Goal: Communication & Community: Share content

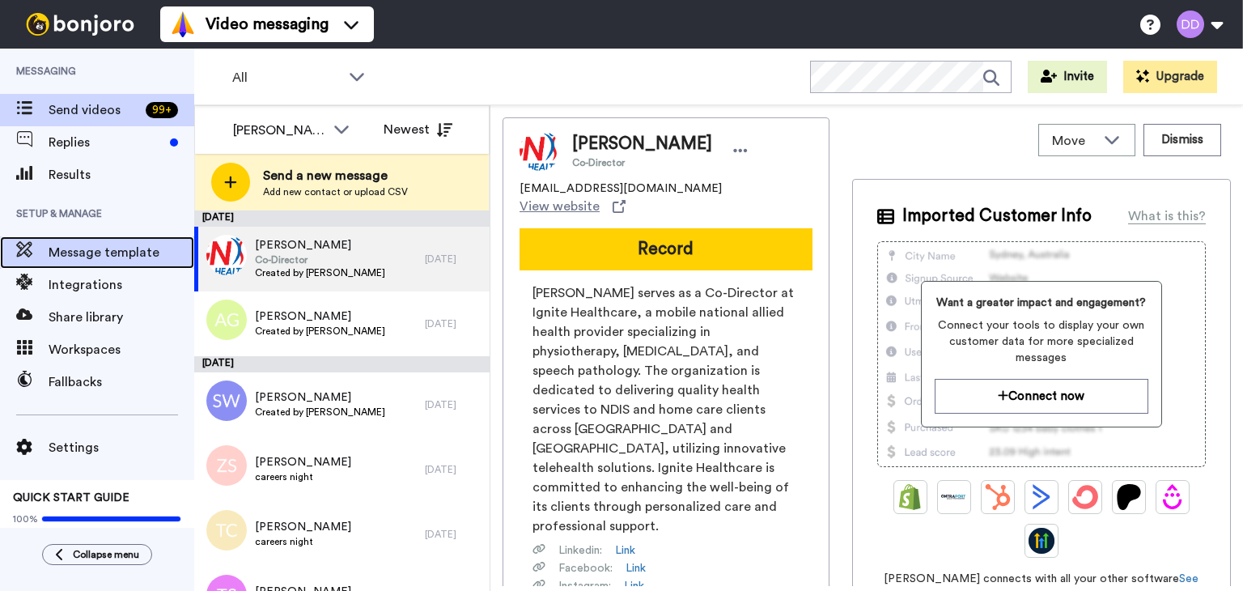
click at [78, 258] on span "Message template" at bounding box center [122, 252] width 146 height 19
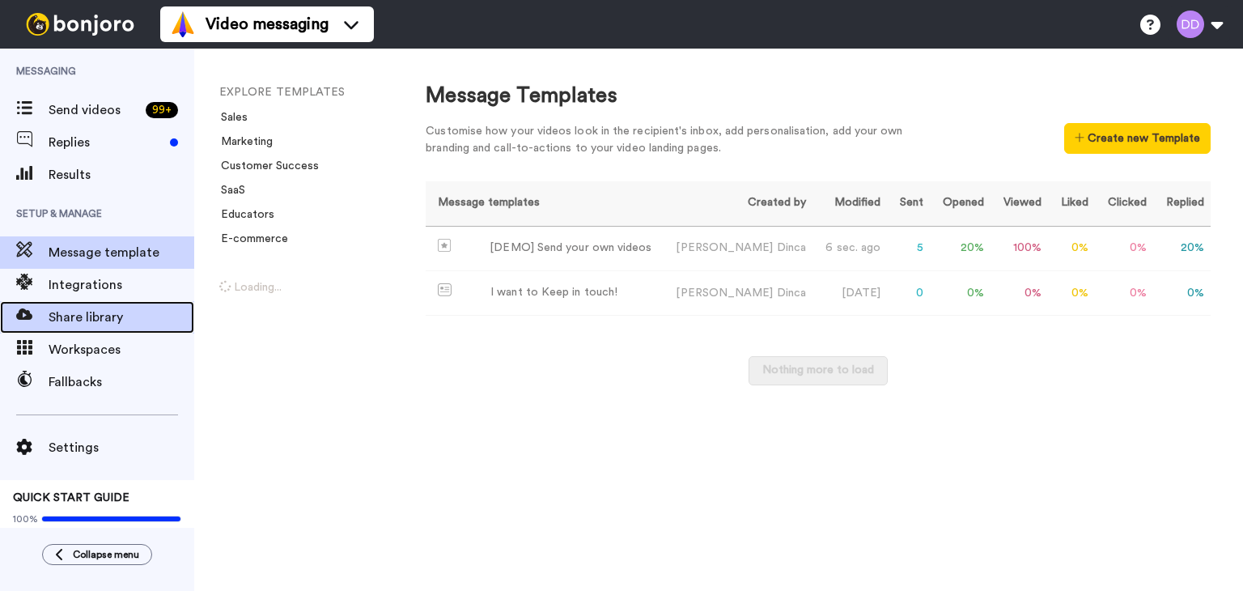
drag, startPoint x: 0, startPoint y: 0, endPoint x: 70, endPoint y: 315, distance: 322.5
click at [70, 315] on span "Share library" at bounding box center [122, 317] width 146 height 19
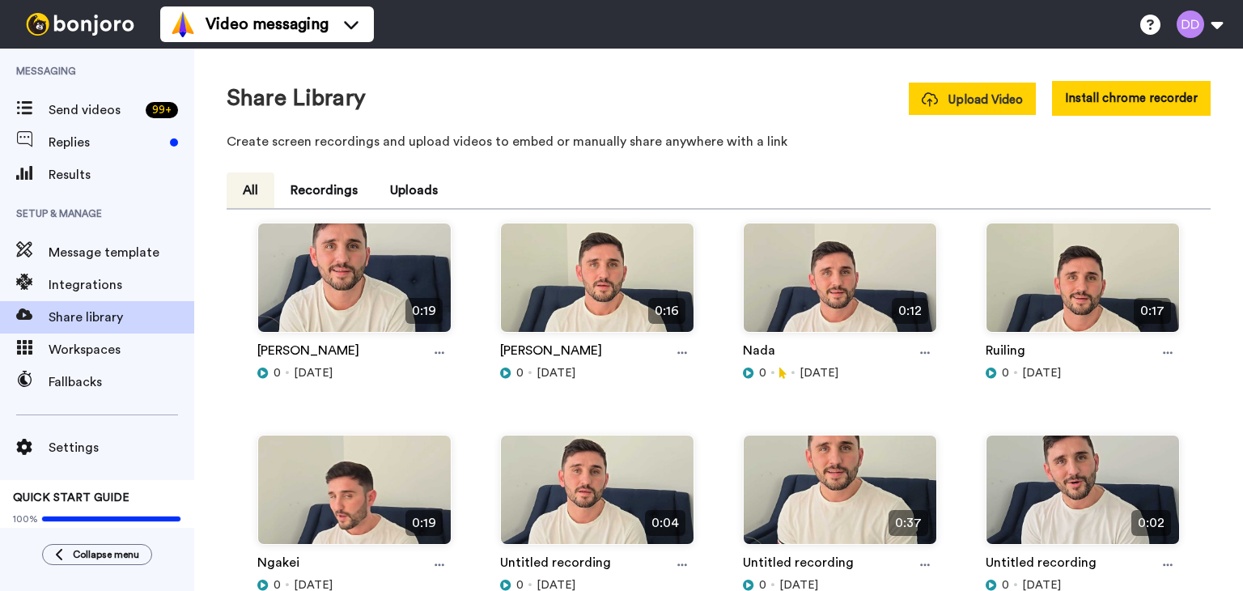
click at [966, 92] on span "Upload Video" at bounding box center [972, 99] width 101 height 17
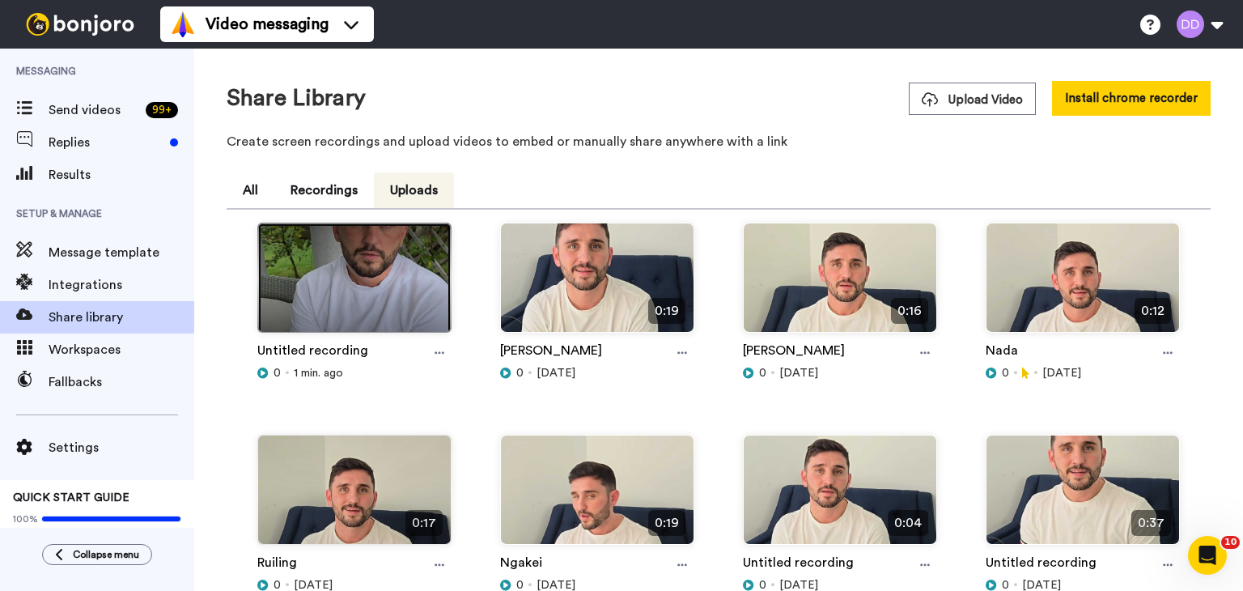
click at [337, 296] on img at bounding box center [354, 284] width 193 height 122
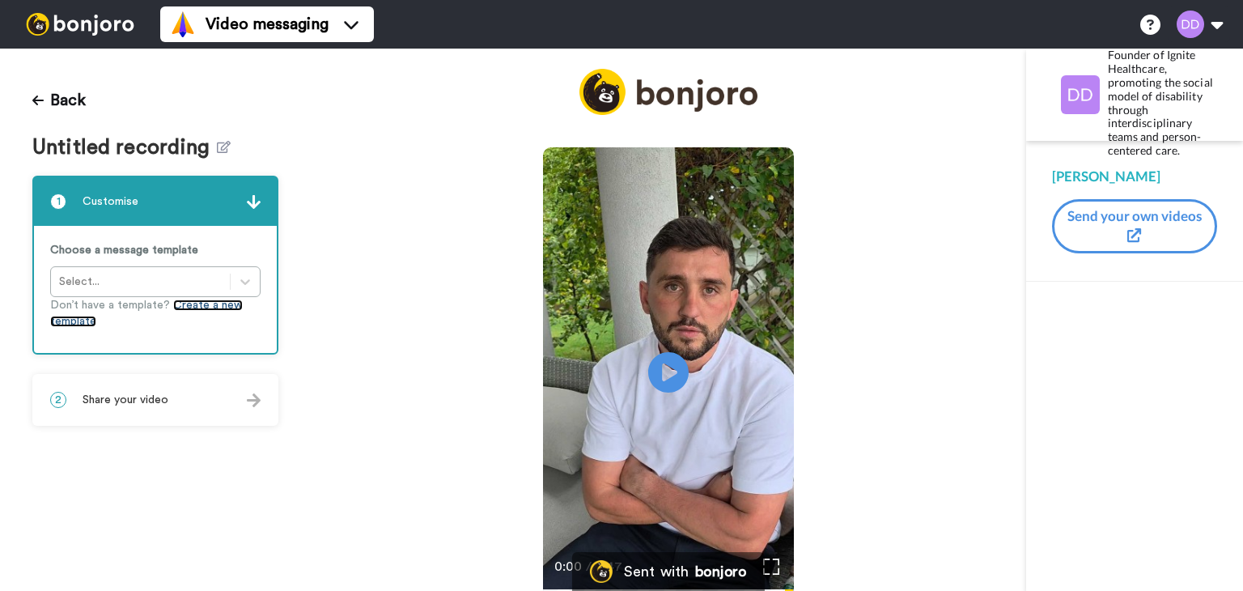
click at [210, 302] on link "Create a new template" at bounding box center [146, 314] width 193 height 28
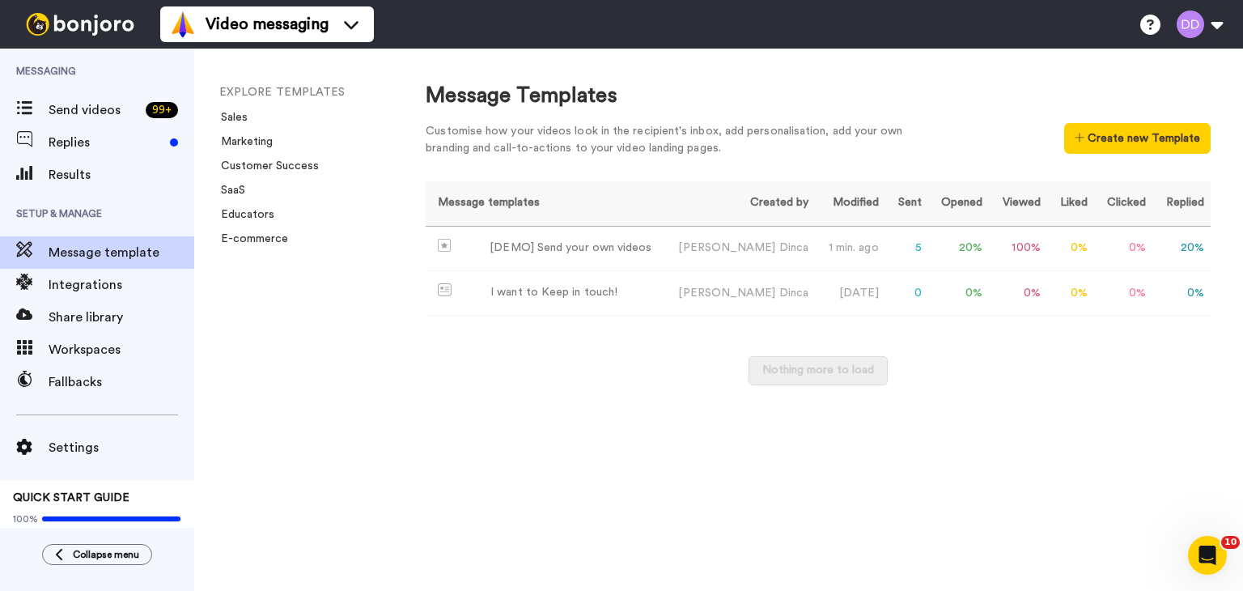
click at [1052, 444] on div "Message Templates Customise how your videos look in the recipient's inbox, add …" at bounding box center [818, 320] width 850 height 542
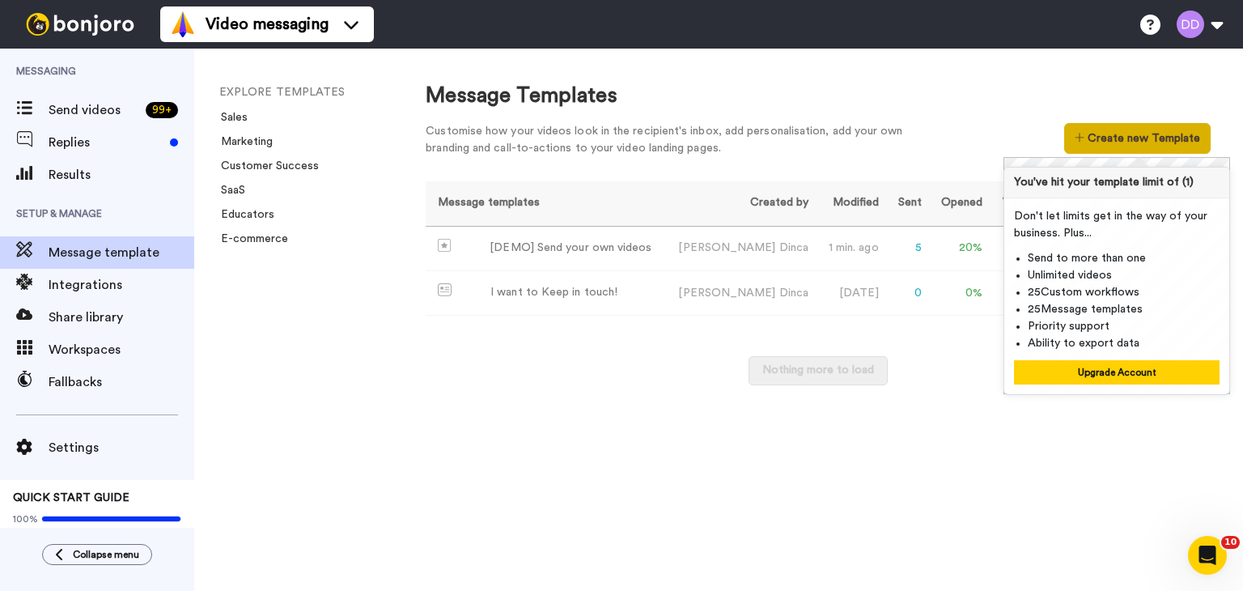
click at [1131, 143] on button "Create new Template" at bounding box center [1138, 138] width 147 height 31
click at [923, 499] on div "Message Templates Customise how your videos look in the recipient's inbox, add …" at bounding box center [818, 320] width 850 height 542
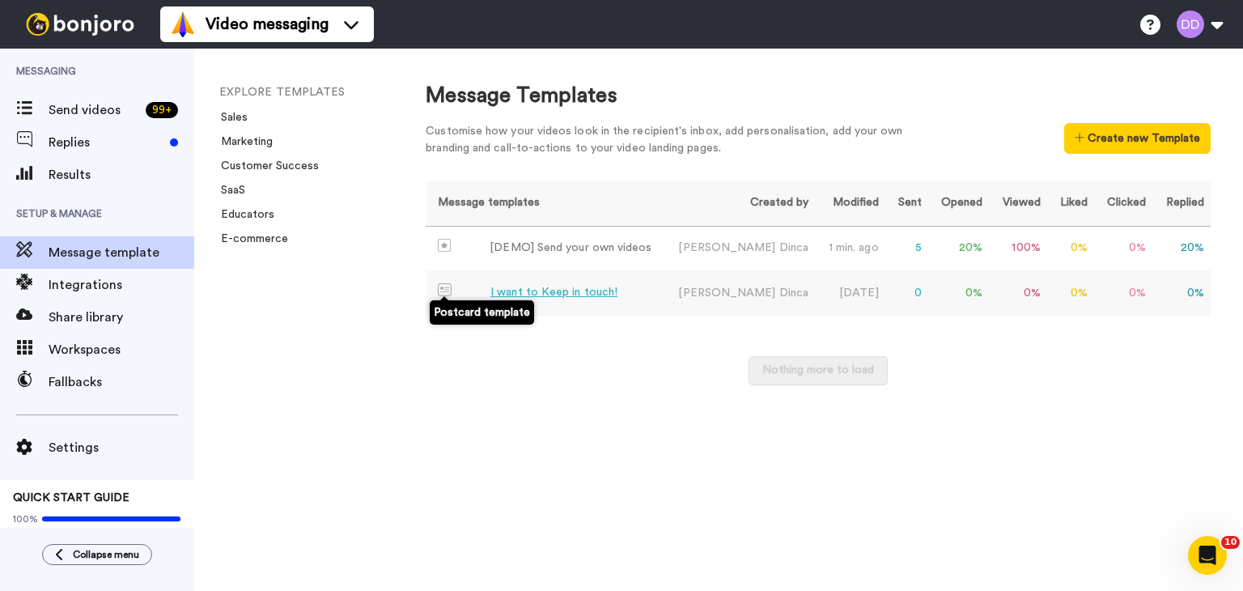
click at [443, 293] on img at bounding box center [445, 289] width 14 height 13
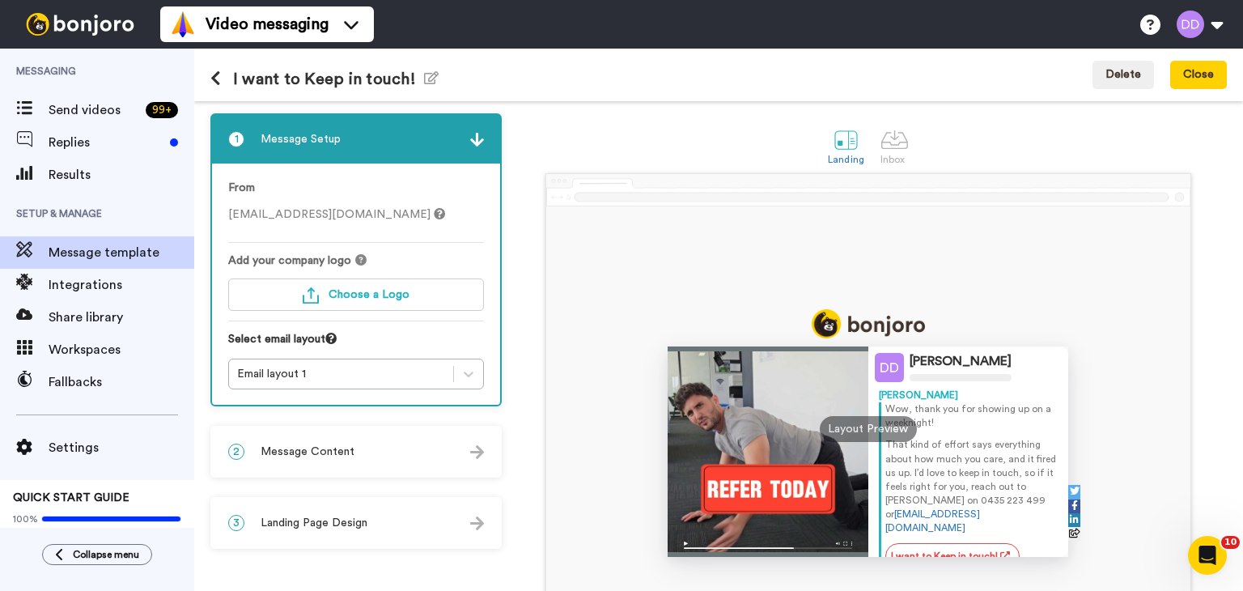
click at [214, 82] on icon at bounding box center [215, 78] width 11 height 16
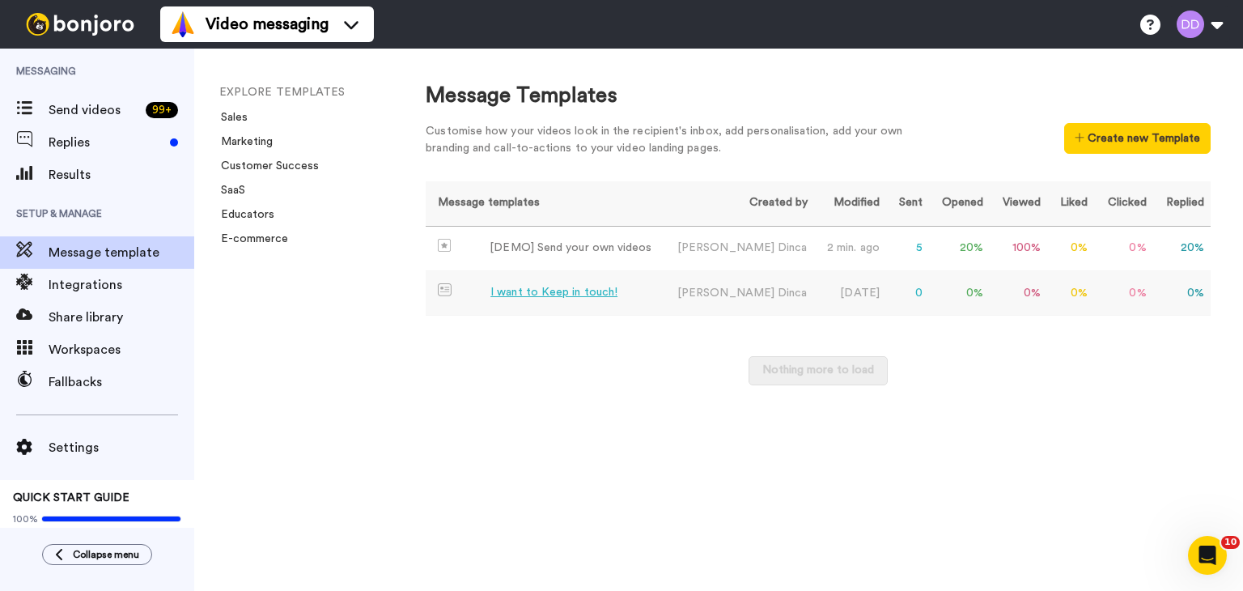
click at [1015, 286] on td "0 %" at bounding box center [1018, 293] width 57 height 45
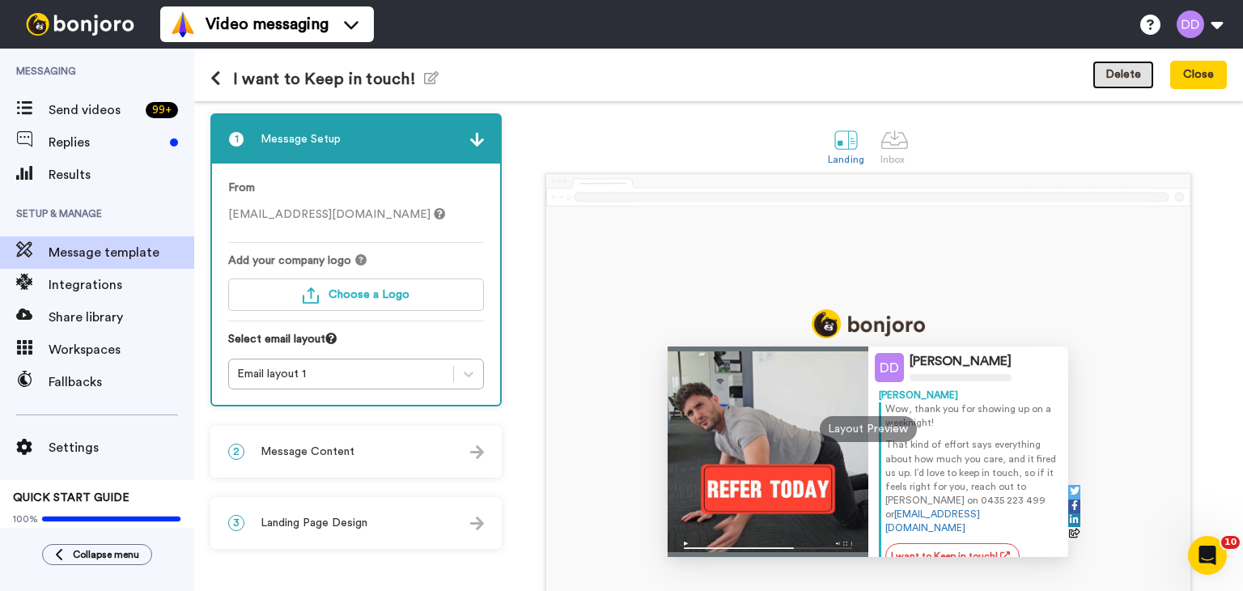
click at [1117, 79] on button "Delete" at bounding box center [1124, 75] width 62 height 29
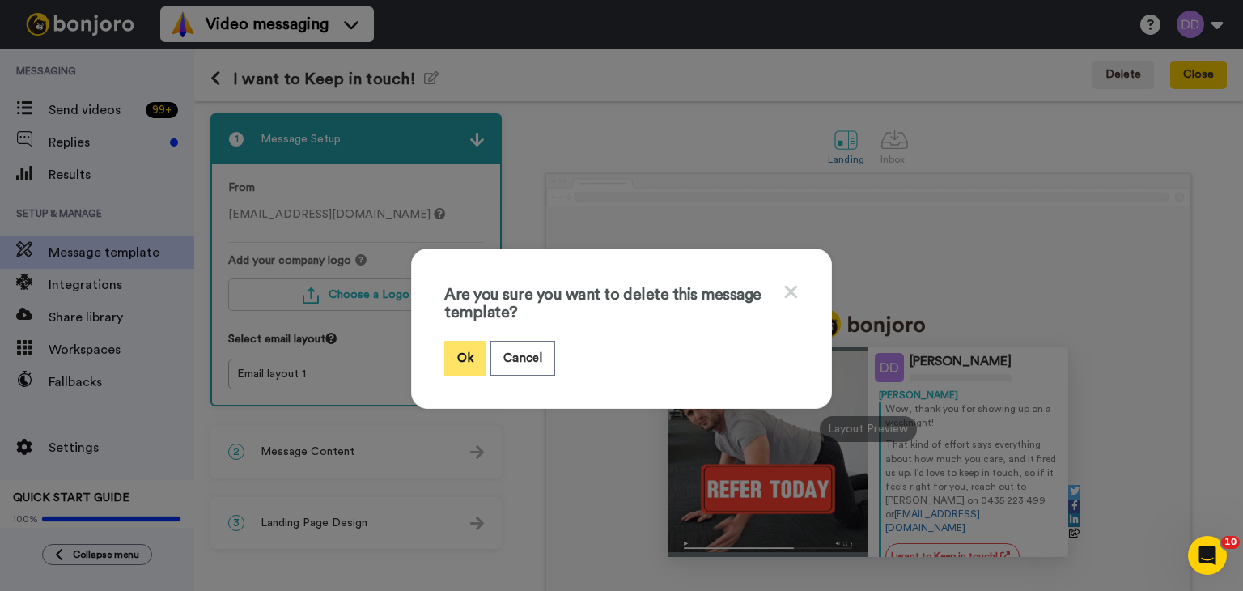
click at [459, 357] on button "Ok" at bounding box center [465, 358] width 42 height 35
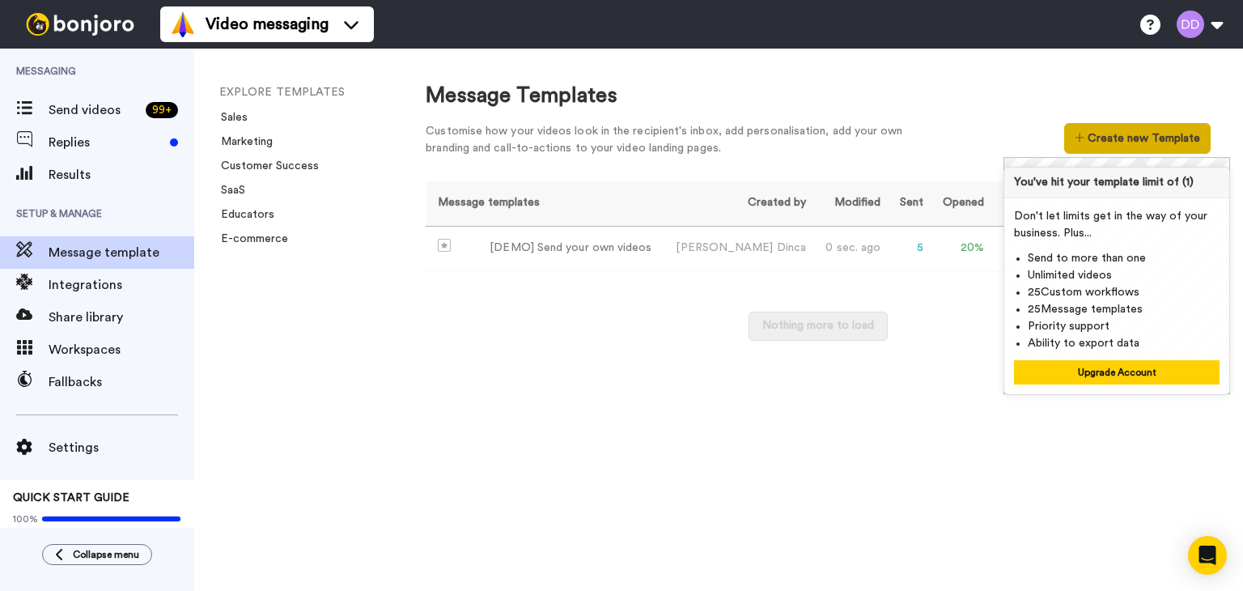
click at [1145, 137] on button "Create new Template" at bounding box center [1138, 138] width 147 height 31
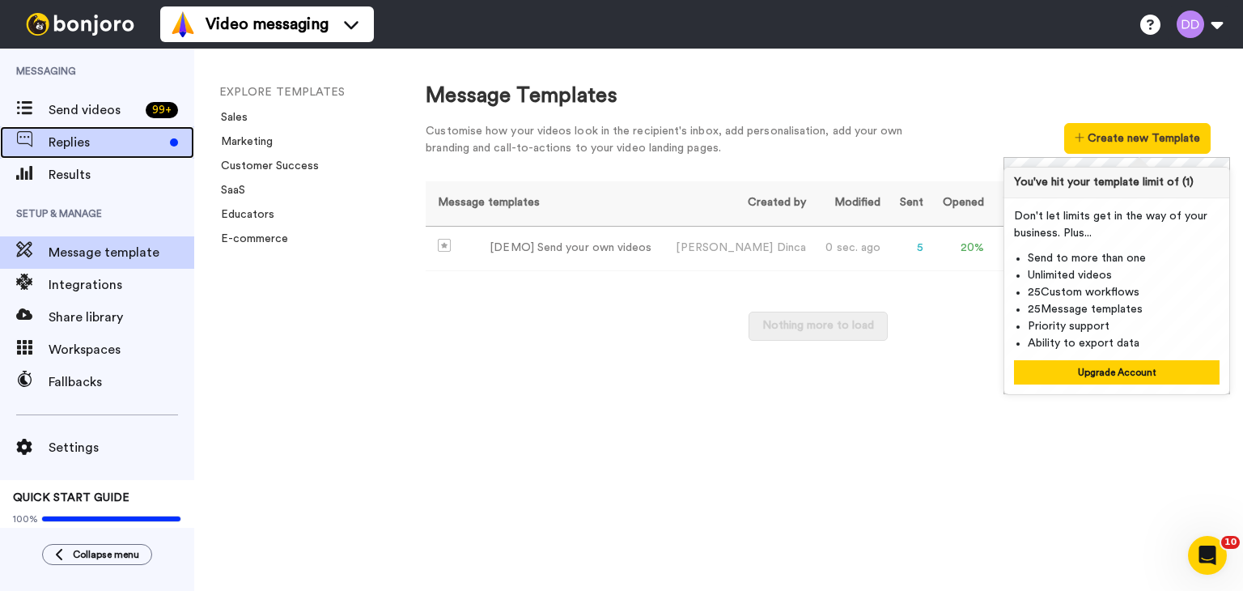
click at [91, 139] on span "Replies" at bounding box center [106, 142] width 115 height 19
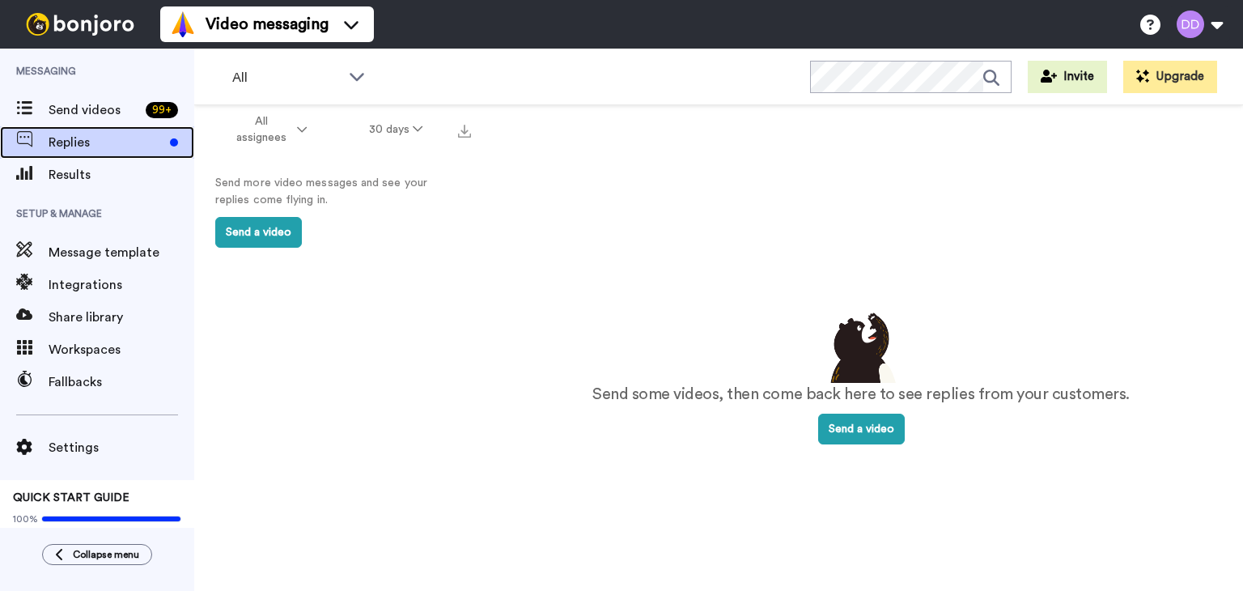
click at [106, 137] on span "Replies" at bounding box center [106, 142] width 115 height 19
click at [393, 130] on button "30 days" at bounding box center [396, 129] width 116 height 29
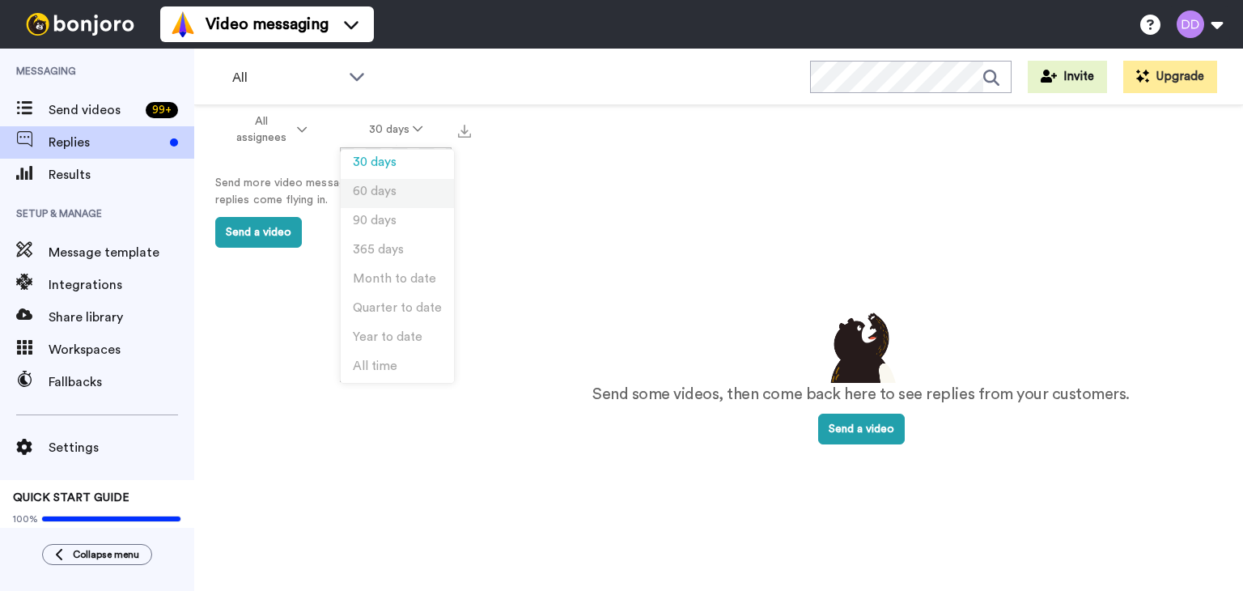
click at [365, 189] on span "60 days" at bounding box center [375, 191] width 44 height 12
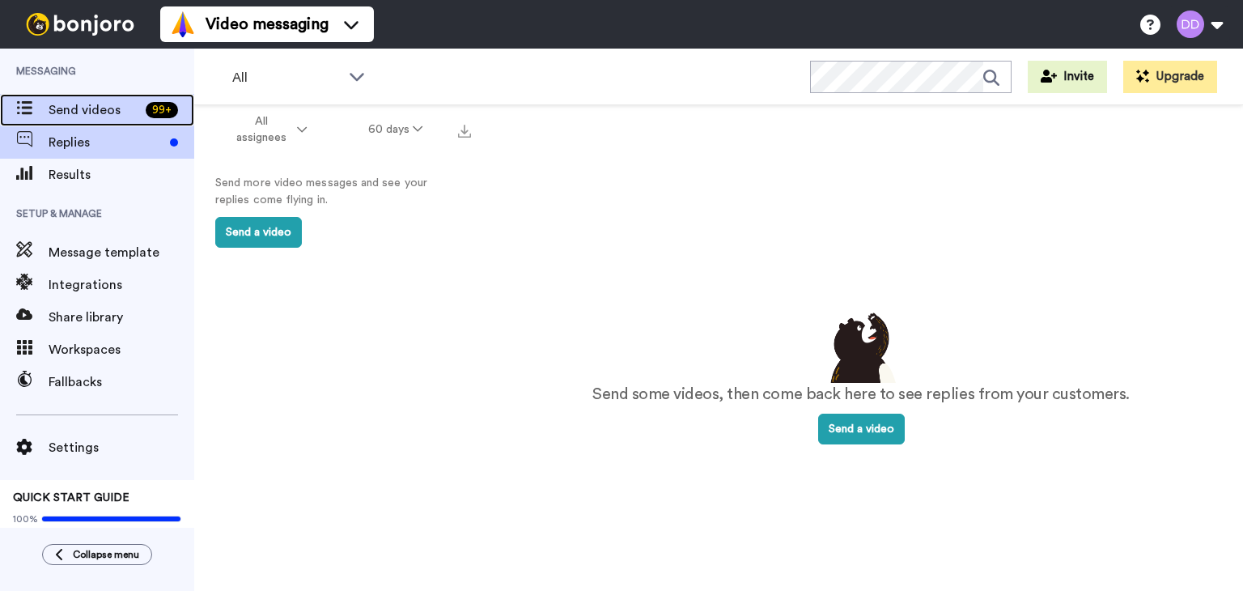
click at [94, 113] on span "Send videos" at bounding box center [94, 109] width 91 height 19
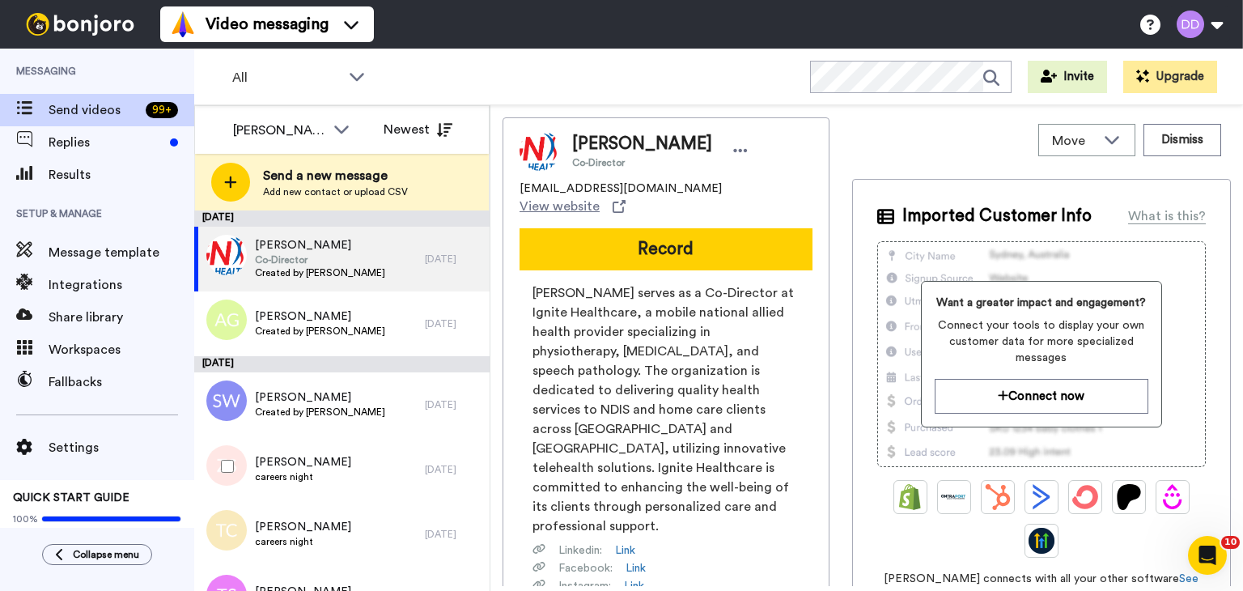
scroll to position [311, 0]
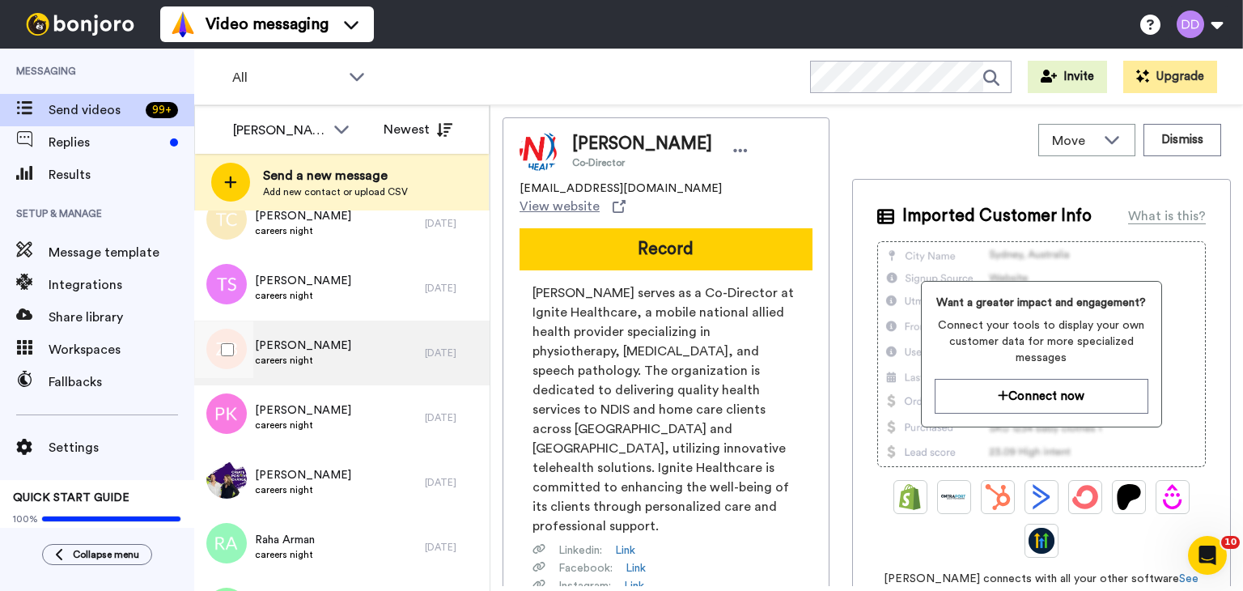
click at [312, 360] on div "Zoe Bearlin careers night" at bounding box center [309, 353] width 231 height 65
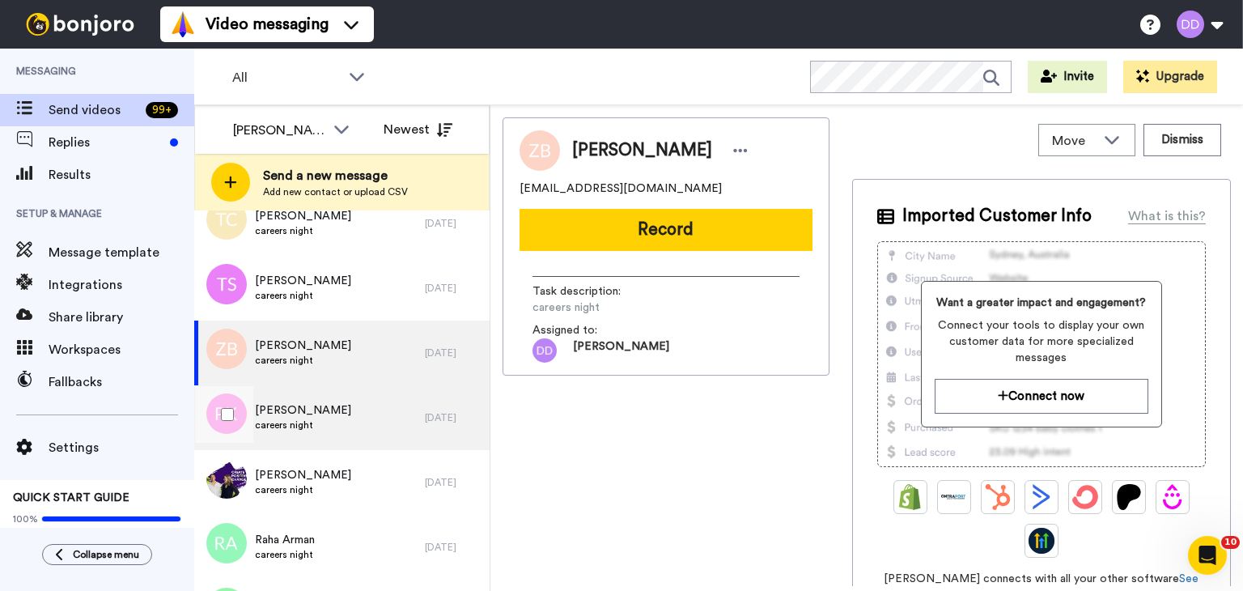
click at [303, 412] on span "Poonam Kaushal" at bounding box center [303, 410] width 96 height 16
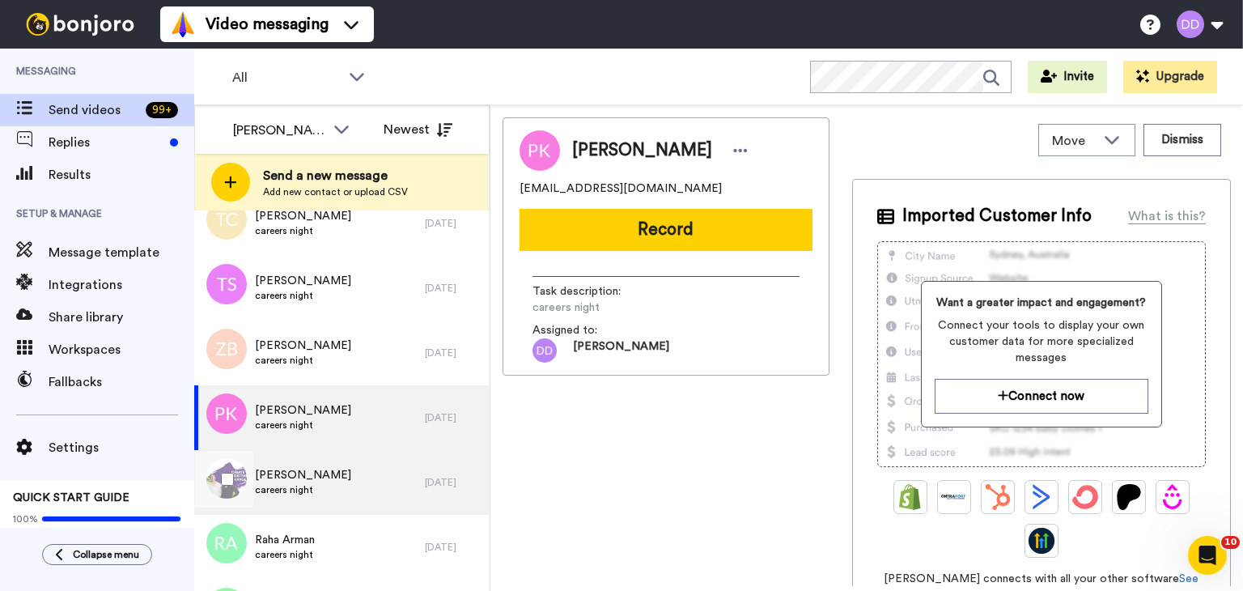
click at [303, 474] on span "Raezyl Maderazo" at bounding box center [303, 475] width 96 height 16
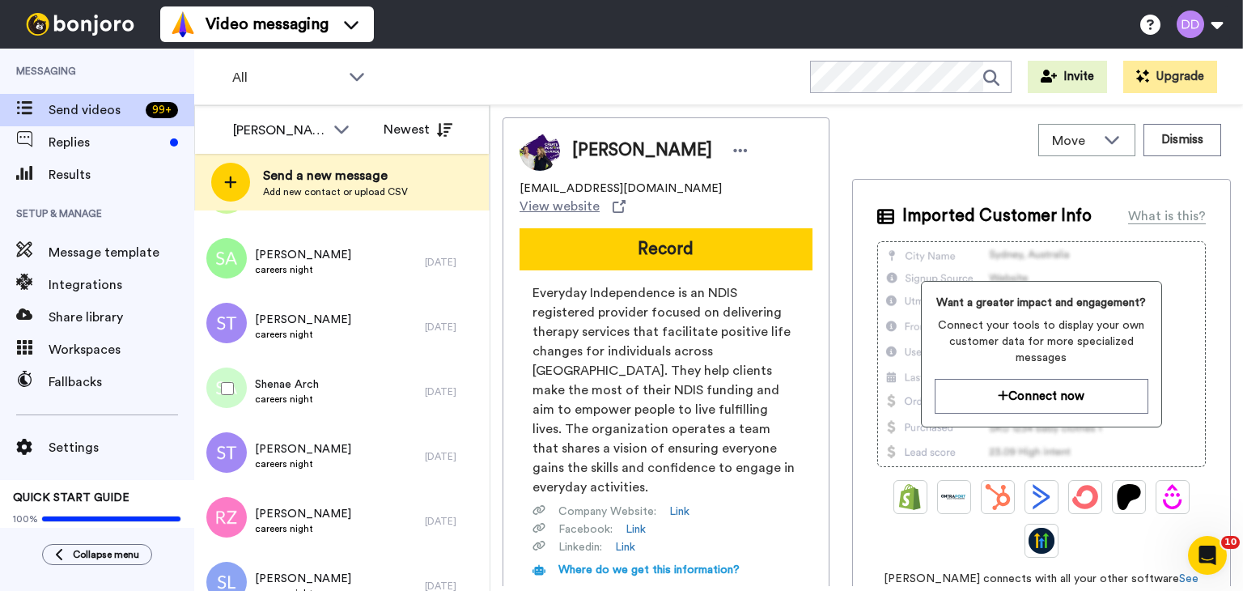
scroll to position [1271, 0]
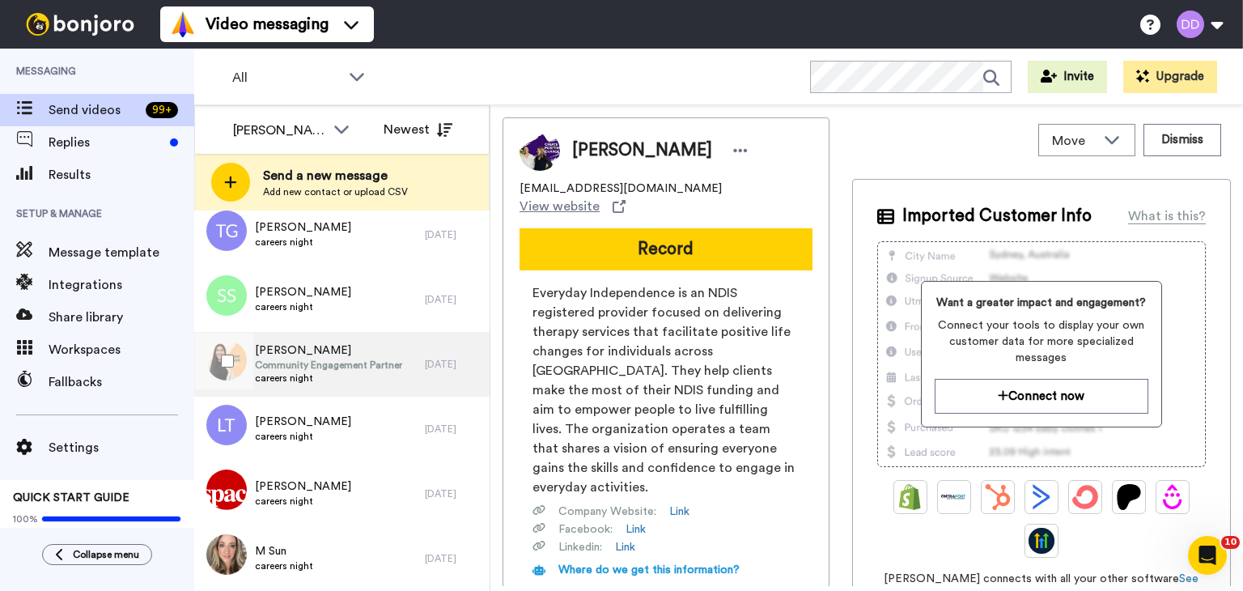
click at [334, 364] on span "Community Engagement Partner" at bounding box center [328, 365] width 147 height 13
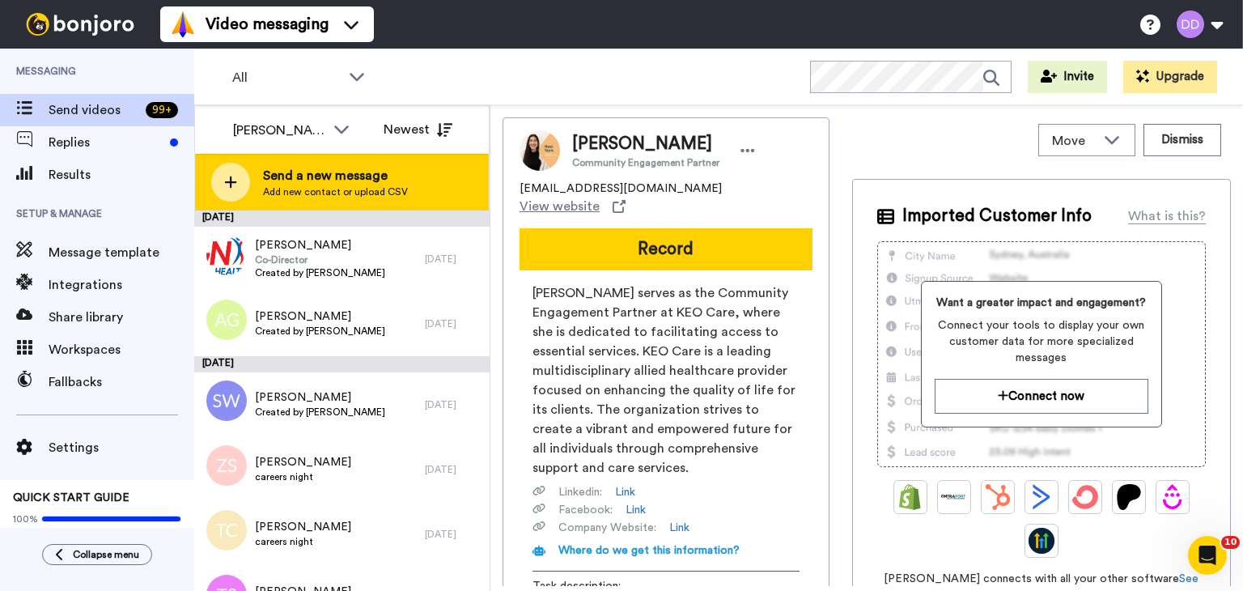
click at [269, 172] on span "Send a new message" at bounding box center [335, 175] width 145 height 19
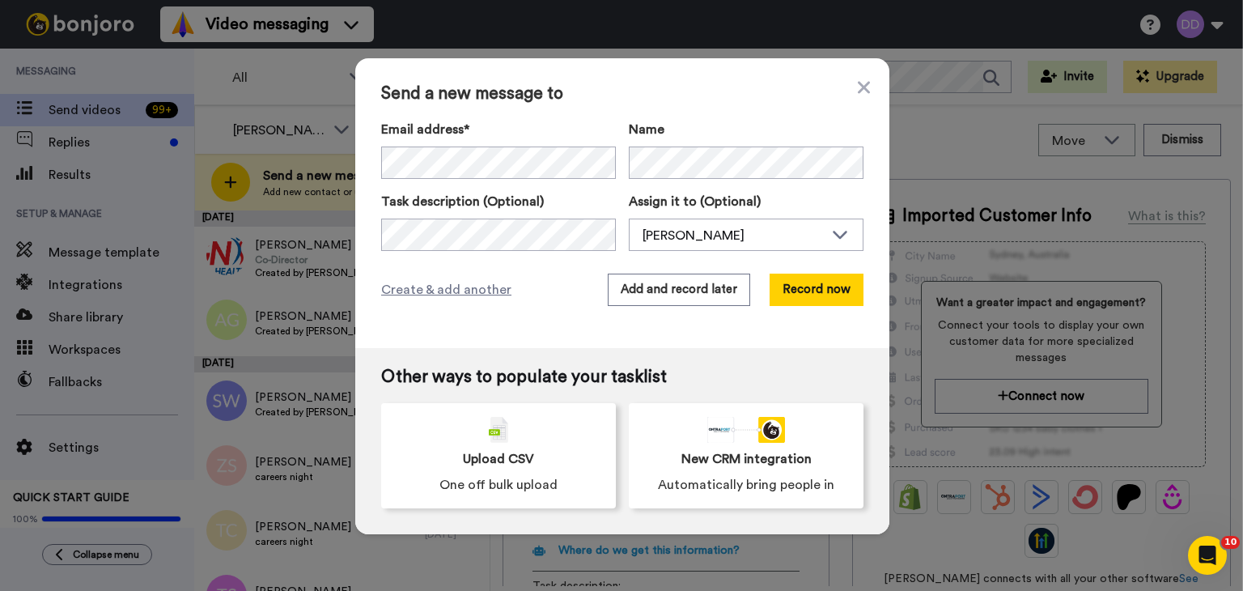
click at [851, 77] on div "Send a new message to Email address* Zheke Sinclair <zheke.l.s@hotmail.com> Zoe…" at bounding box center [622, 203] width 534 height 290
click at [858, 90] on icon at bounding box center [864, 87] width 12 height 12
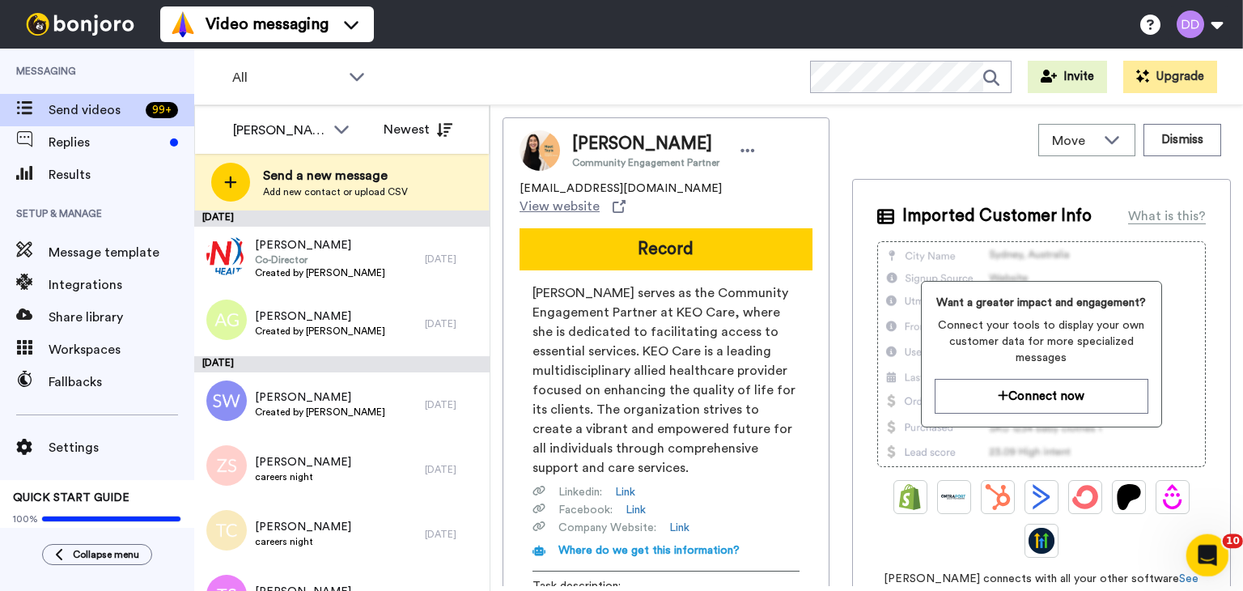
click at [1213, 564] on div "Open Intercom Messenger" at bounding box center [1205, 552] width 53 height 53
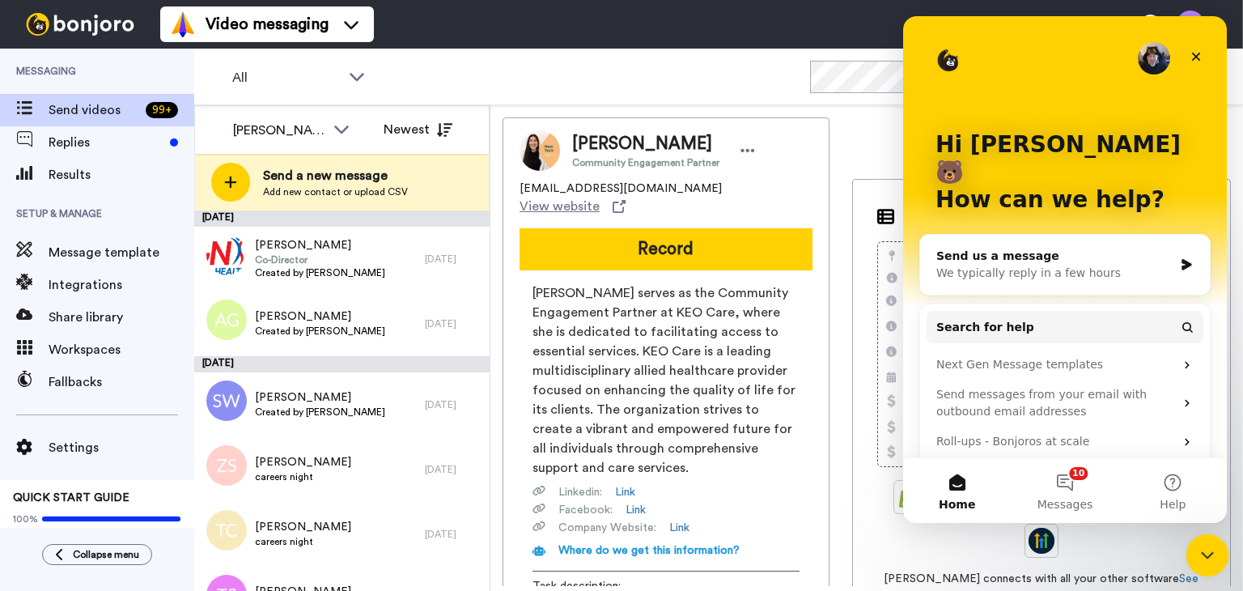
click at [1213, 564] on div "Close Intercom Messenger" at bounding box center [1205, 552] width 39 height 39
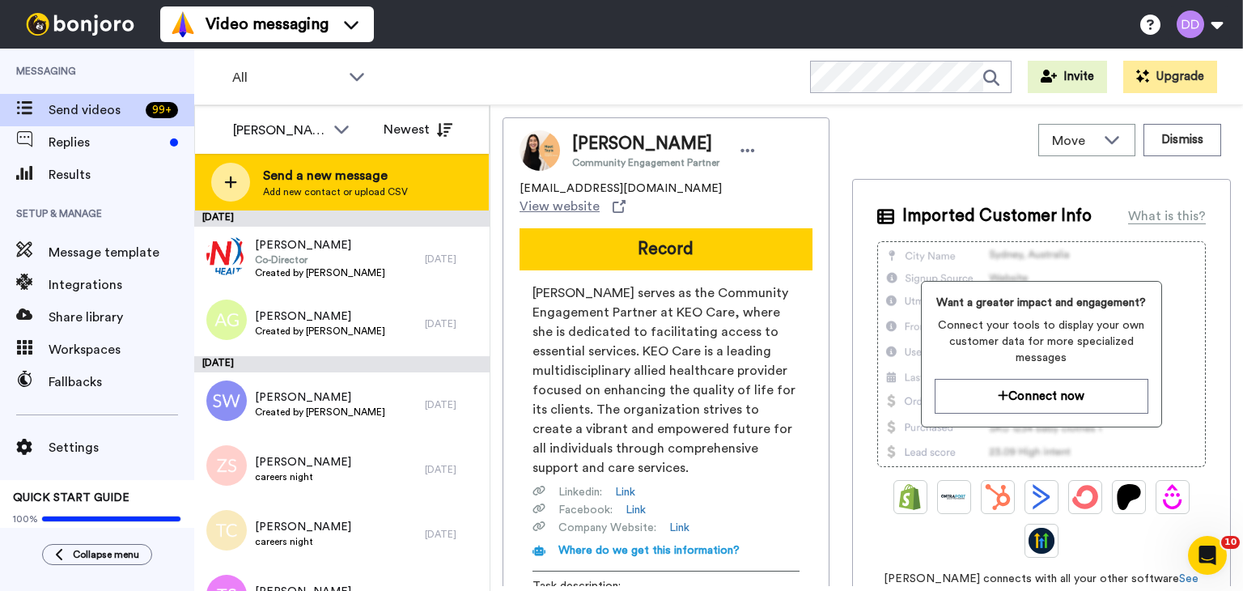
click at [285, 166] on span "Send a new message" at bounding box center [335, 175] width 145 height 19
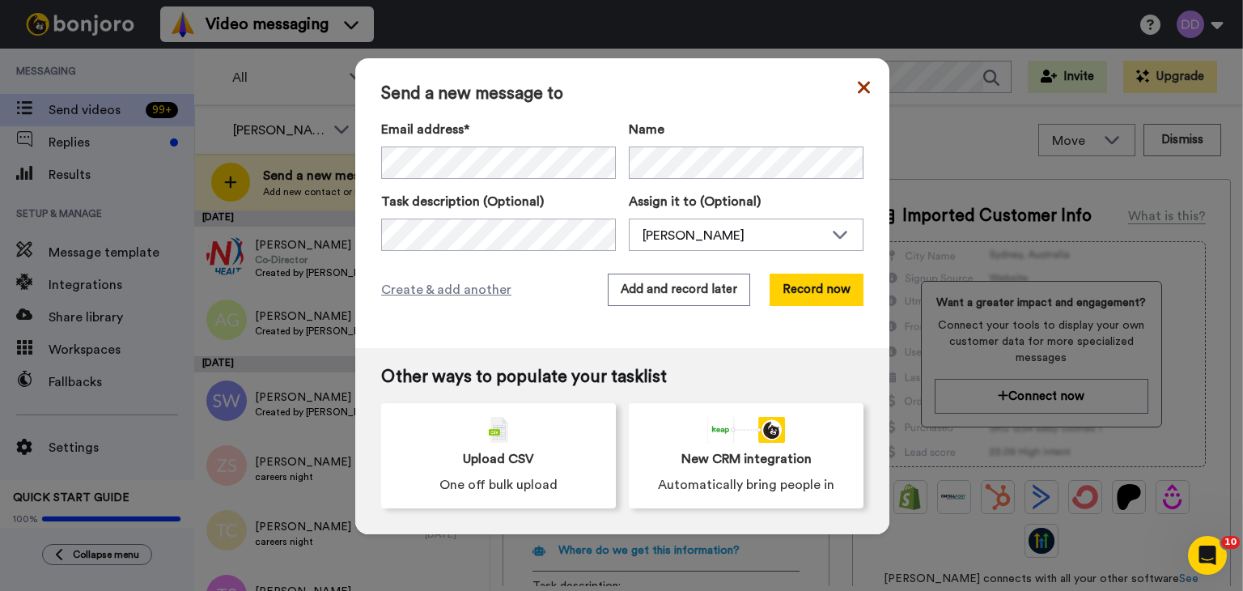
click at [861, 94] on icon at bounding box center [864, 87] width 12 height 19
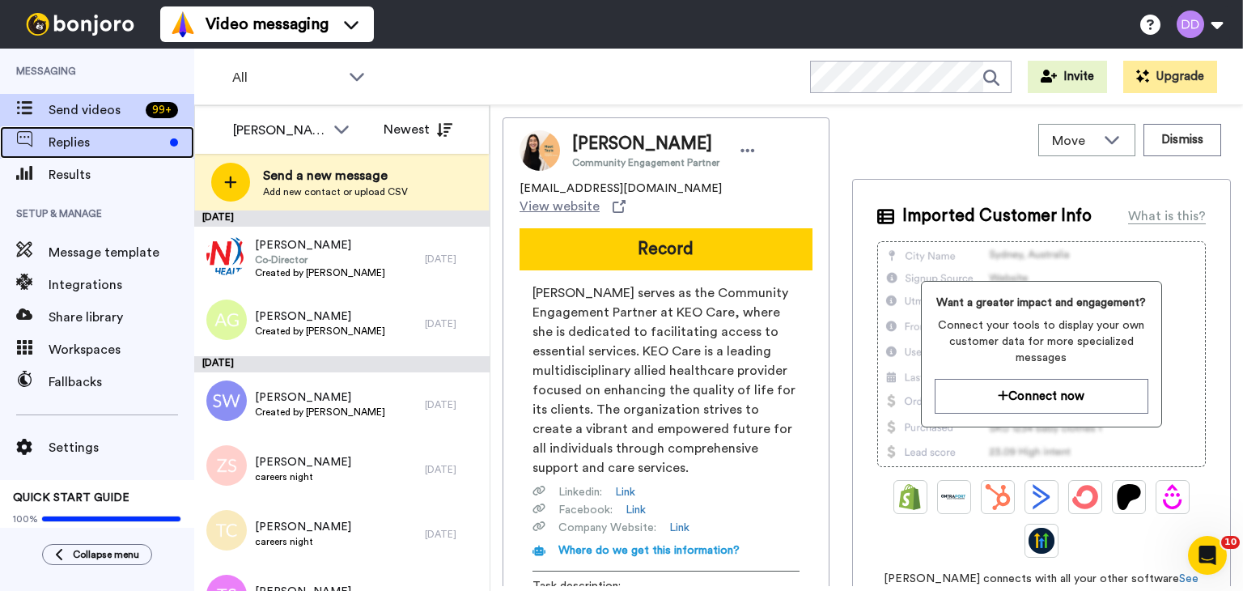
click at [89, 152] on div "Replies" at bounding box center [97, 142] width 194 height 32
click at [83, 141] on span "Replies" at bounding box center [106, 142] width 115 height 19
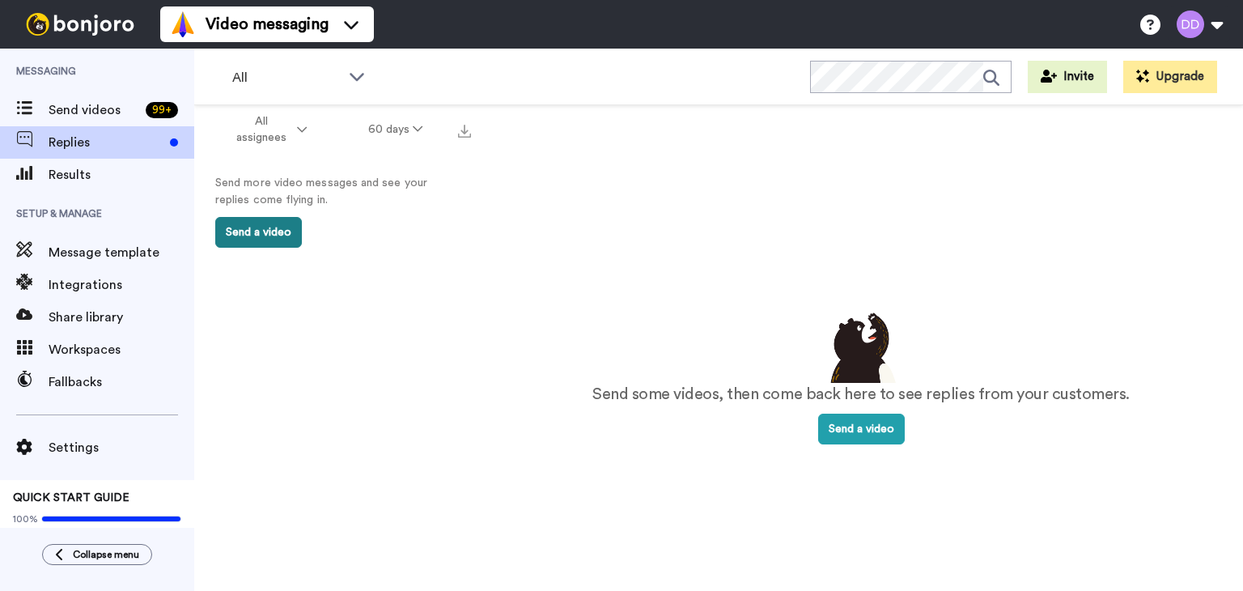
click at [272, 238] on button "Send a video" at bounding box center [258, 232] width 87 height 31
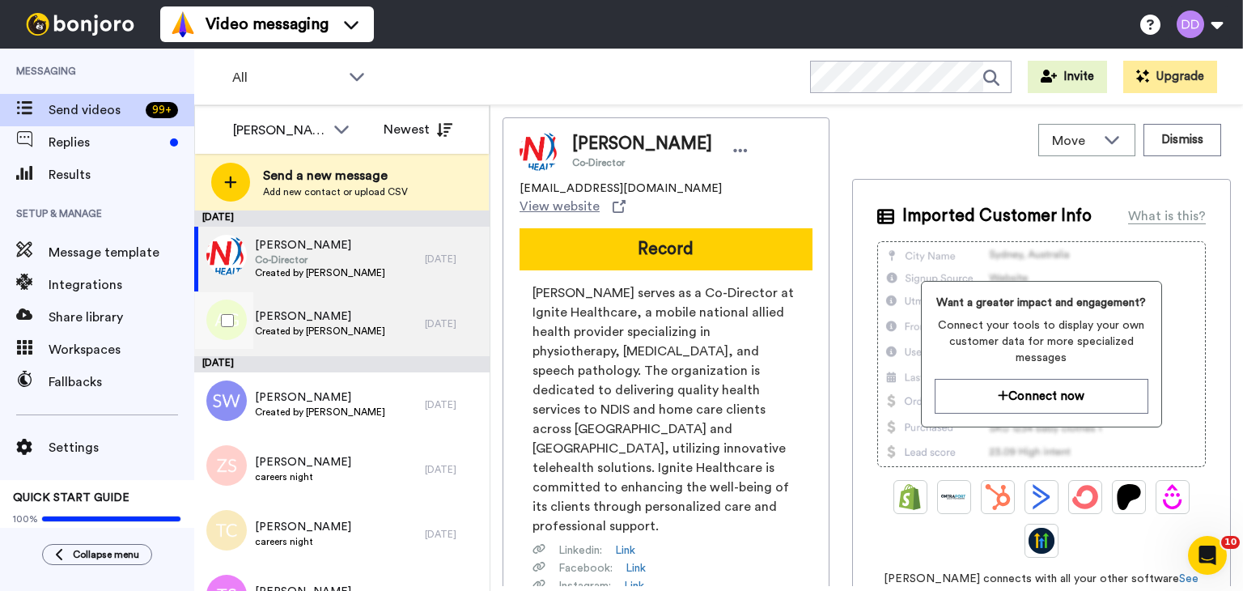
click at [302, 326] on span "Created by [PERSON_NAME]" at bounding box center [320, 331] width 130 height 13
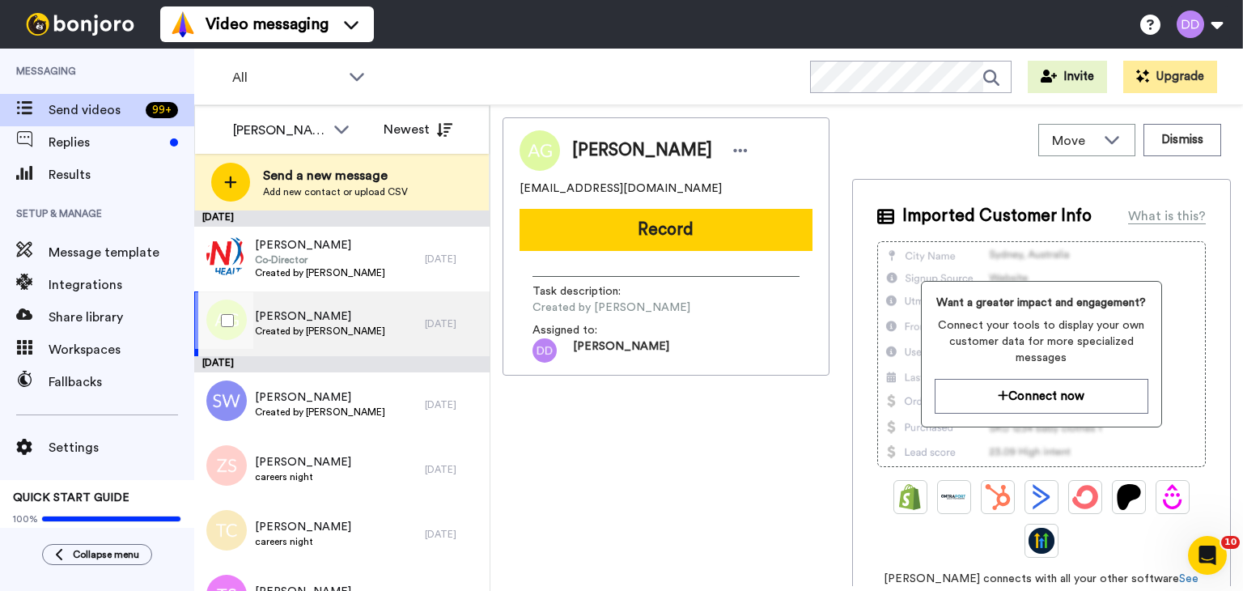
click at [359, 310] on div "Alexandra Grieve Created by David Dinca" at bounding box center [309, 323] width 231 height 65
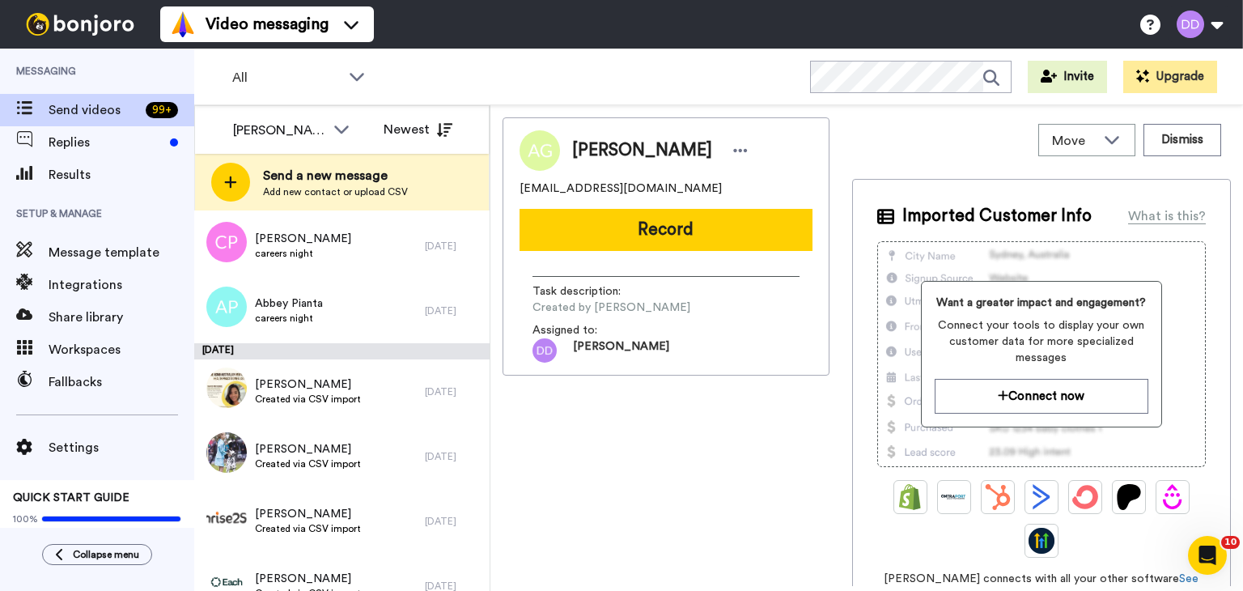
scroll to position [4822, 0]
click at [219, 391] on div at bounding box center [224, 388] width 58 height 57
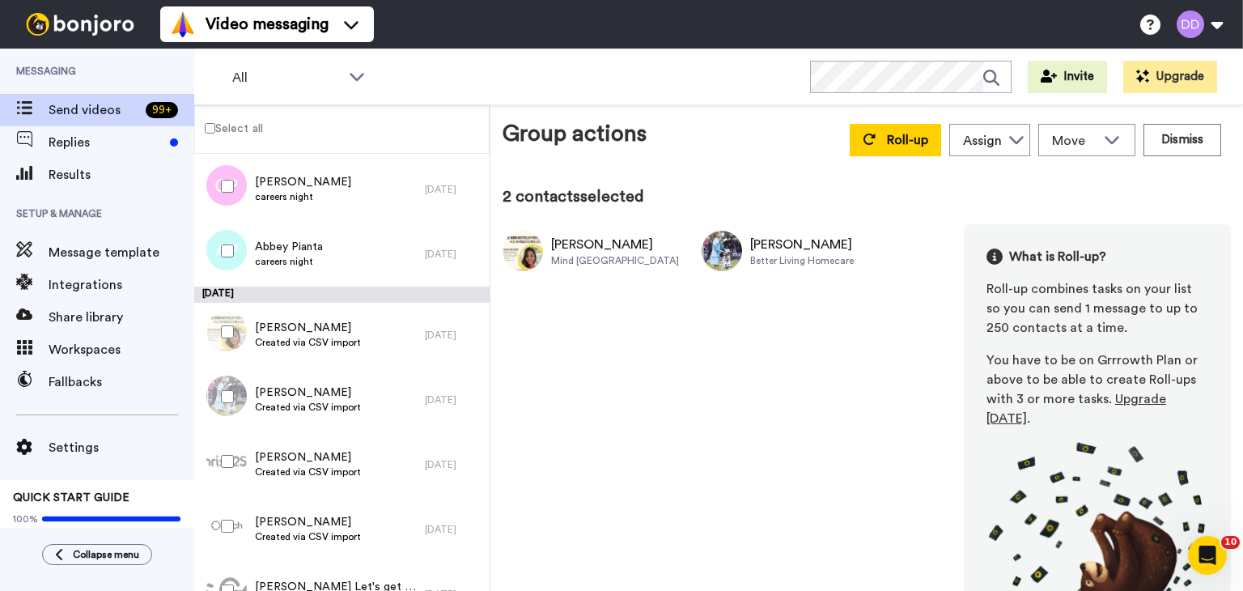
click at [217, 446] on div at bounding box center [224, 461] width 58 height 57
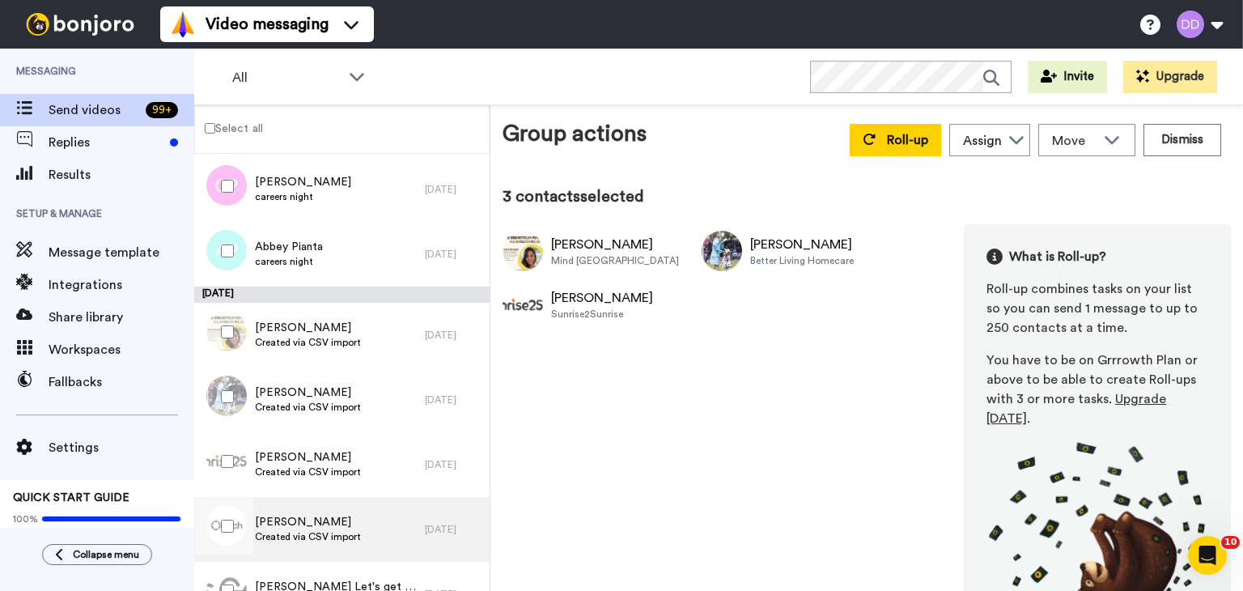
scroll to position [4968, 0]
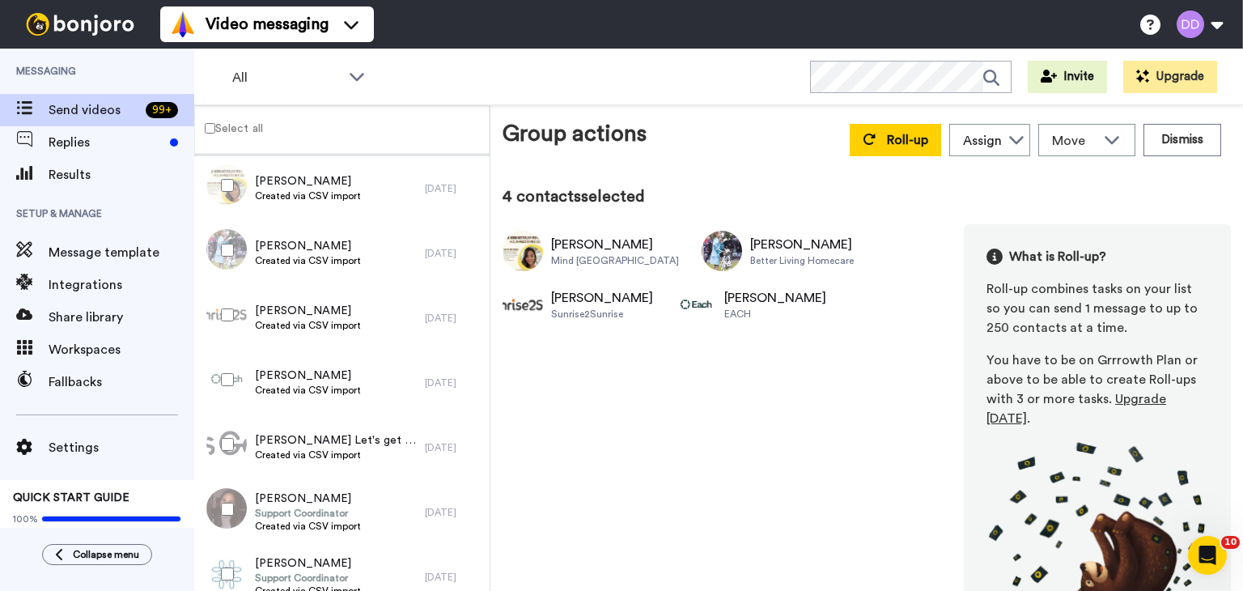
click at [223, 433] on div at bounding box center [224, 444] width 58 height 57
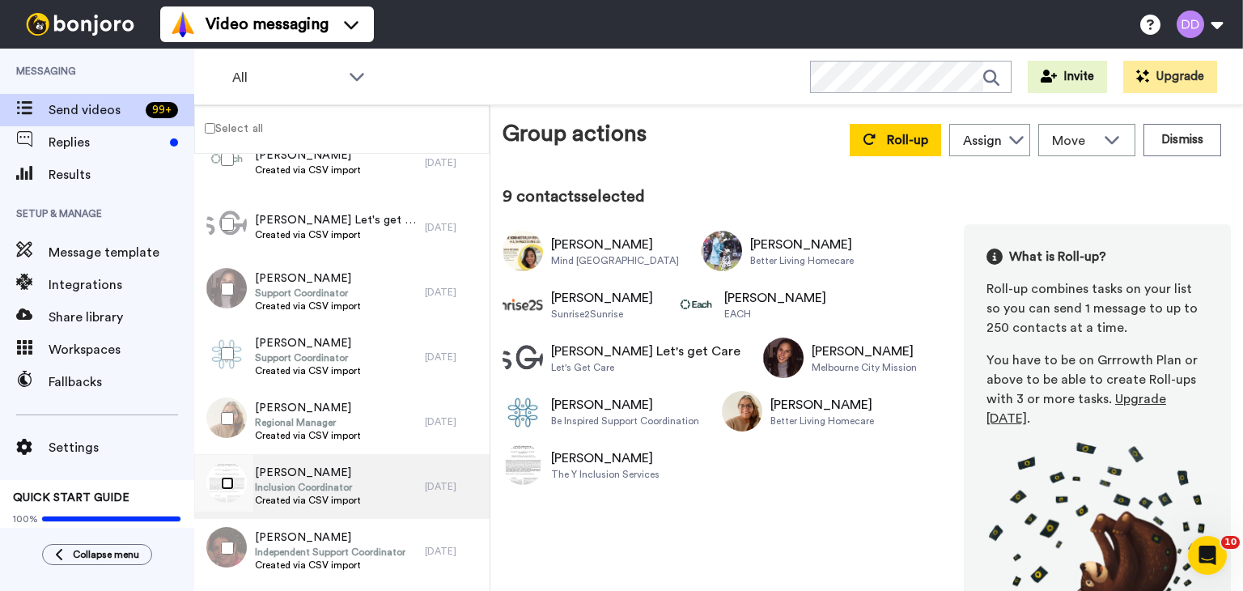
scroll to position [5383, 0]
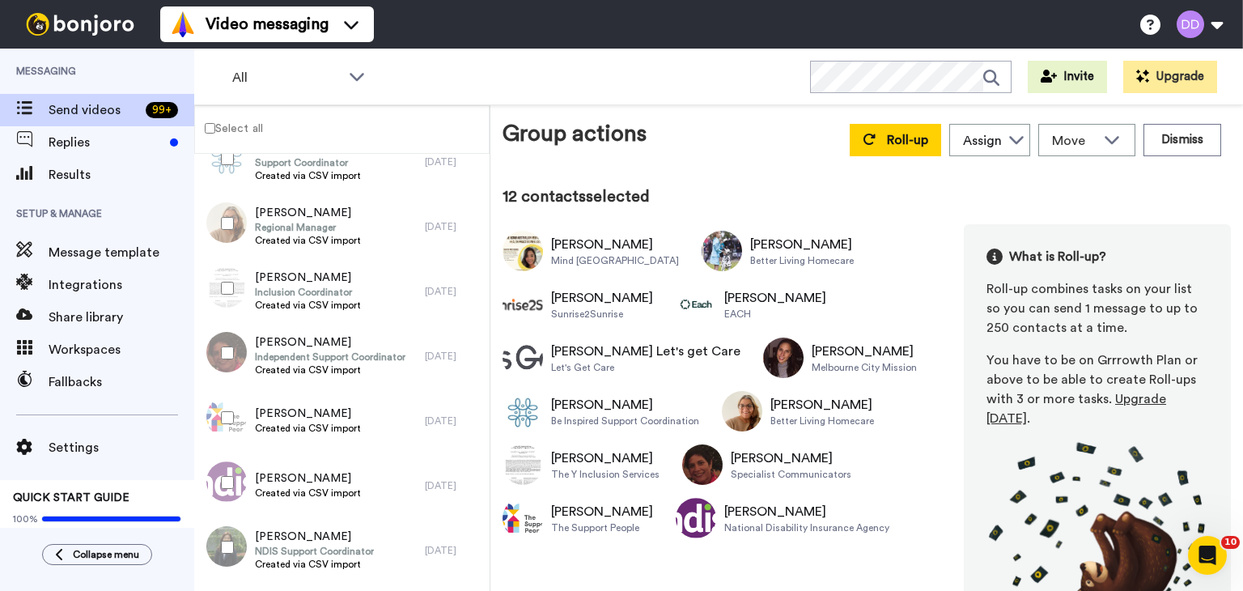
click at [223, 538] on div at bounding box center [224, 547] width 58 height 57
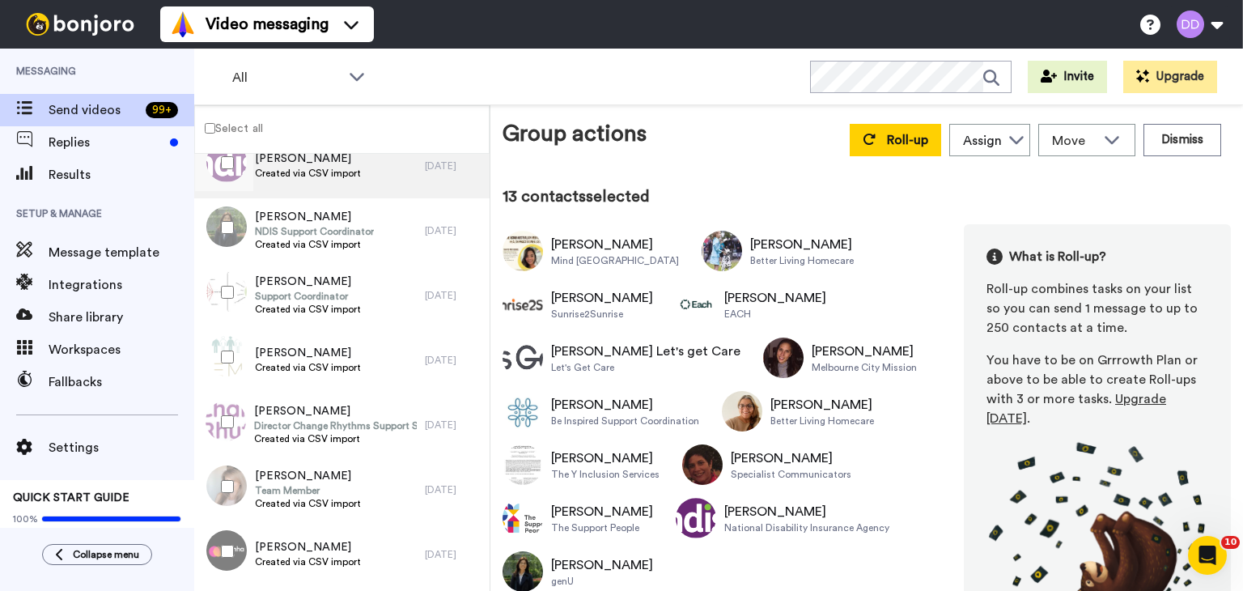
scroll to position [5709, 0]
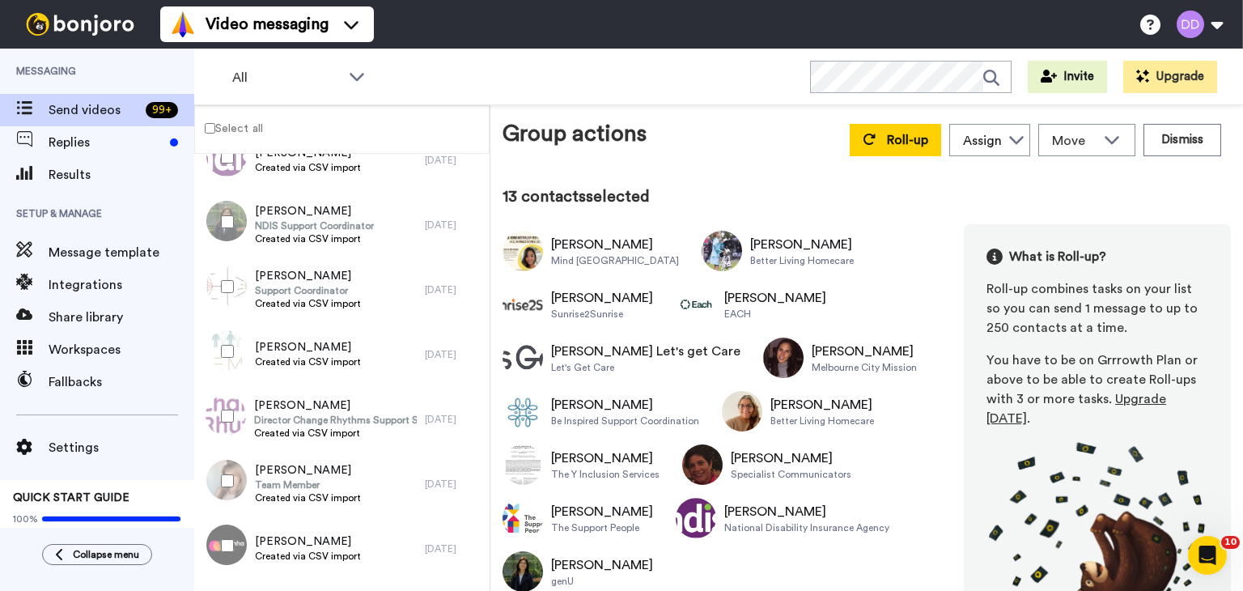
click at [217, 287] on div at bounding box center [224, 286] width 58 height 57
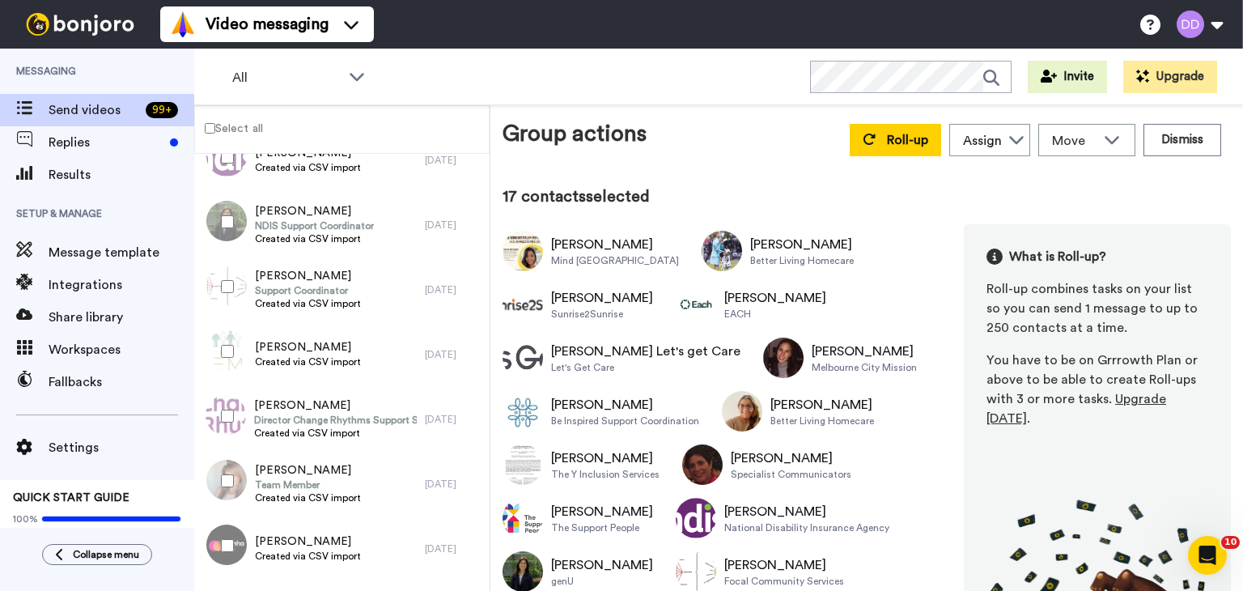
click at [220, 554] on div at bounding box center [224, 545] width 58 height 57
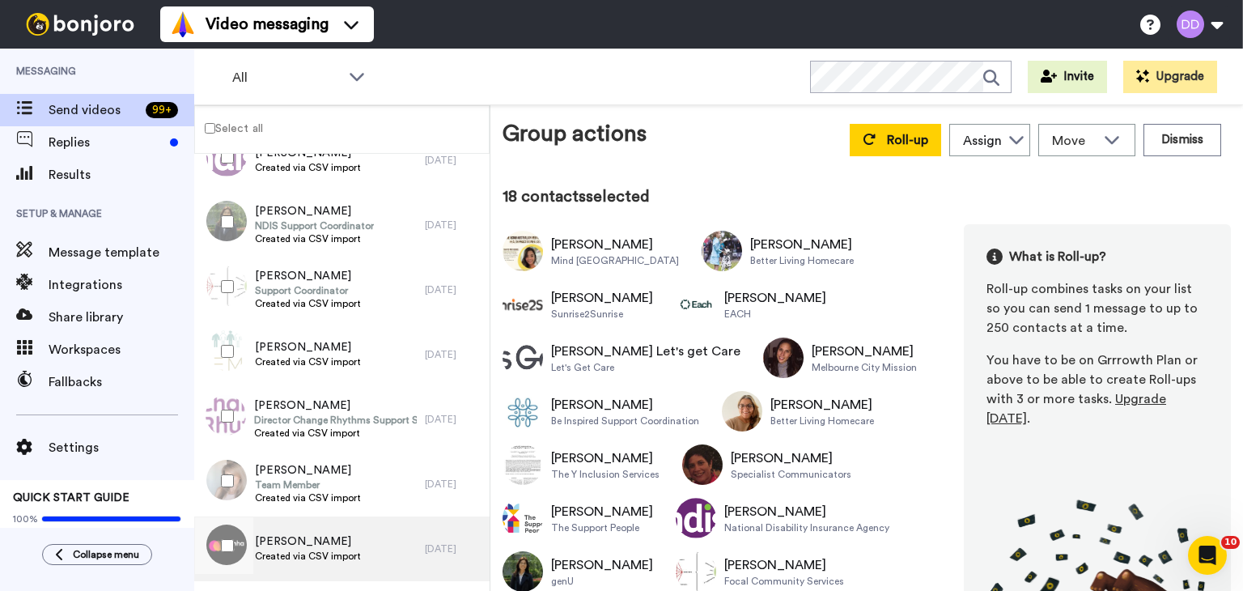
scroll to position [6034, 0]
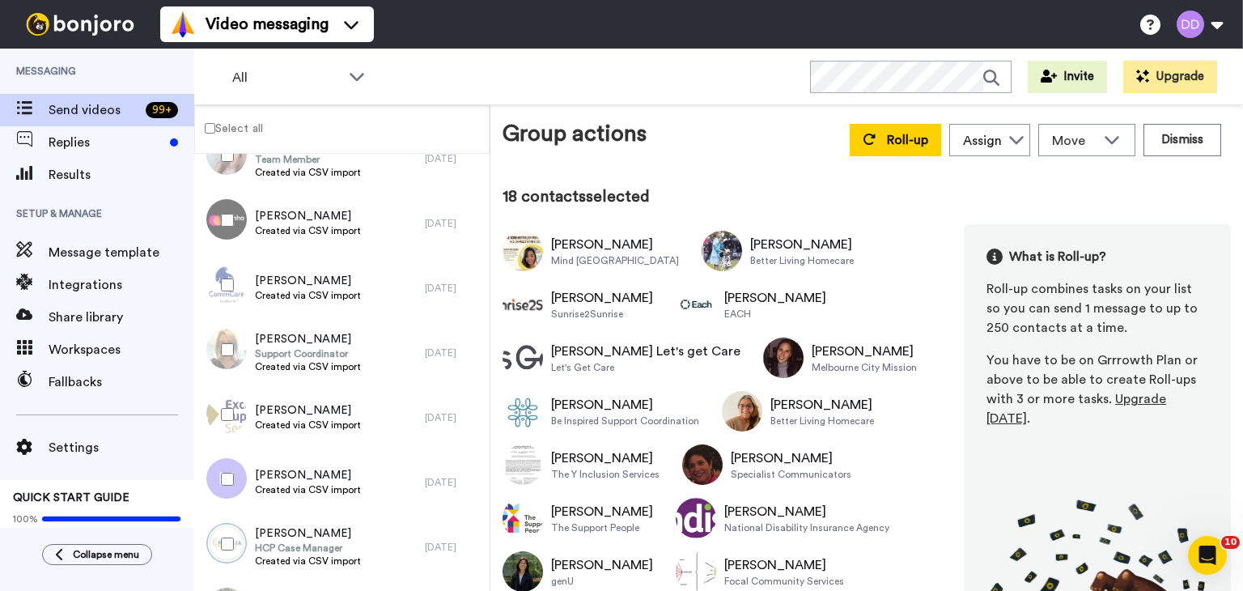
click at [240, 260] on div at bounding box center [224, 285] width 58 height 57
click at [223, 300] on div at bounding box center [224, 285] width 58 height 57
click at [224, 345] on div at bounding box center [224, 349] width 58 height 57
click at [217, 504] on div at bounding box center [224, 479] width 58 height 57
click at [223, 550] on div at bounding box center [224, 544] width 58 height 57
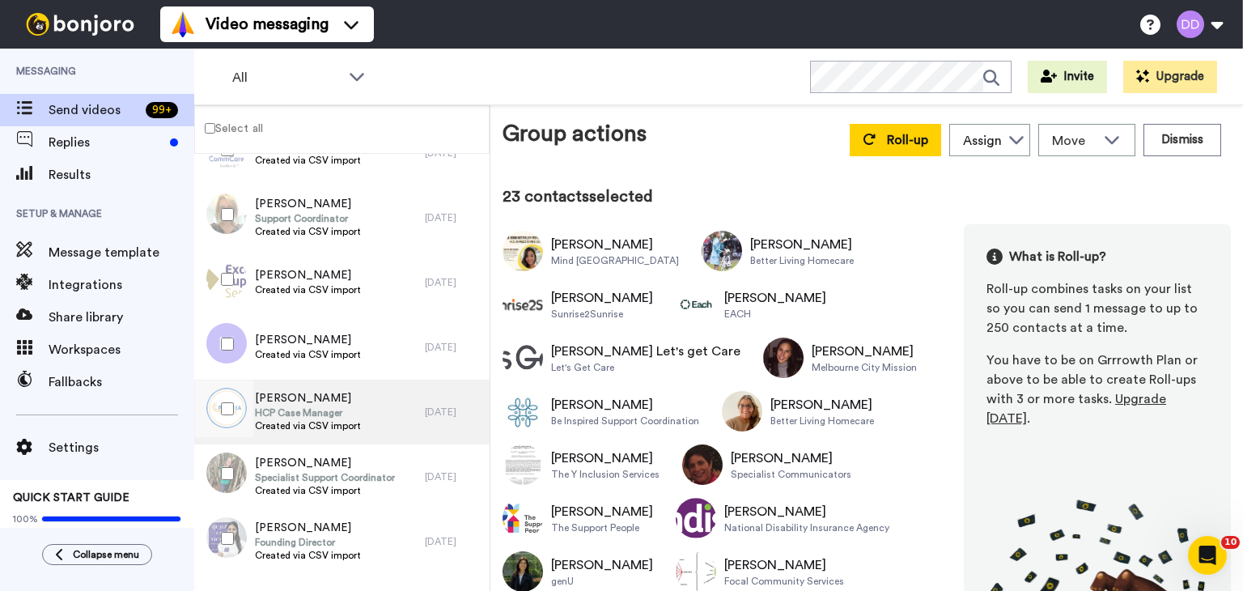
scroll to position [6204, 0]
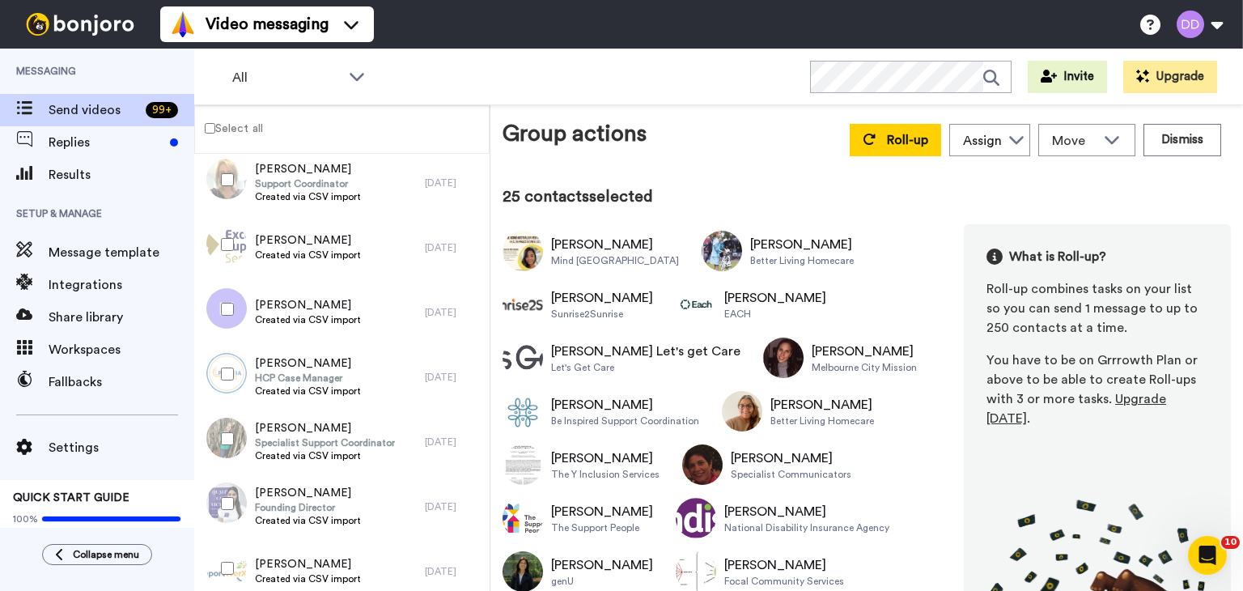
click at [220, 568] on div at bounding box center [224, 568] width 58 height 57
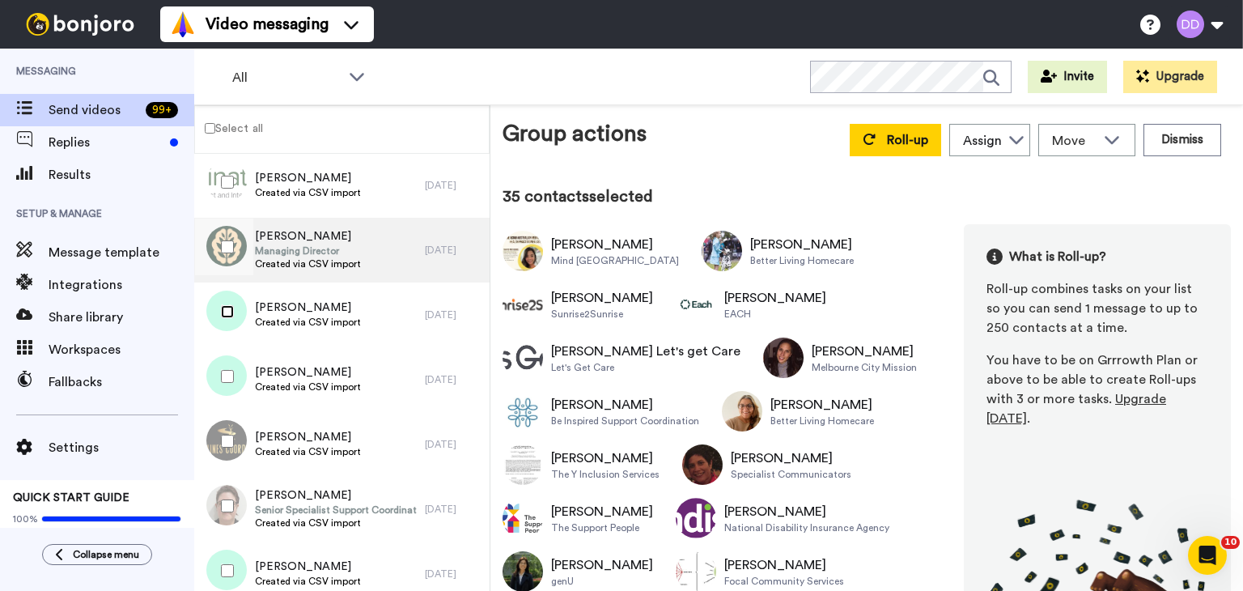
scroll to position [7043, 0]
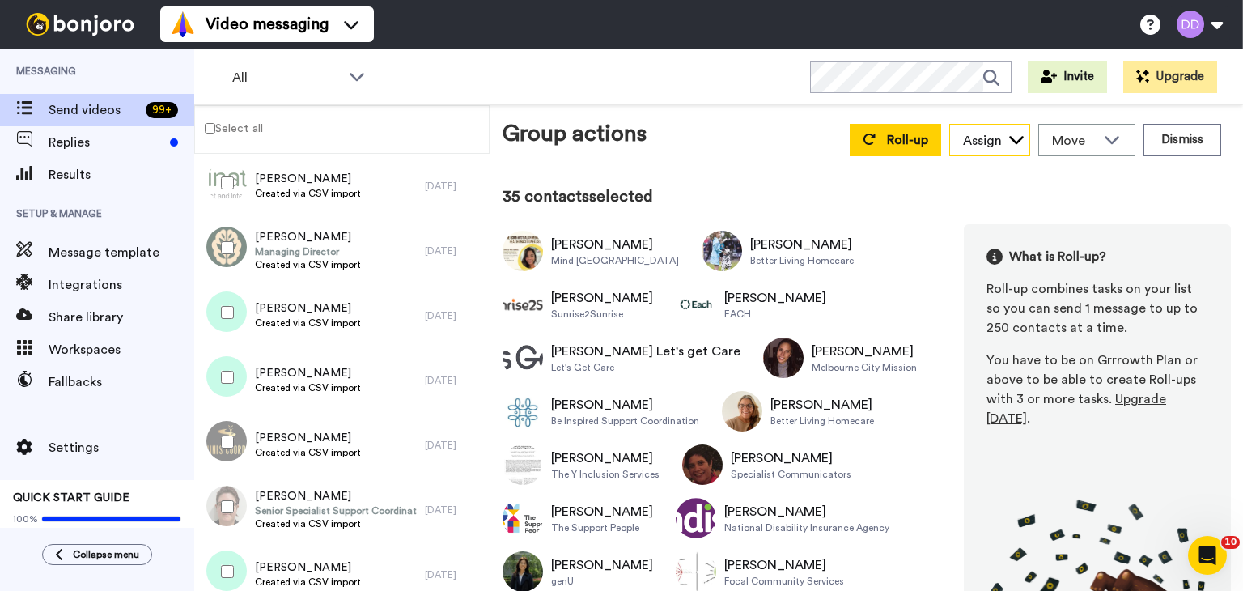
click at [1011, 137] on icon at bounding box center [1017, 139] width 16 height 16
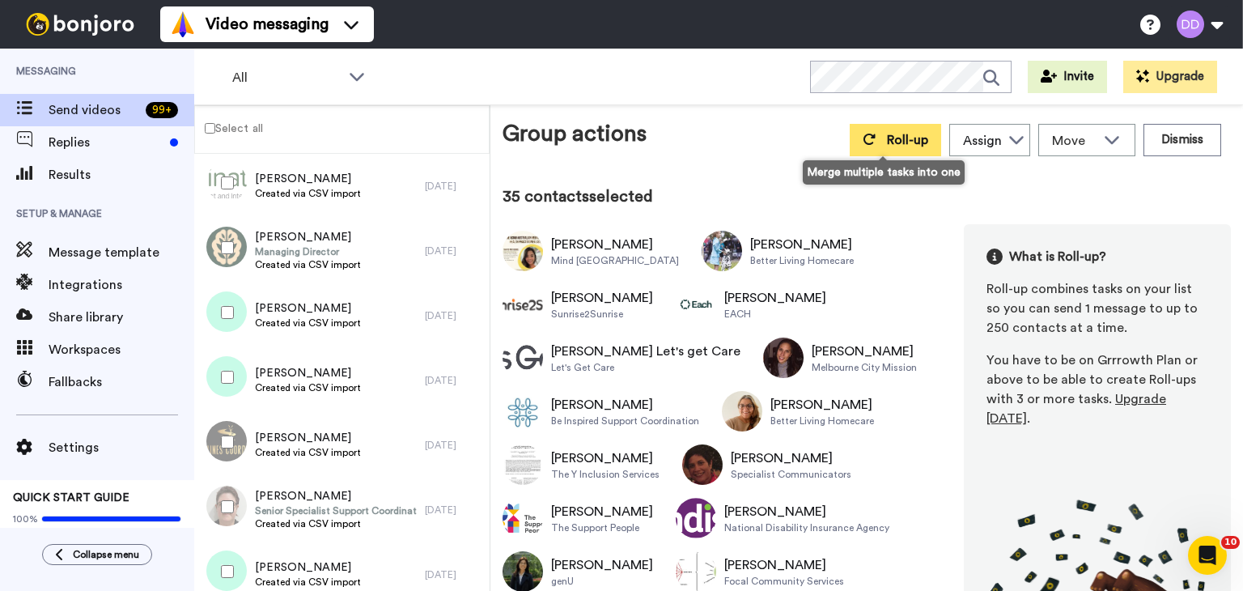
click at [907, 134] on span "Roll-up" at bounding box center [907, 140] width 41 height 13
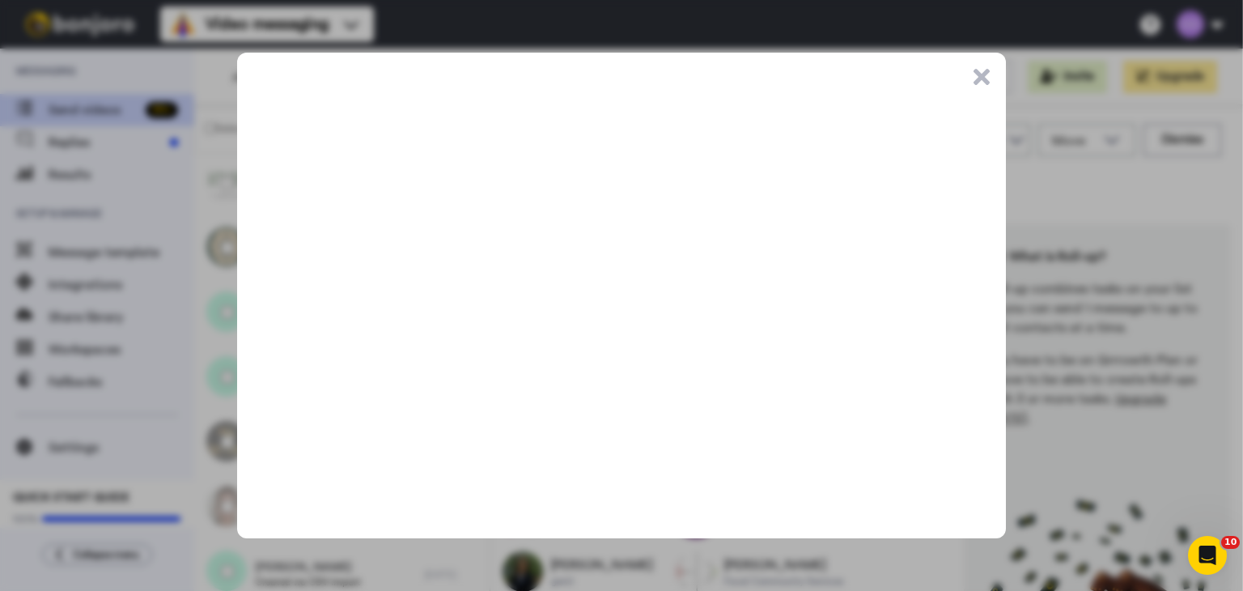
click at [979, 83] on button ".cls-1{stroke-width:0px;}" at bounding box center [982, 77] width 16 height 16
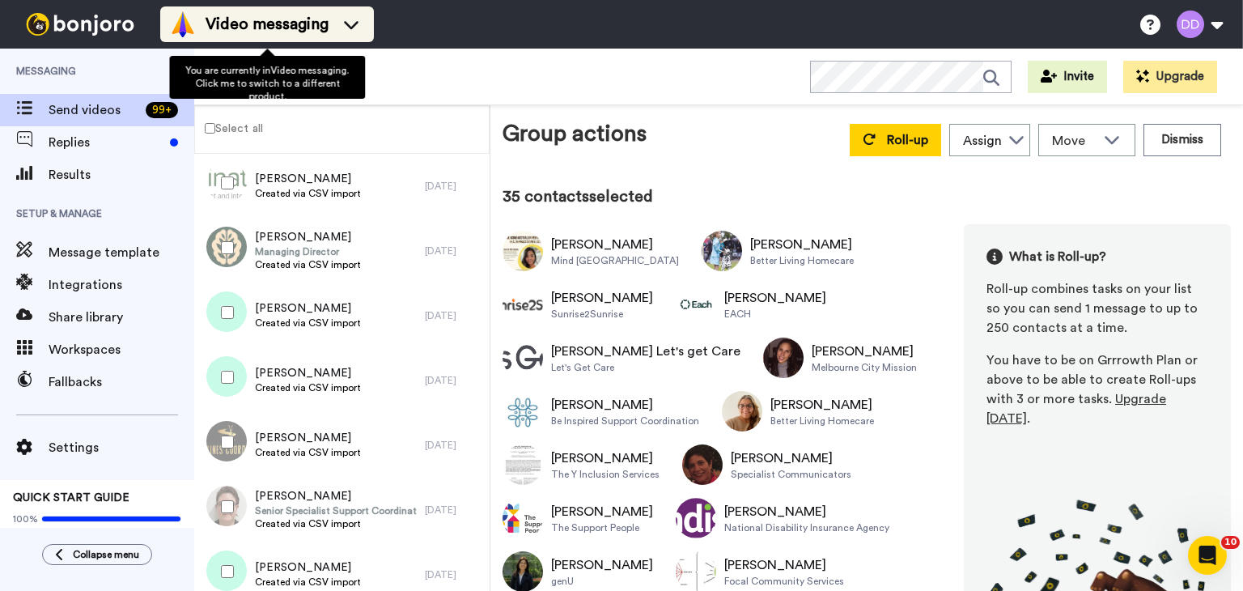
click at [286, 14] on span "Video messaging" at bounding box center [267, 24] width 123 height 23
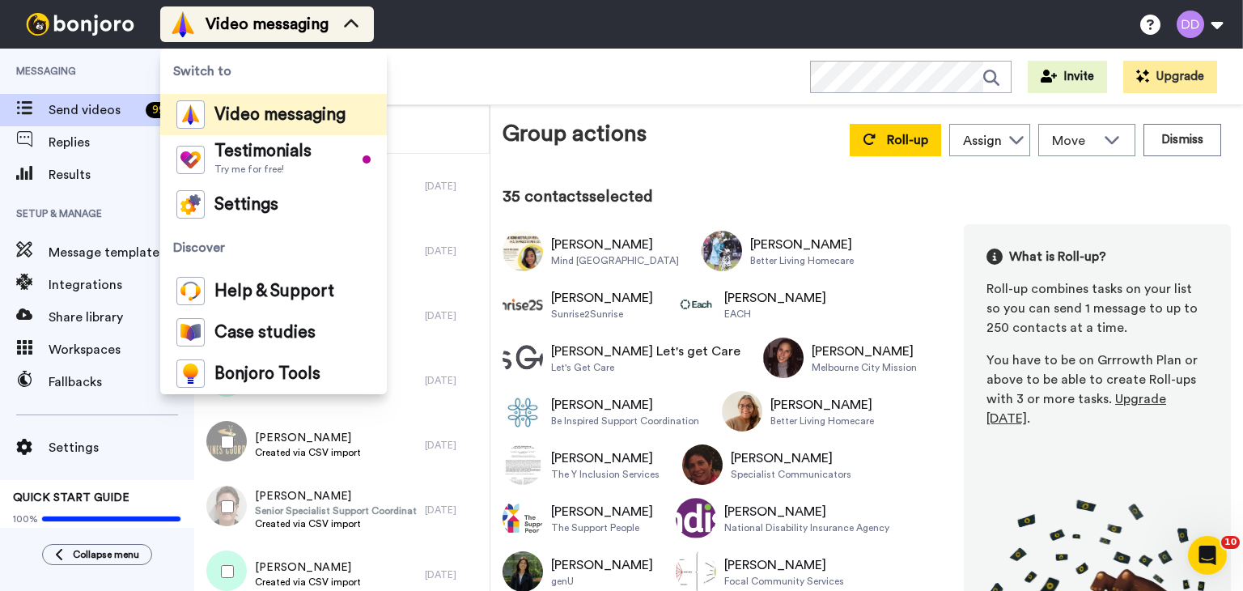
click at [286, 14] on span "Video messaging" at bounding box center [267, 24] width 123 height 23
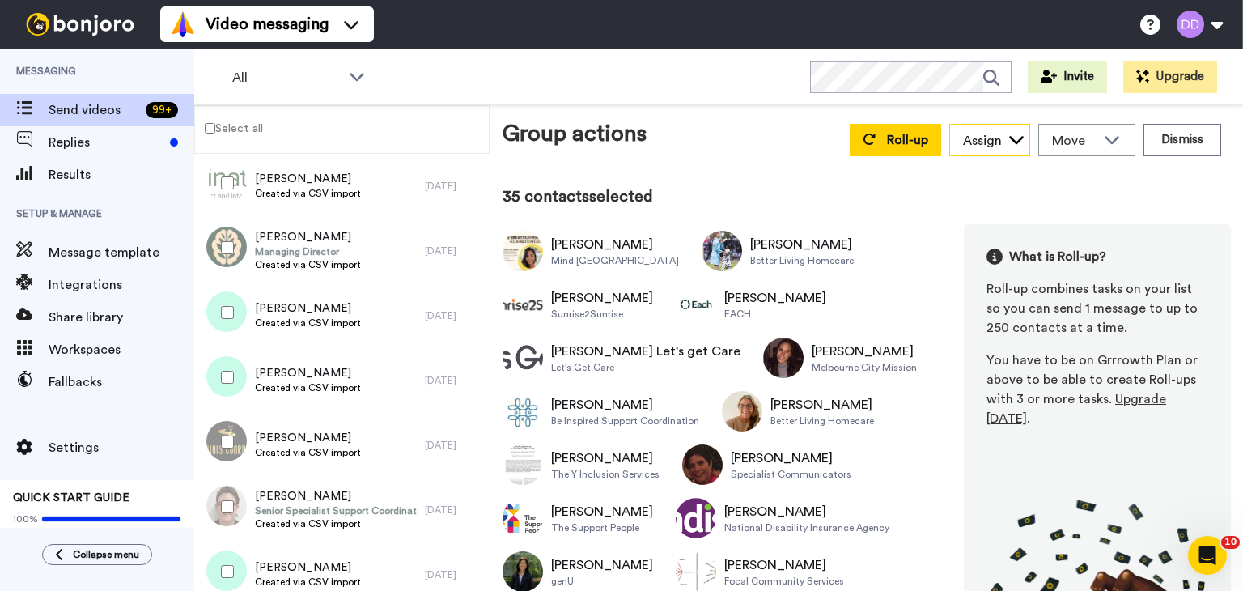
click at [1009, 143] on icon at bounding box center [1017, 139] width 16 height 16
click at [1082, 138] on span "Move" at bounding box center [1074, 140] width 44 height 19
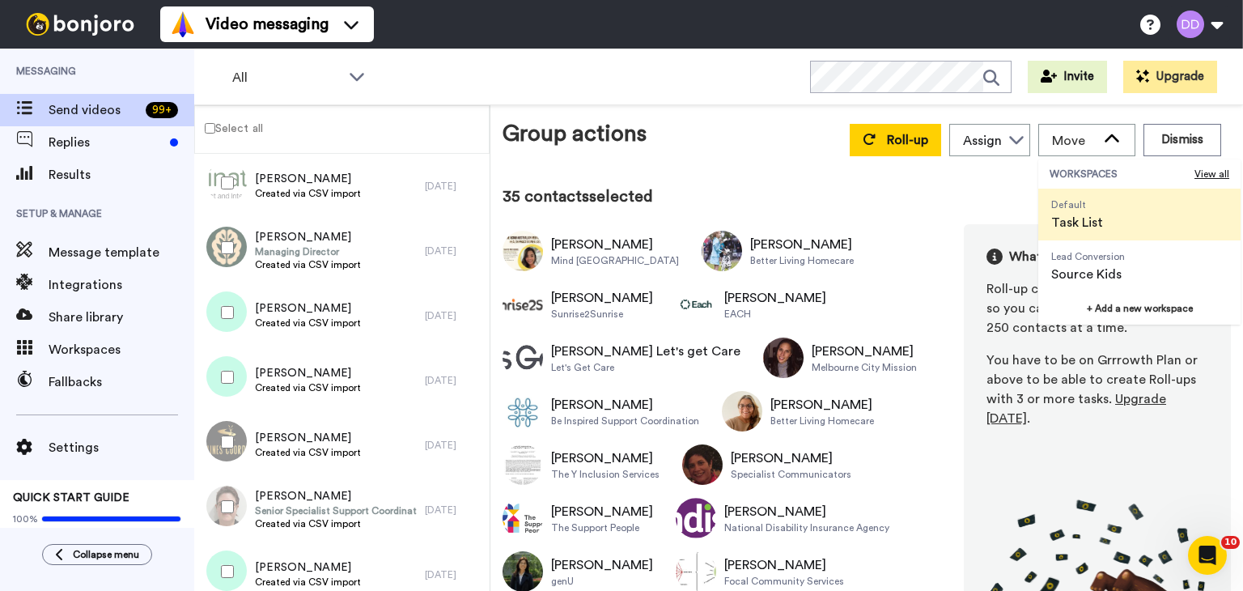
click at [1060, 206] on span "Default" at bounding box center [1078, 204] width 52 height 13
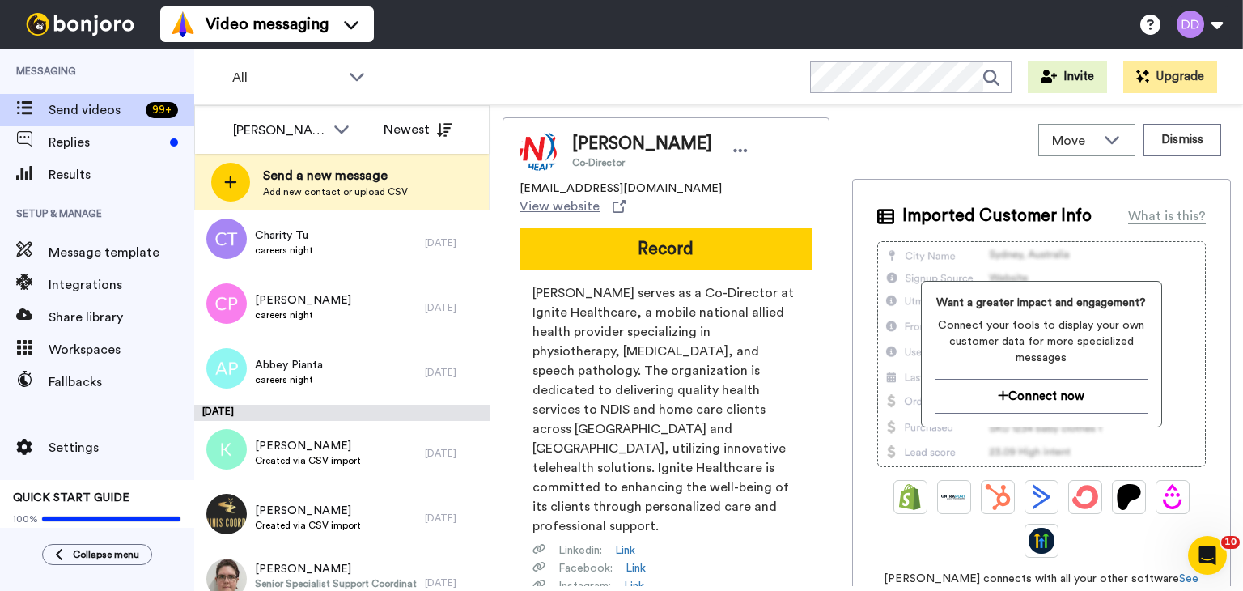
scroll to position [599, 0]
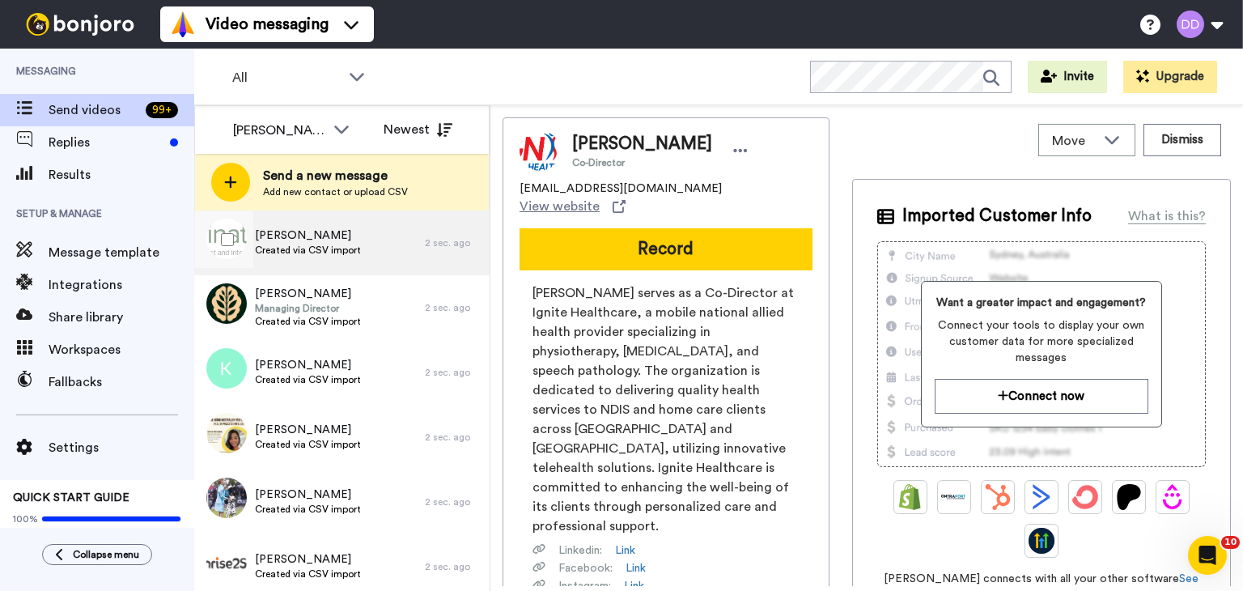
click at [319, 259] on div "Katie Yiu Created via CSV import" at bounding box center [309, 242] width 231 height 65
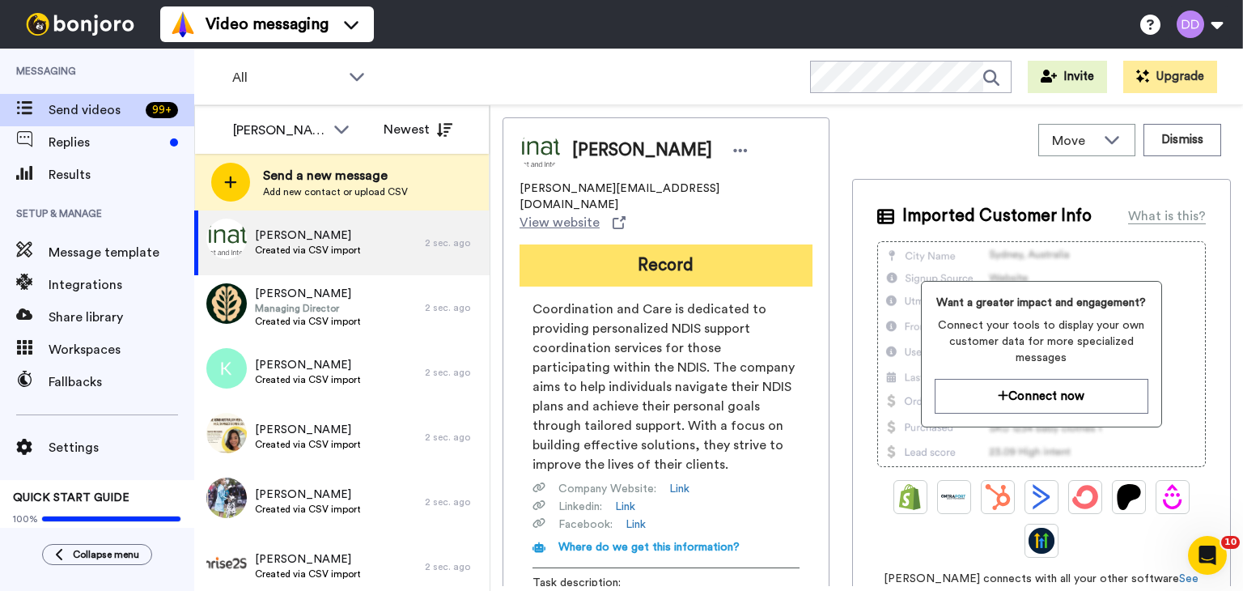
click at [699, 247] on button "Record" at bounding box center [666, 265] width 293 height 42
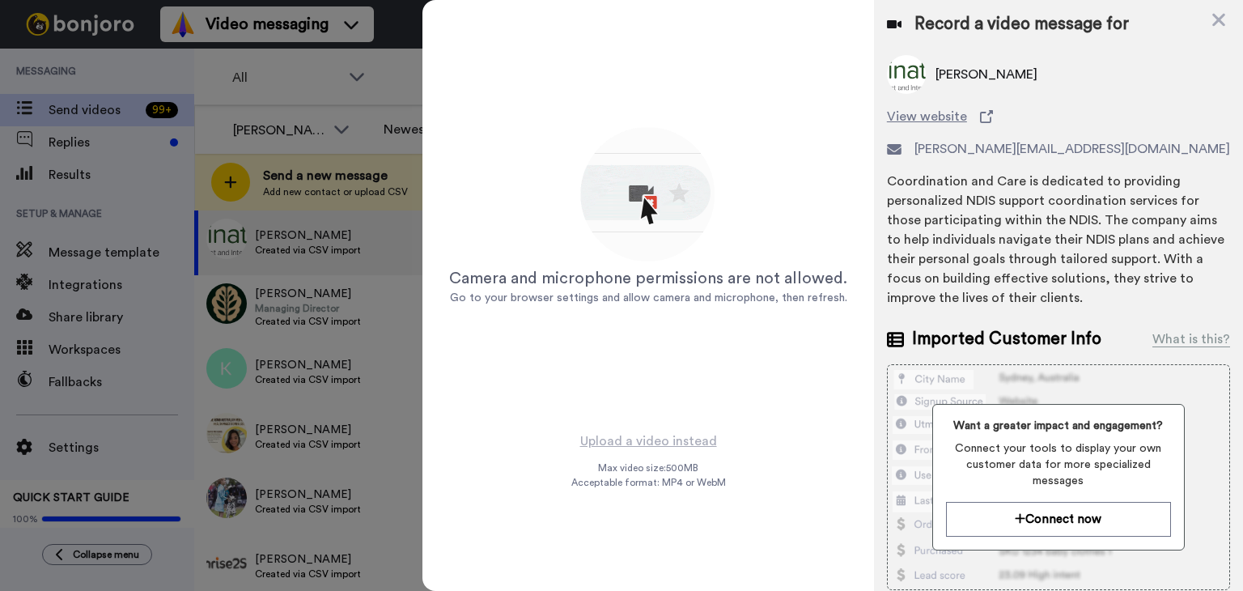
click at [802, 297] on span "Go to your browser settings and allow camera and microphone, then refresh." at bounding box center [648, 297] width 397 height 11
click at [1031, 57] on div "Katie Yiu" at bounding box center [1058, 74] width 343 height 39
click at [1230, 7] on div "Record a video message for Katie Yiu View website katieyiu@coordinationcare.com…" at bounding box center [1058, 379] width 369 height 759
click at [1215, 16] on icon at bounding box center [1219, 20] width 13 height 13
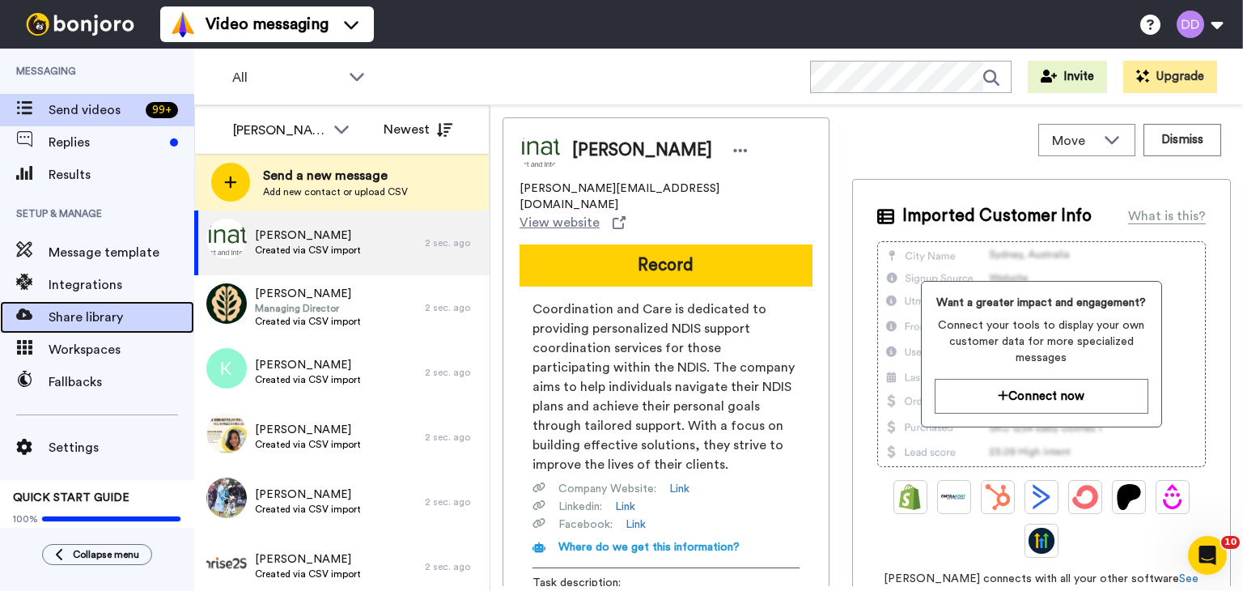
click at [96, 308] on span "Share library" at bounding box center [122, 317] width 146 height 19
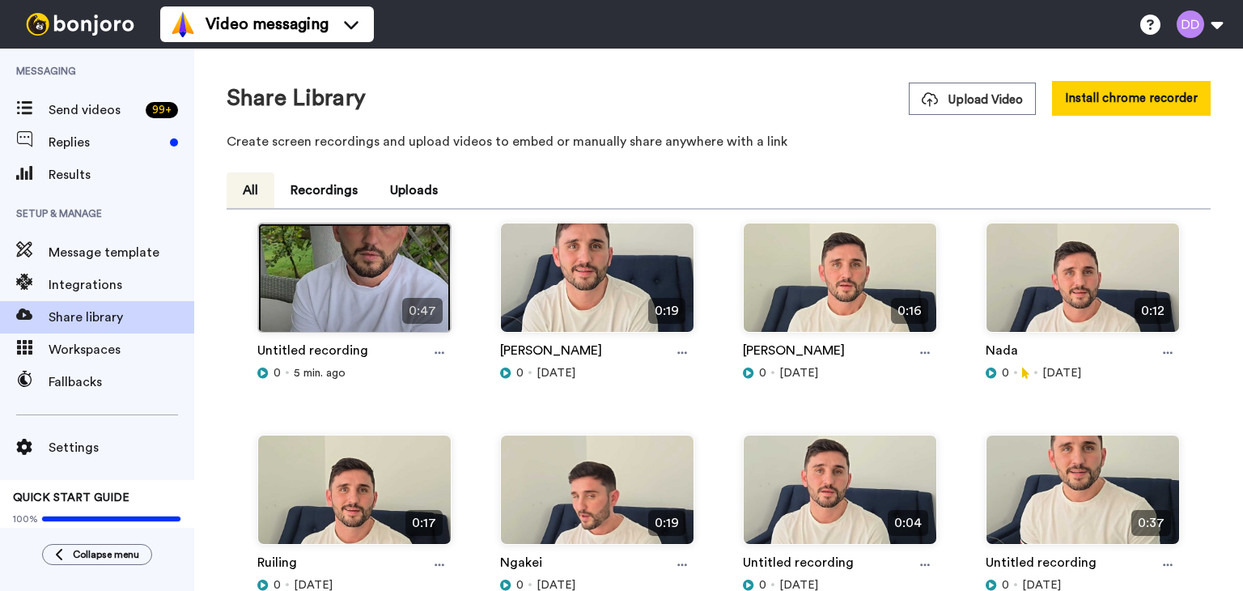
click at [295, 273] on img at bounding box center [354, 284] width 193 height 122
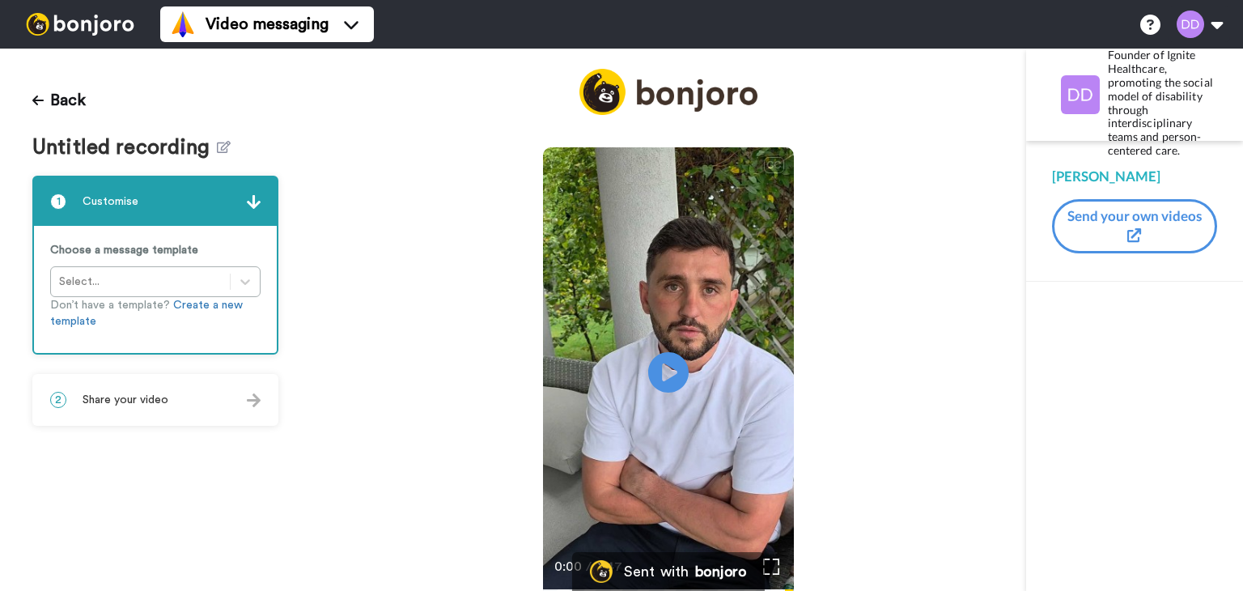
click at [256, 205] on img at bounding box center [254, 202] width 14 height 14
click at [195, 283] on div "Choose a message template Select... Don’t have a template? Create a new template" at bounding box center [155, 290] width 243 height 128
click at [131, 382] on div "2 Share your video" at bounding box center [155, 400] width 243 height 49
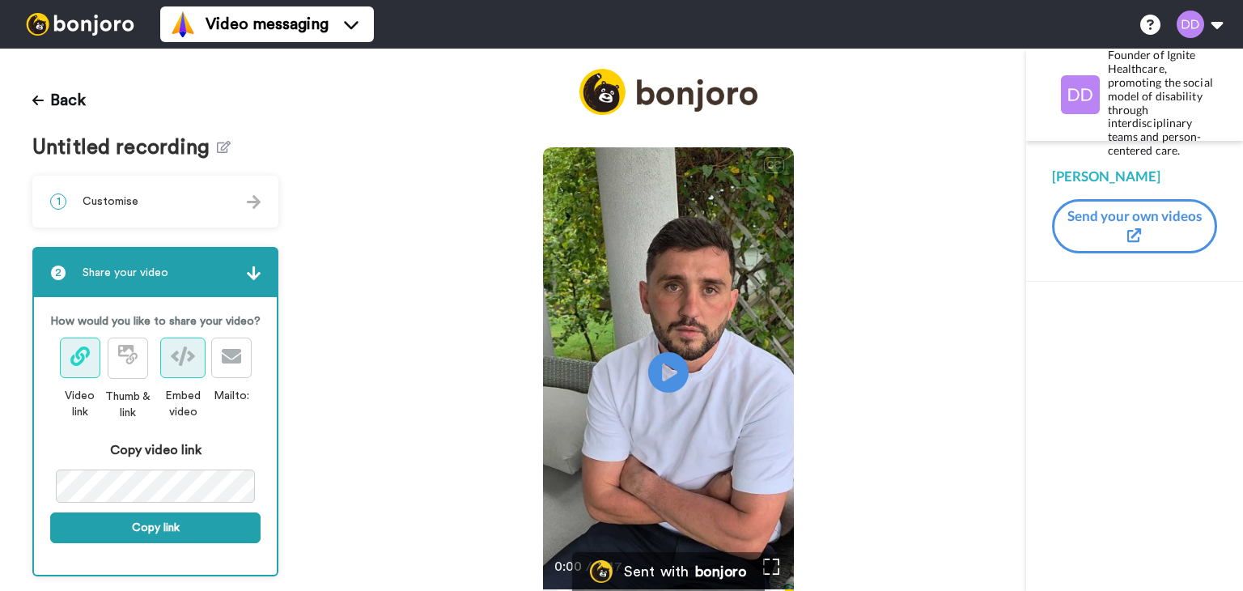
click at [178, 366] on icon at bounding box center [183, 355] width 24 height 19
click at [133, 368] on span at bounding box center [127, 358] width 19 height 19
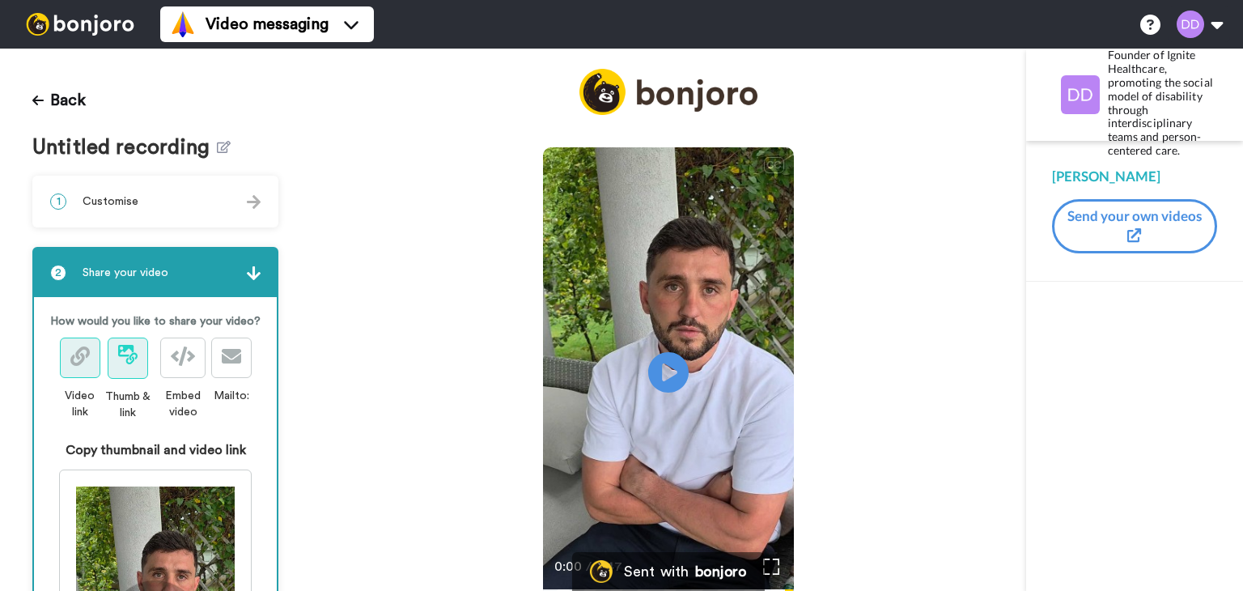
click at [77, 368] on span at bounding box center [79, 357] width 19 height 19
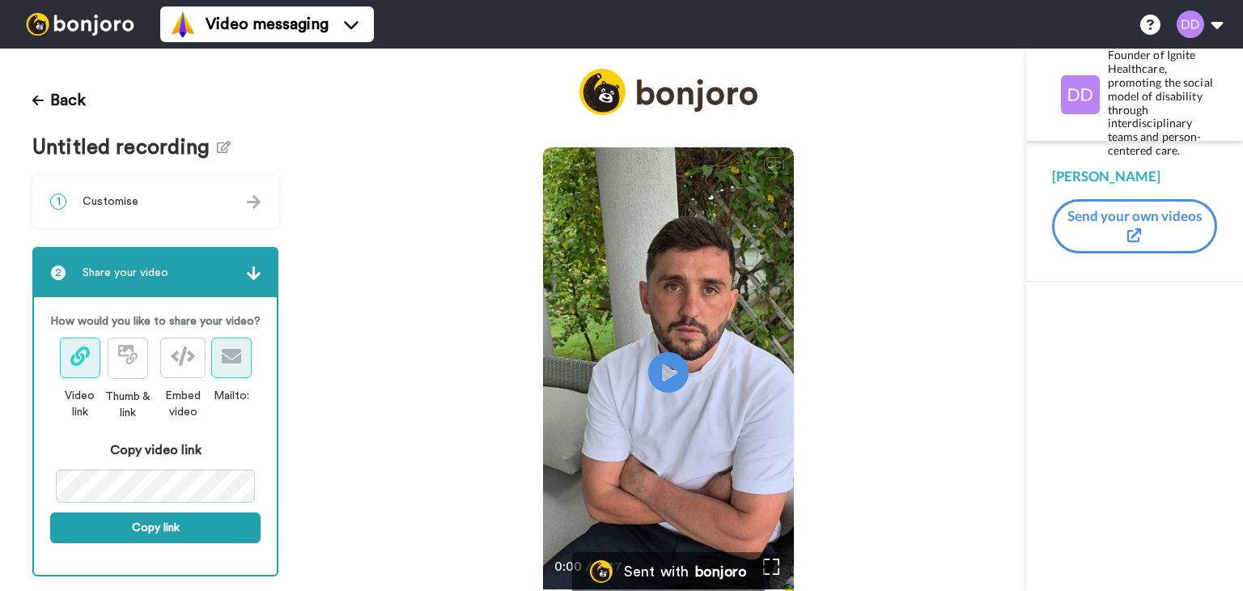
click at [226, 366] on icon at bounding box center [231, 355] width 19 height 19
click at [31, 97] on div "Back Untitled recording 1 Customise Choose a message template Select... Don’t h…" at bounding box center [155, 320] width 311 height 542
click at [217, 147] on icon at bounding box center [224, 147] width 14 height 12
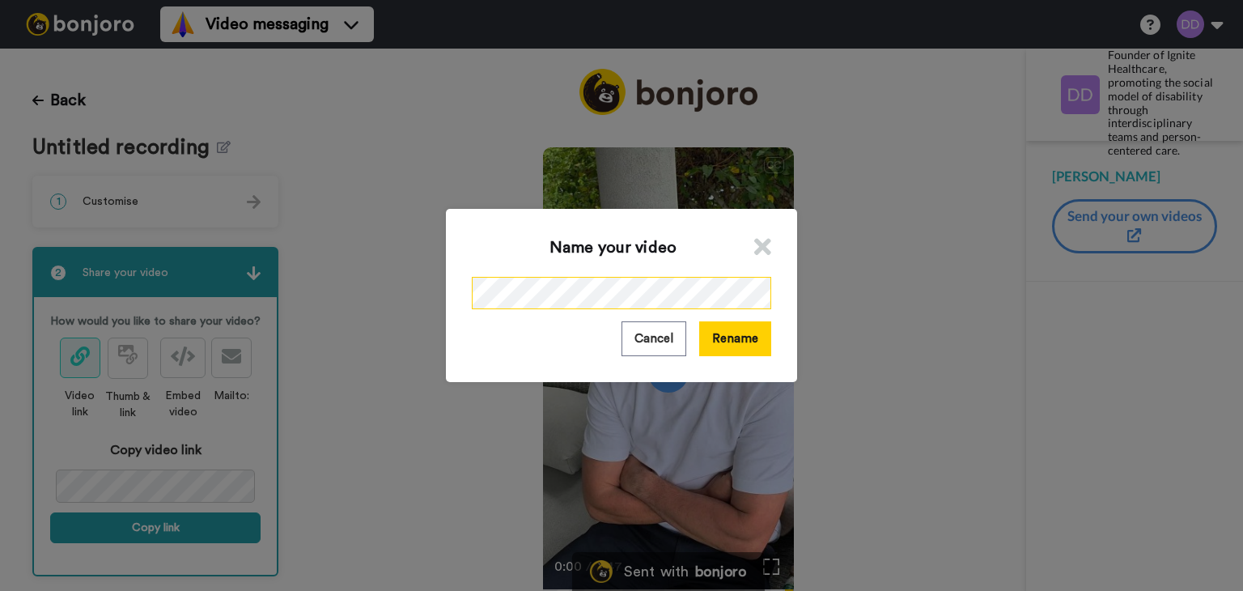
click at [349, 322] on div "Name your video Cancel Rename" at bounding box center [621, 295] width 1243 height 591
click at [732, 353] on button "Rename" at bounding box center [735, 338] width 72 height 35
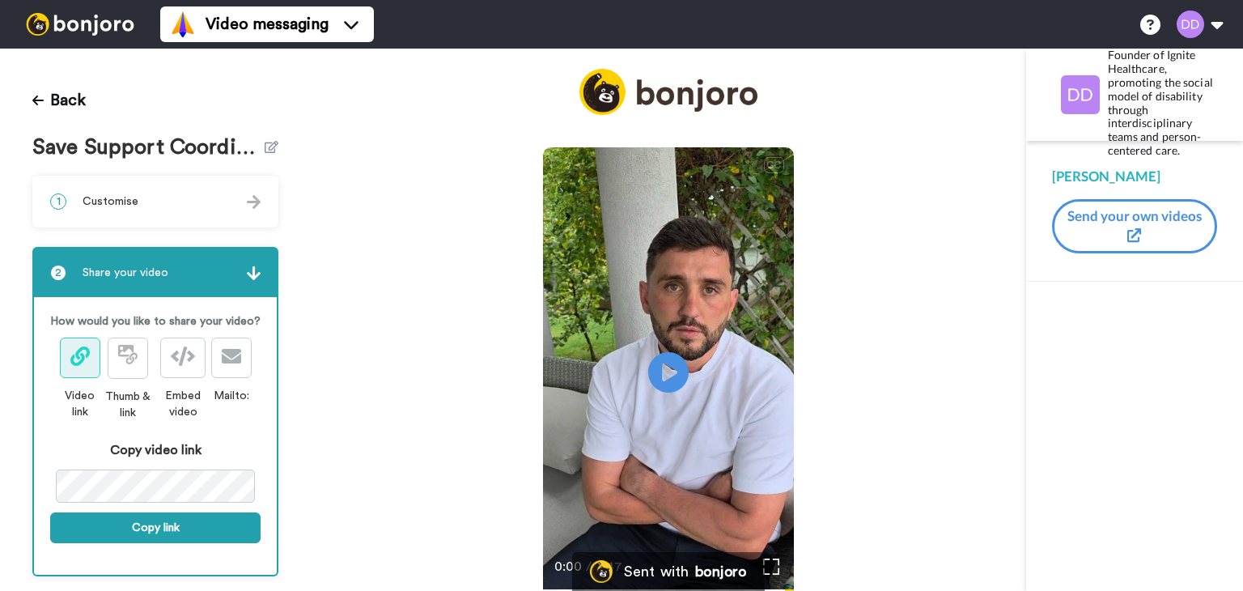
scroll to position [16, 0]
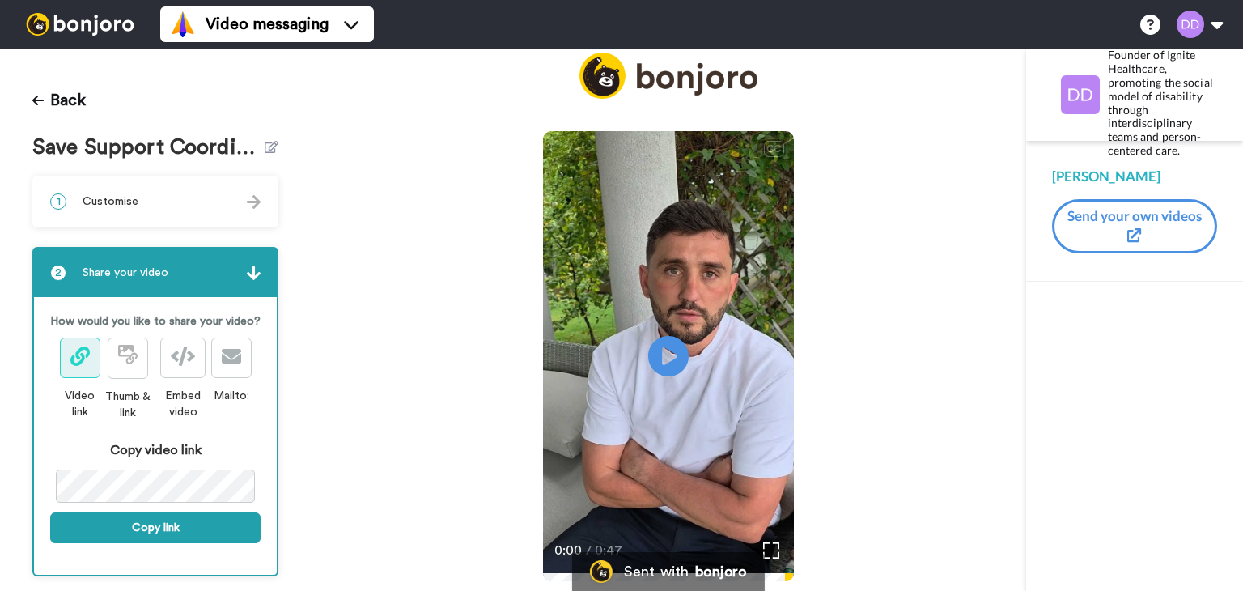
click at [247, 202] on img at bounding box center [254, 202] width 14 height 14
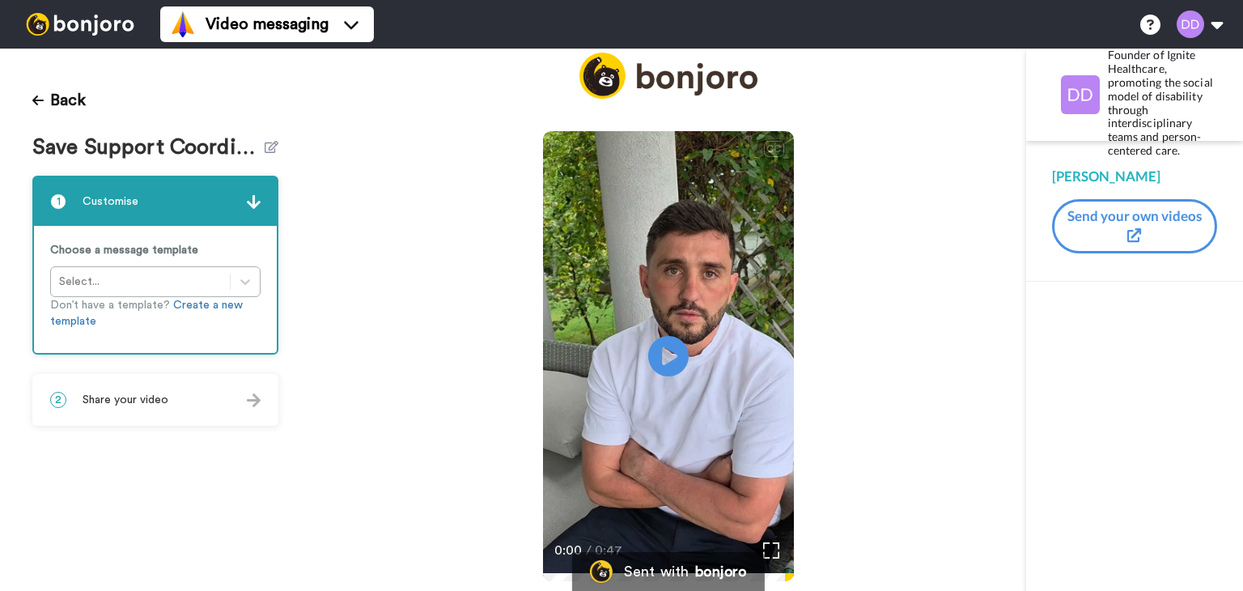
click at [125, 272] on div "Choose a message template Select... Don’t have a template? Create a new template" at bounding box center [155, 290] width 243 height 128
click at [123, 290] on div "Choose a message template Select... Don’t have a template? Create a new template" at bounding box center [155, 290] width 243 height 128
click at [154, 261] on div "Choose a message template Select... Don’t have a template? Create a new template" at bounding box center [155, 290] width 243 height 128
click at [191, 303] on link "Create a new template" at bounding box center [146, 314] width 193 height 28
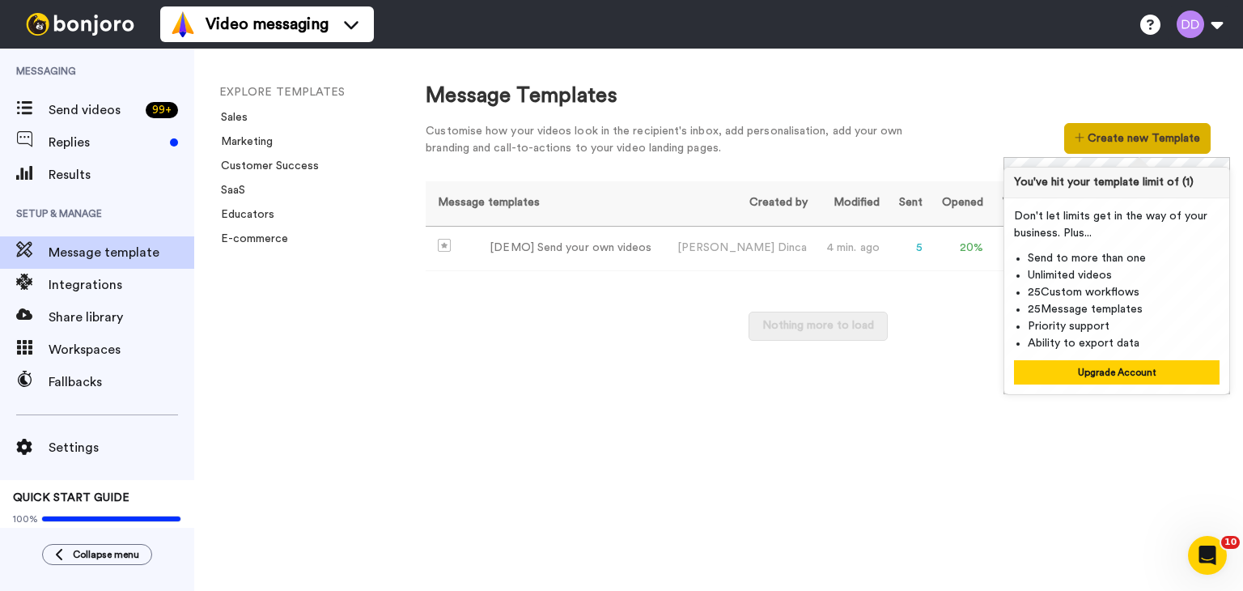
click at [1148, 138] on button "Create new Template" at bounding box center [1138, 138] width 147 height 31
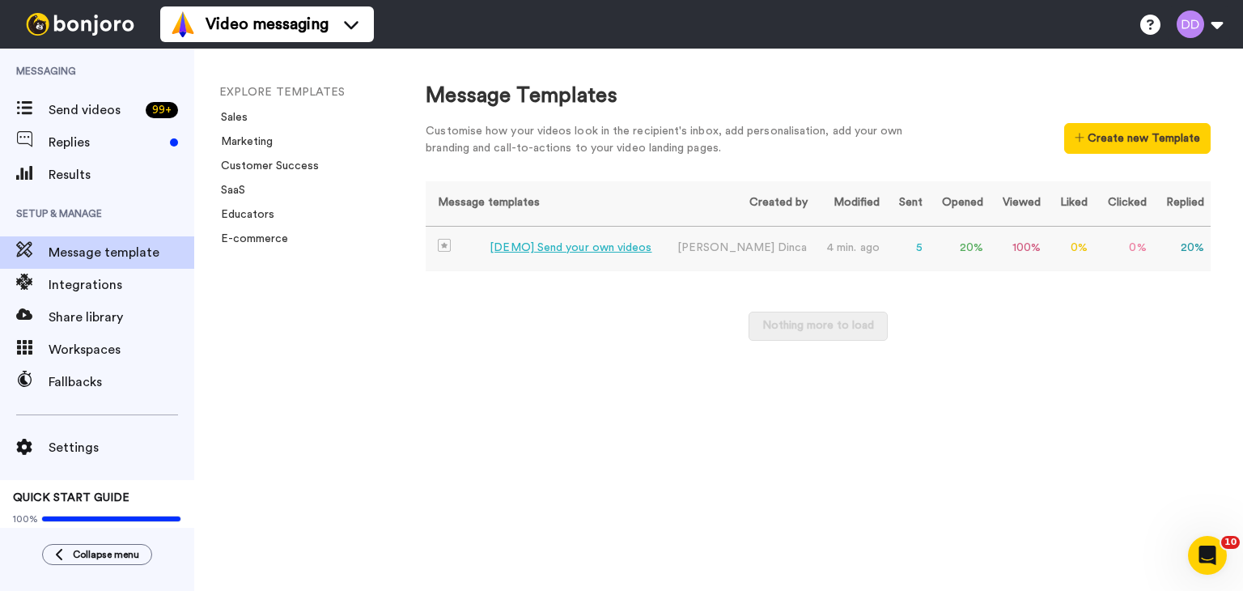
click at [539, 254] on div "[DEMO] Send your own videos" at bounding box center [571, 248] width 162 height 17
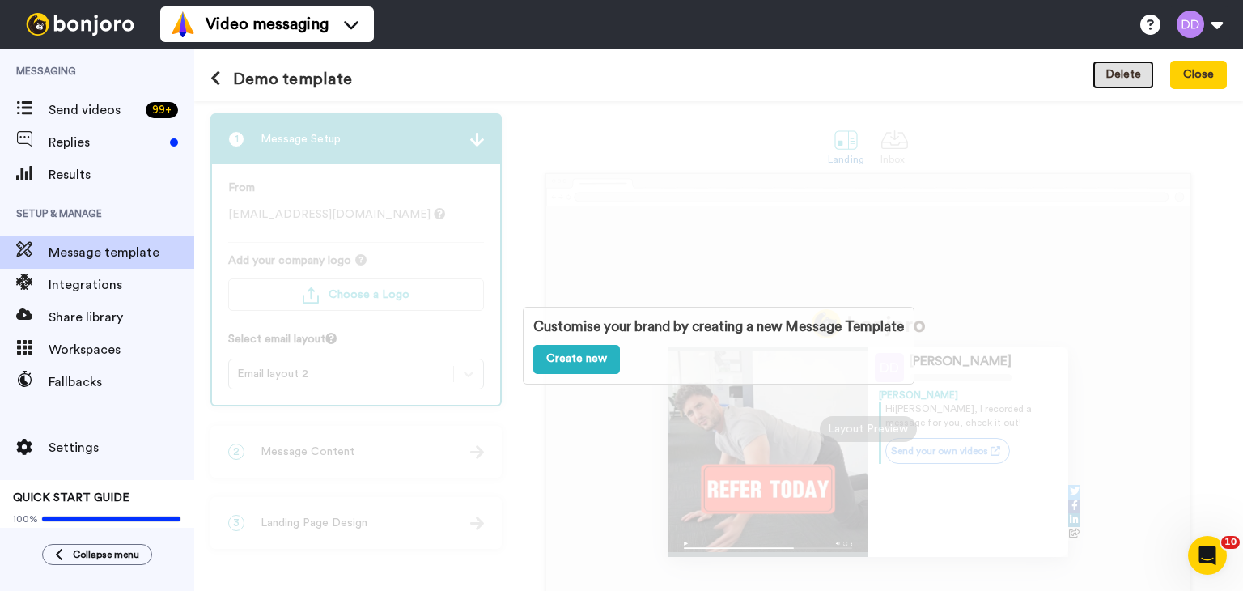
click at [1120, 70] on button "Delete" at bounding box center [1124, 75] width 62 height 29
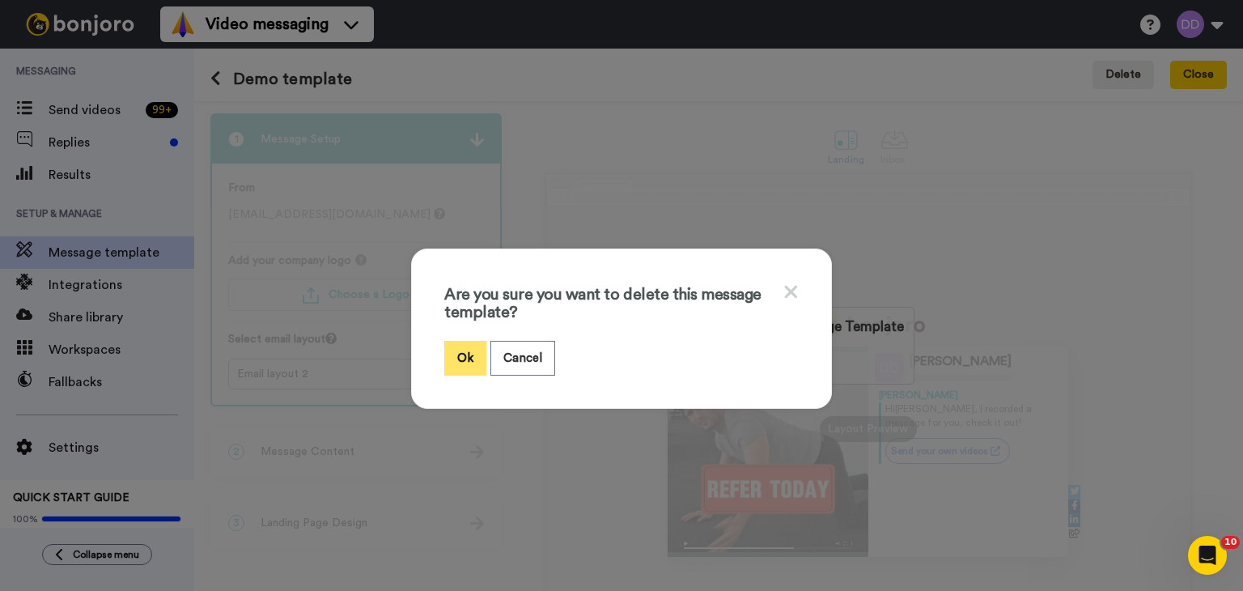
click at [467, 357] on button "Ok" at bounding box center [465, 358] width 42 height 35
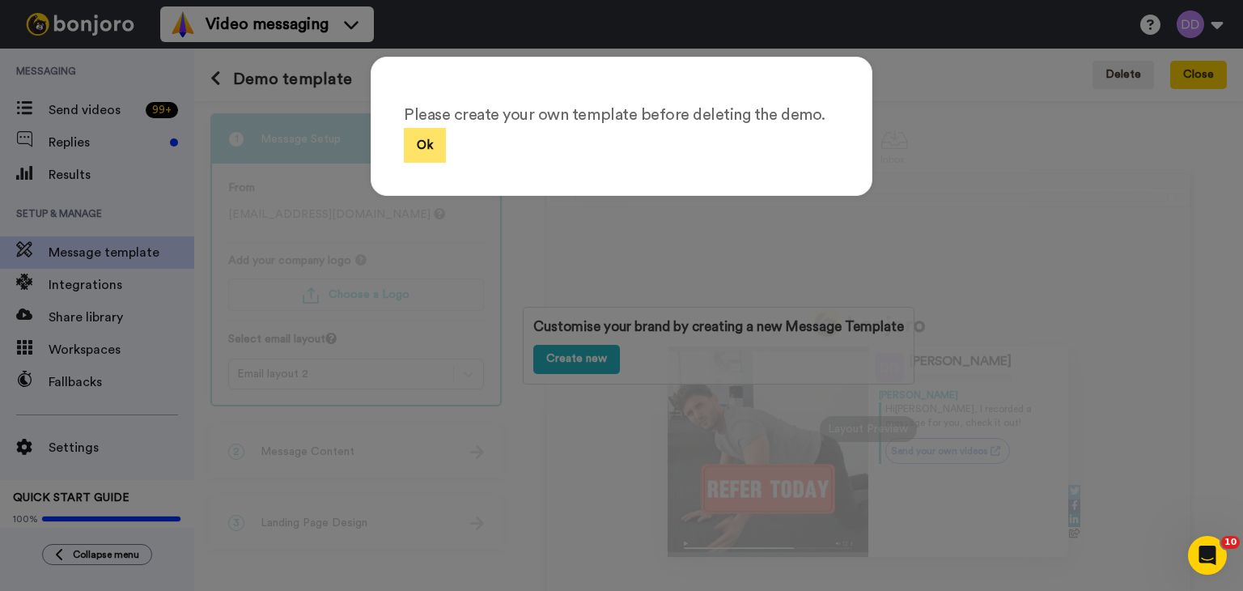
click at [425, 148] on button "Ok" at bounding box center [425, 145] width 42 height 35
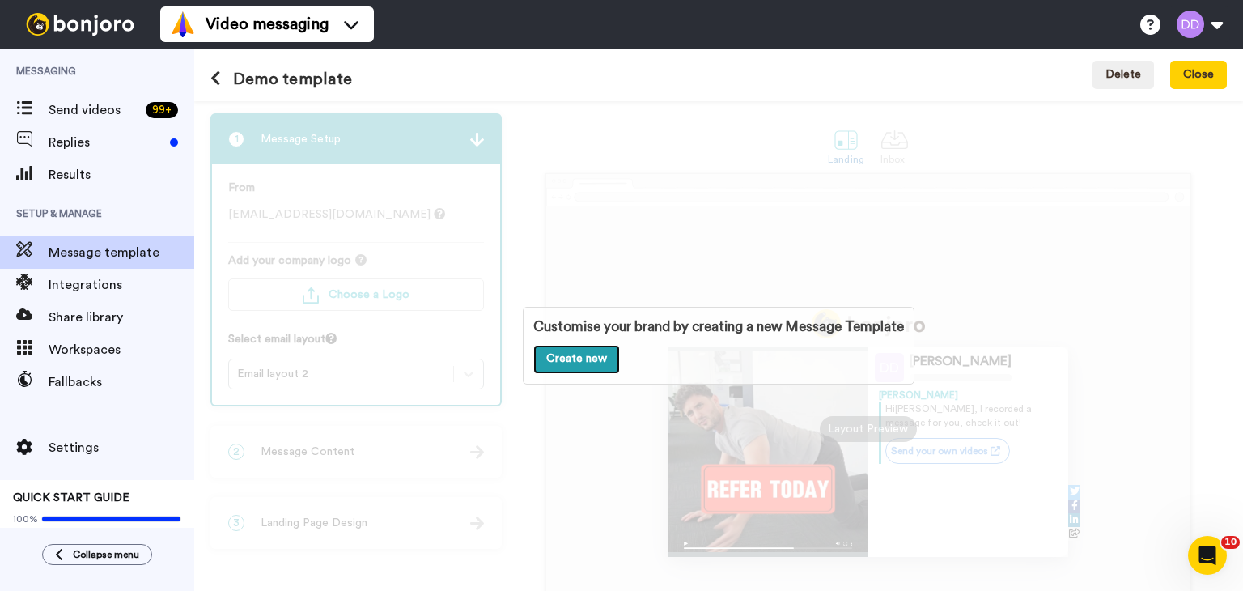
click at [577, 360] on link "Create new" at bounding box center [576, 359] width 87 height 29
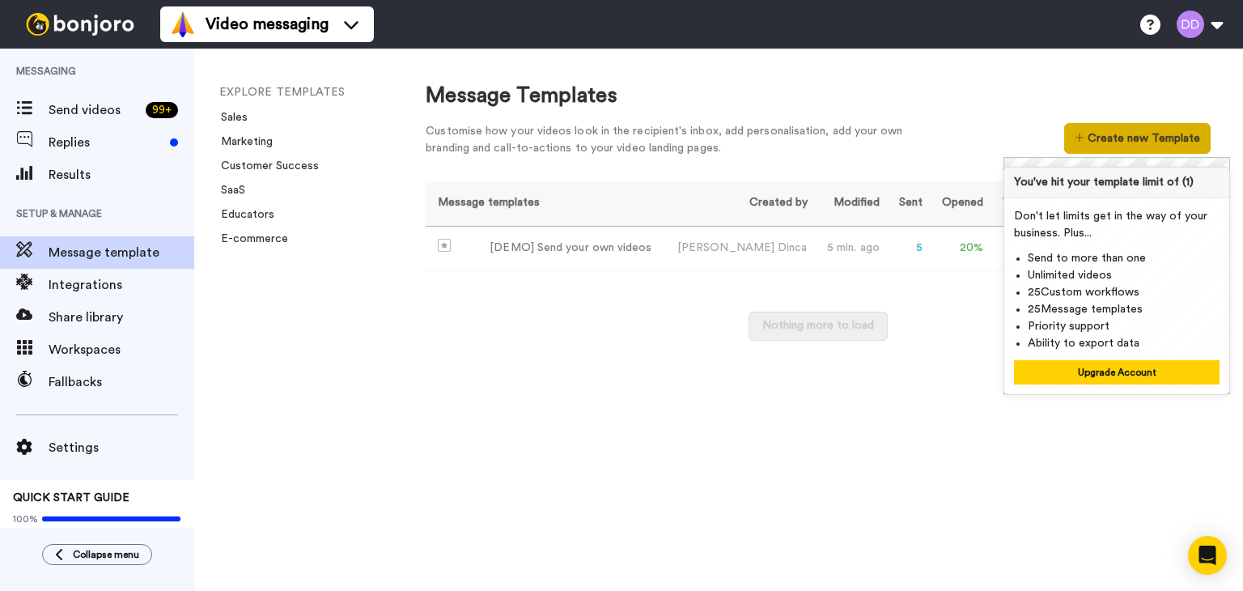
click at [1173, 131] on button "Create new Template" at bounding box center [1138, 138] width 147 height 31
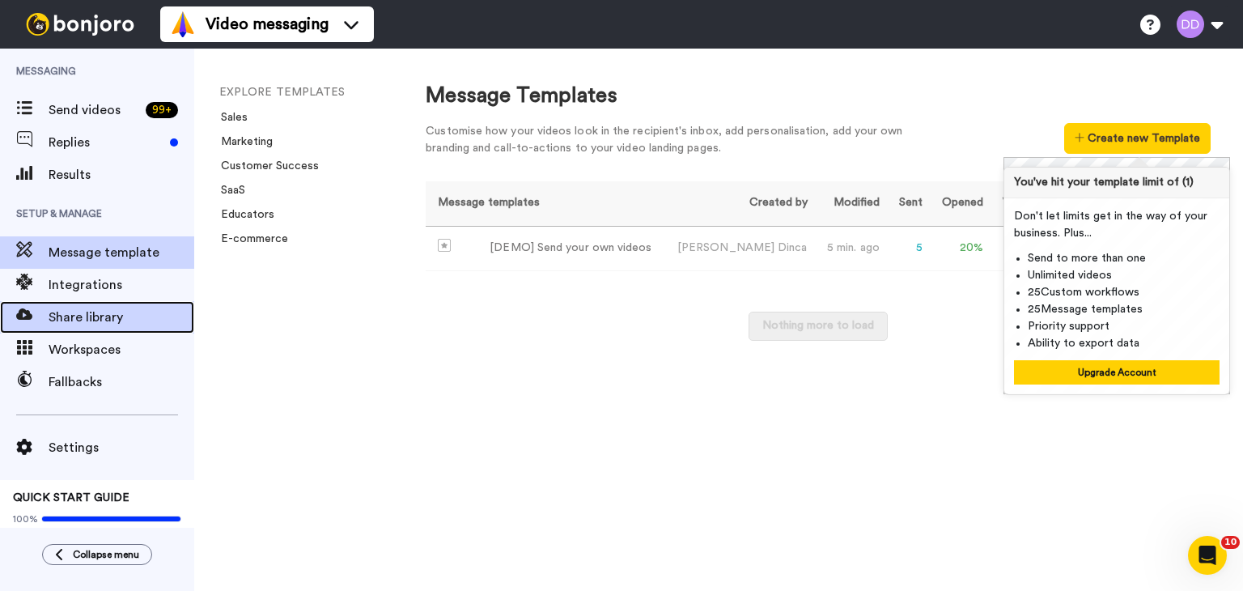
click at [84, 327] on div "Share library" at bounding box center [97, 317] width 194 height 32
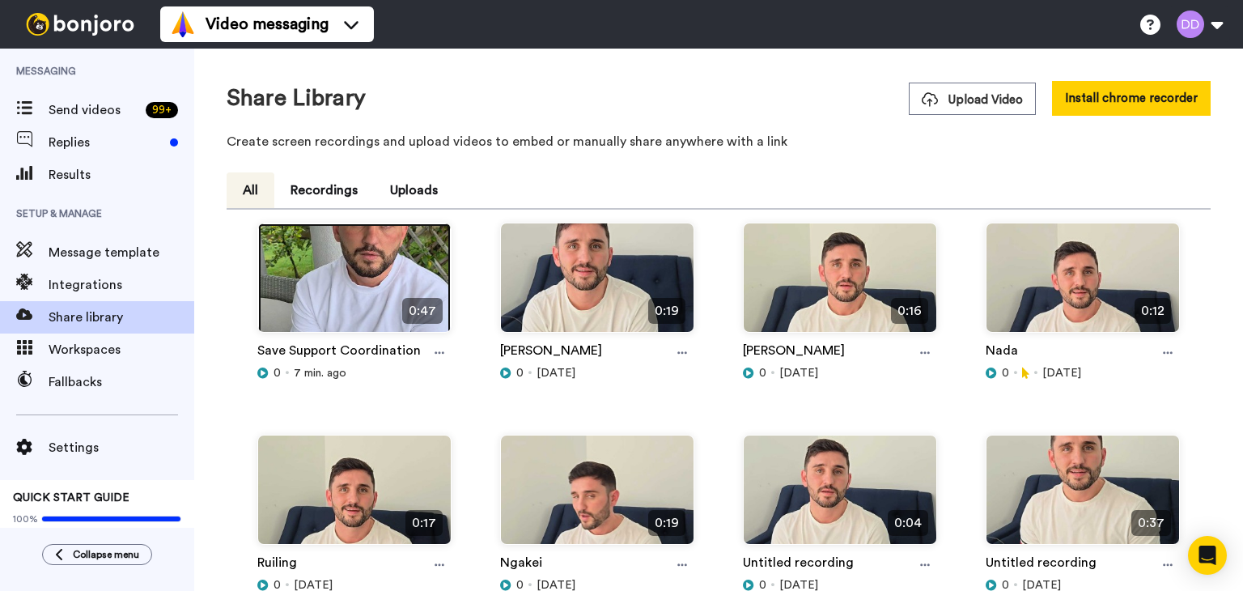
click at [326, 274] on img at bounding box center [354, 284] width 193 height 122
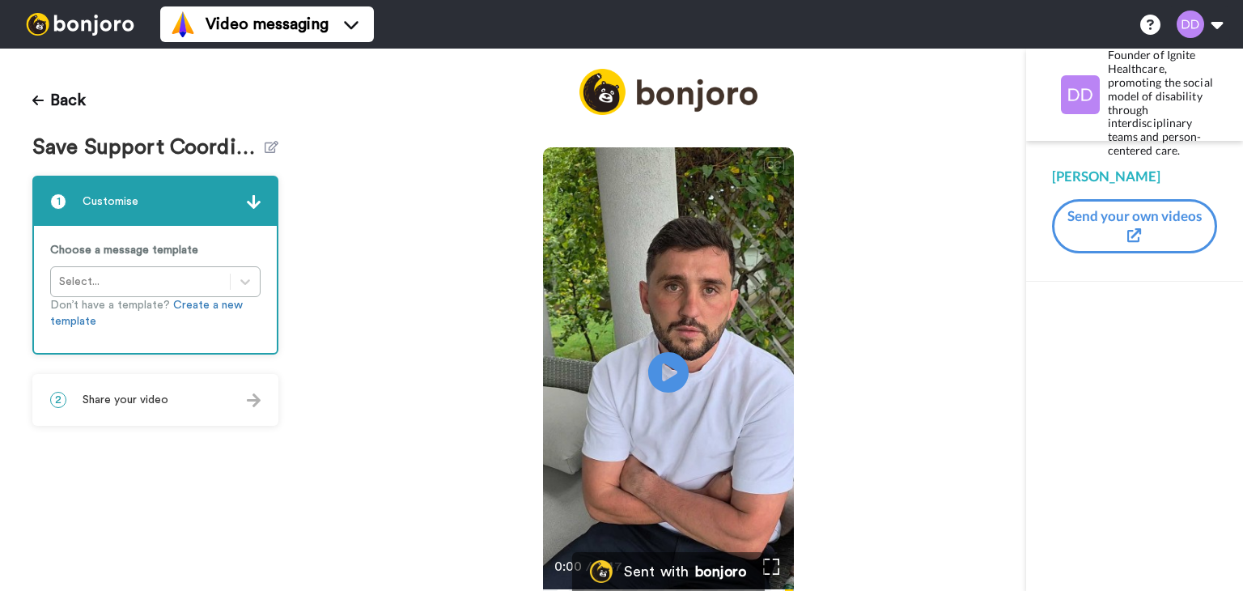
click at [112, 397] on span "Share your video" at bounding box center [126, 400] width 86 height 16
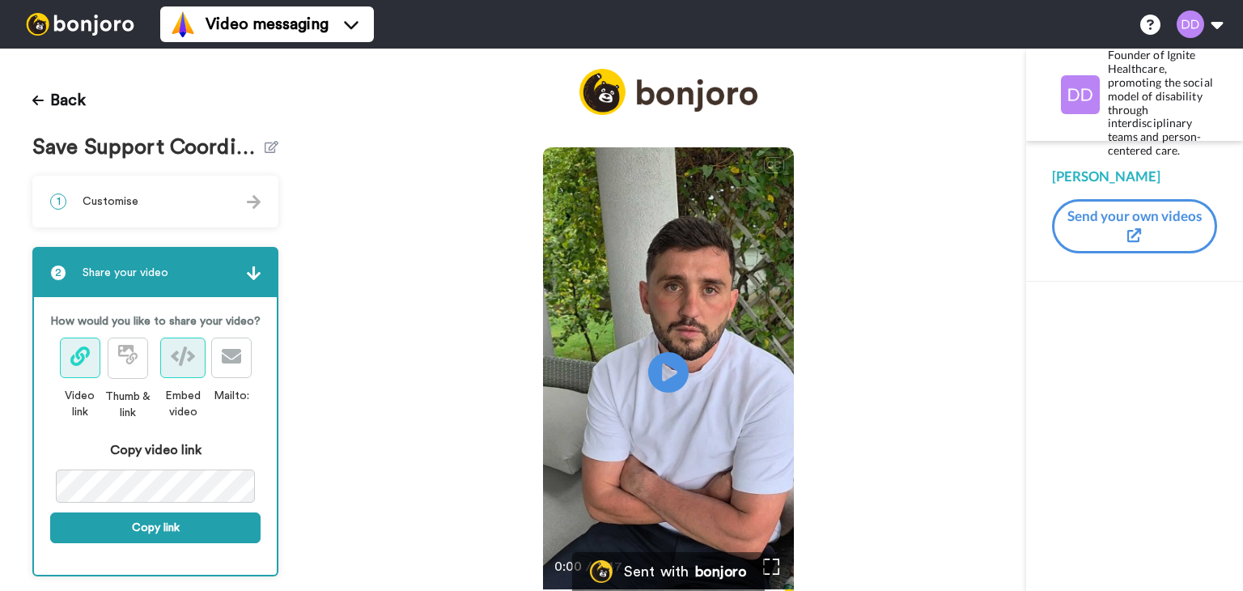
click at [174, 366] on icon at bounding box center [183, 355] width 24 height 19
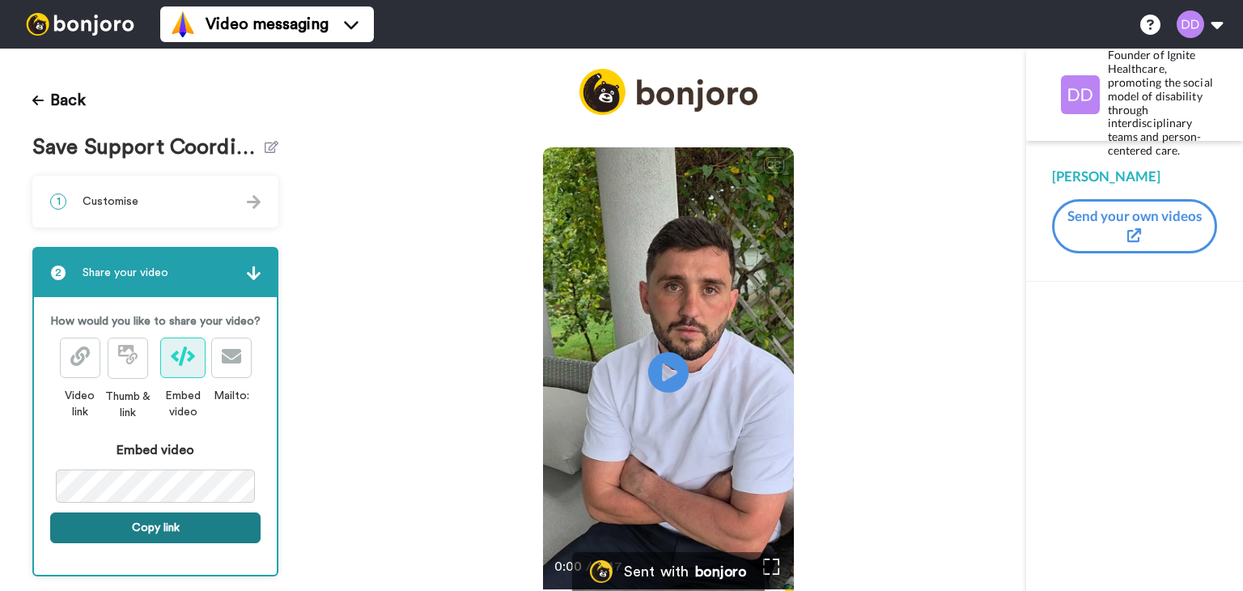
click at [128, 543] on button "Copy link" at bounding box center [155, 527] width 210 height 31
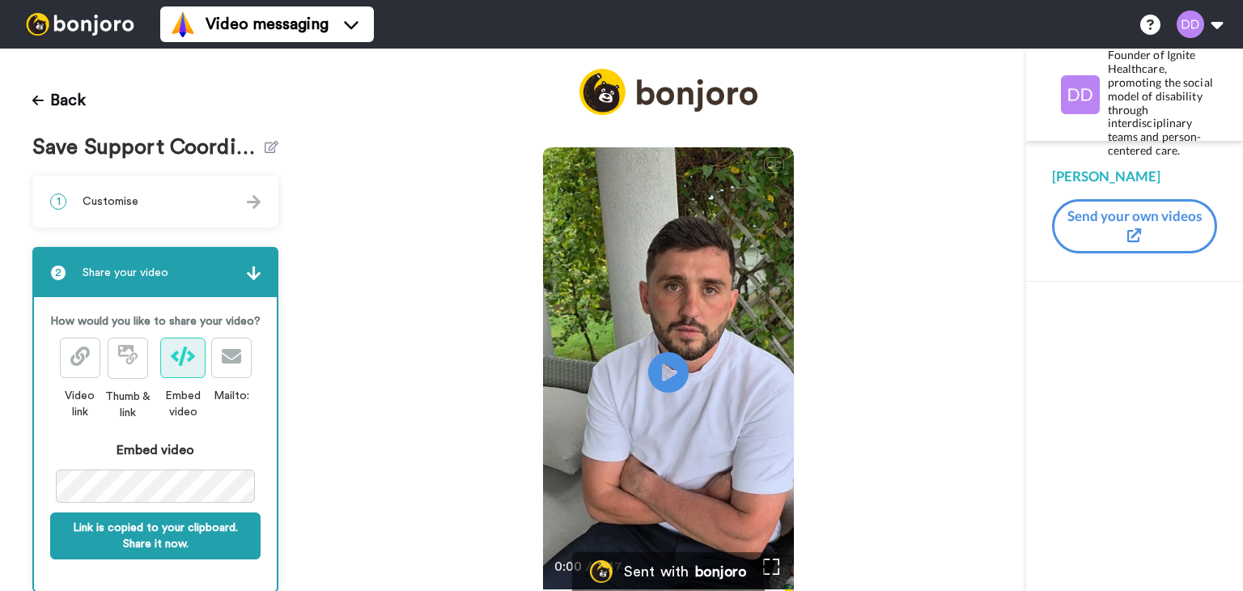
click at [1127, 227] on button "Send your own videos" at bounding box center [1134, 226] width 165 height 54
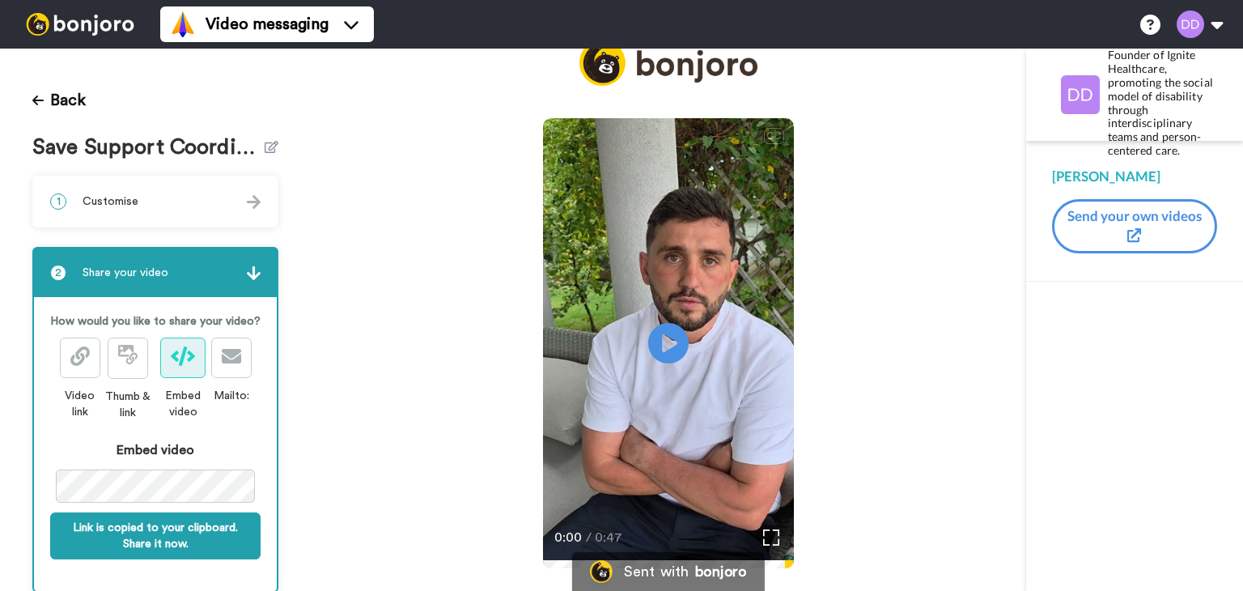
scroll to position [32, 0]
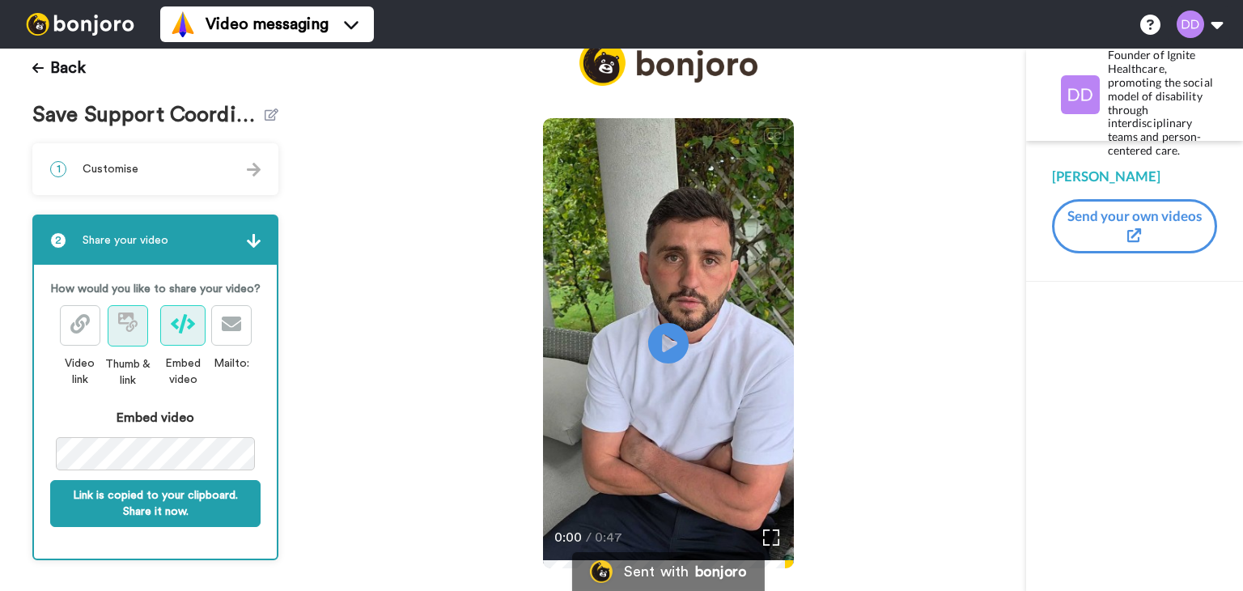
click at [129, 331] on icon at bounding box center [130, 325] width 11 height 11
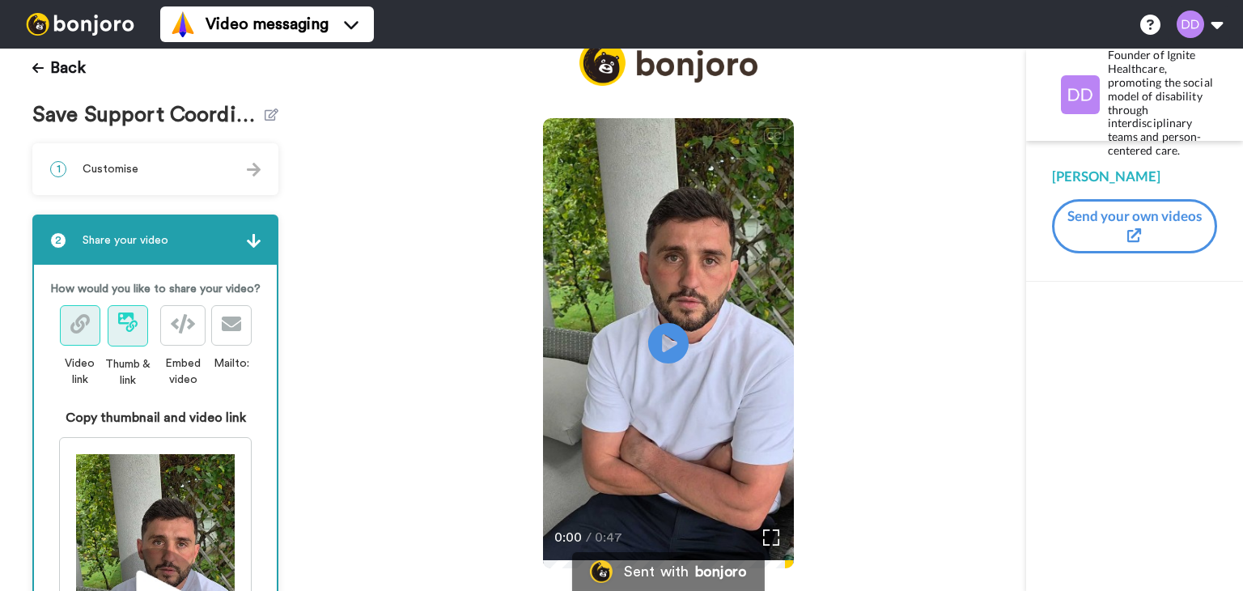
click at [68, 346] on button at bounding box center [80, 325] width 40 height 40
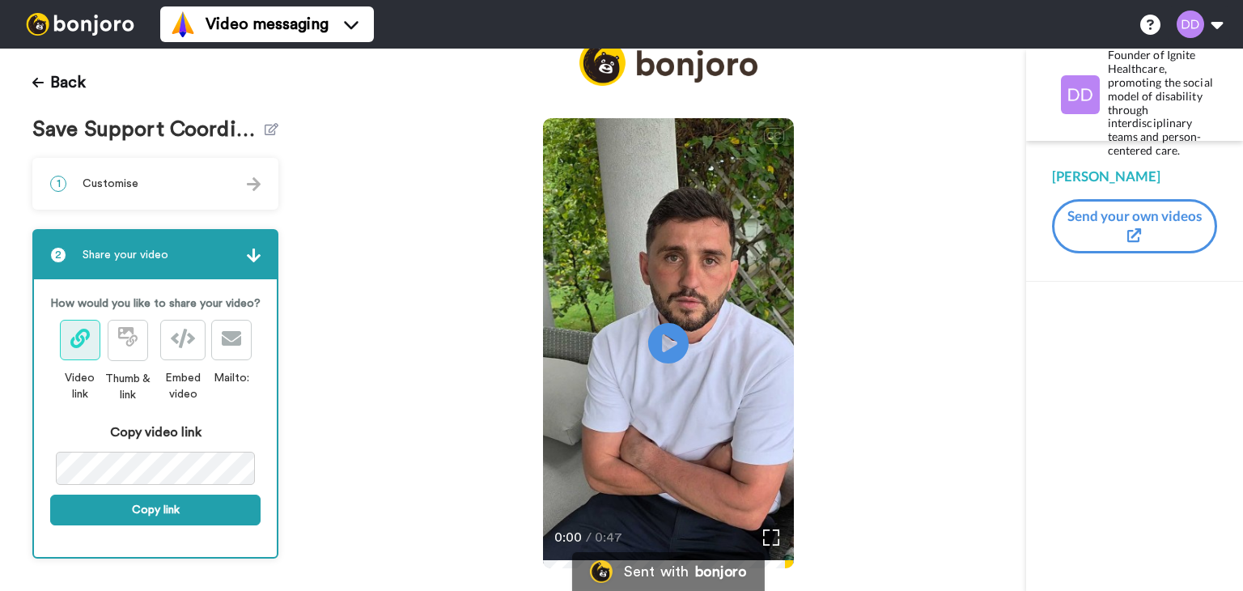
scroll to position [16, 0]
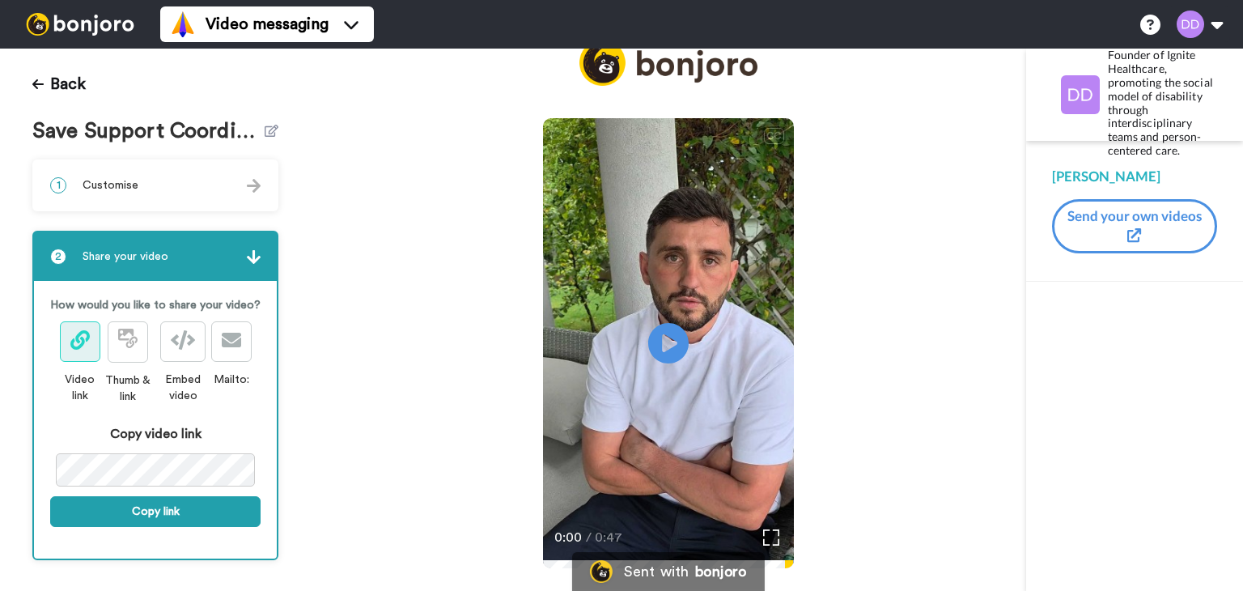
click at [146, 340] on span "Thumb & link" at bounding box center [127, 362] width 54 height 83
click at [131, 347] on icon at bounding box center [130, 341] width 11 height 11
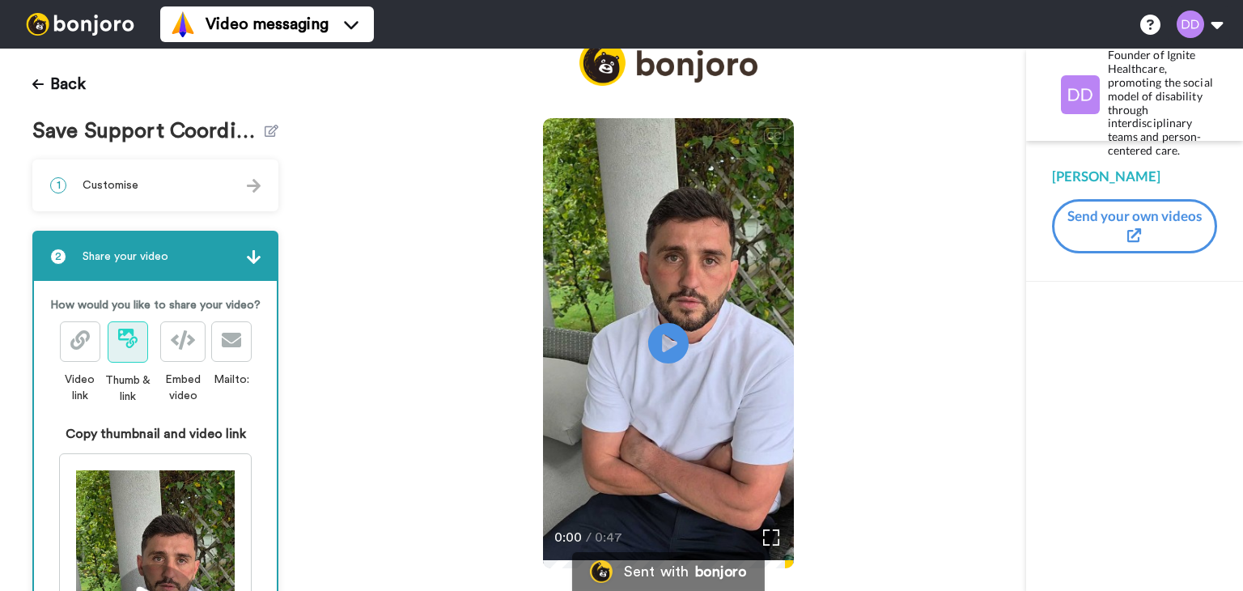
scroll to position [287, 0]
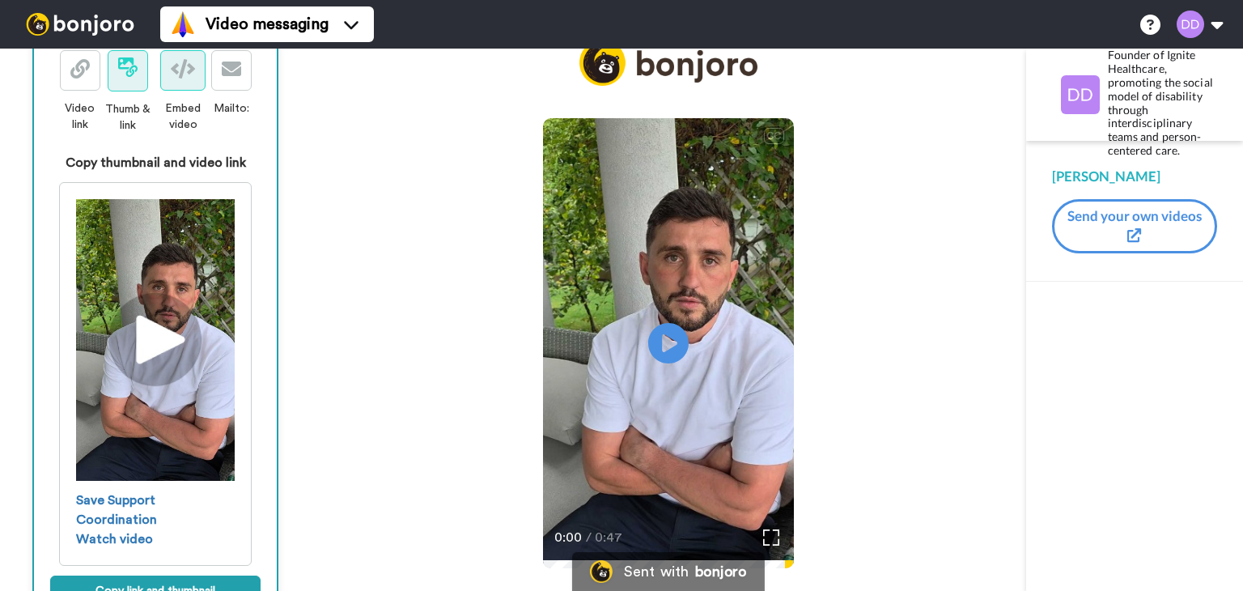
click at [180, 79] on icon at bounding box center [183, 68] width 24 height 19
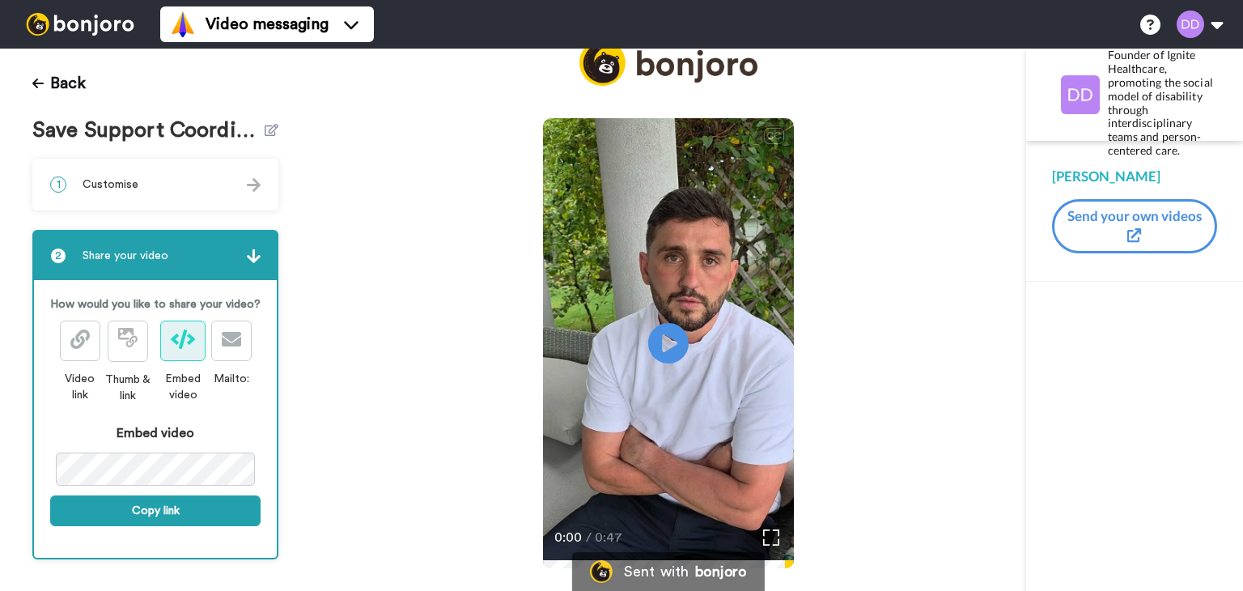
scroll to position [16, 0]
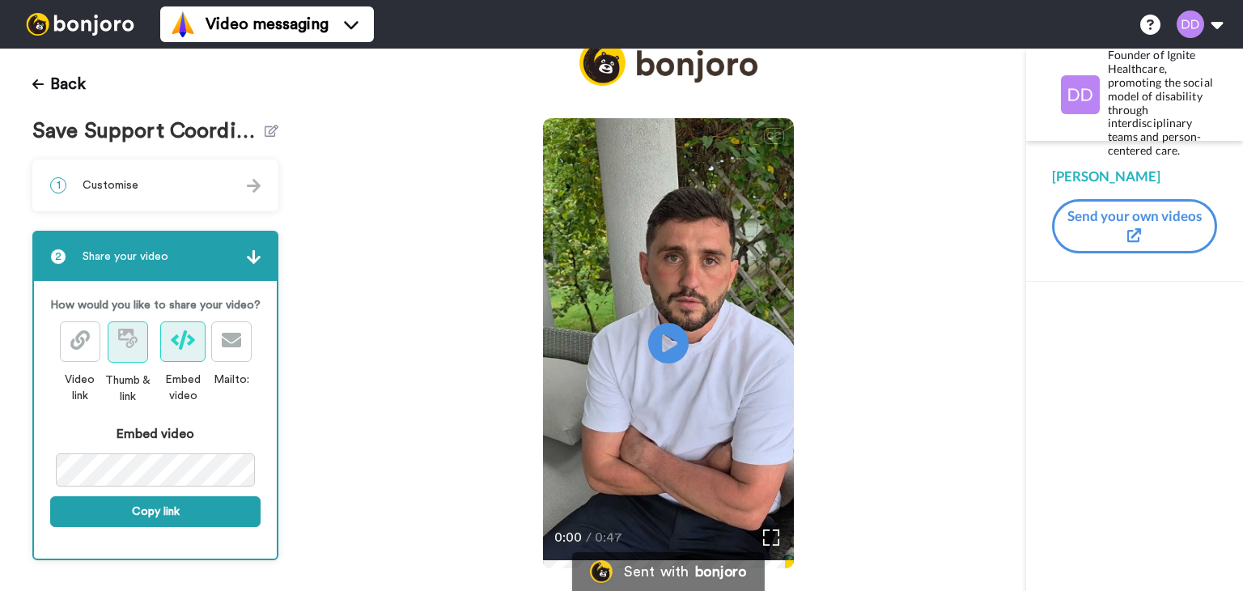
click at [136, 360] on button at bounding box center [128, 341] width 40 height 41
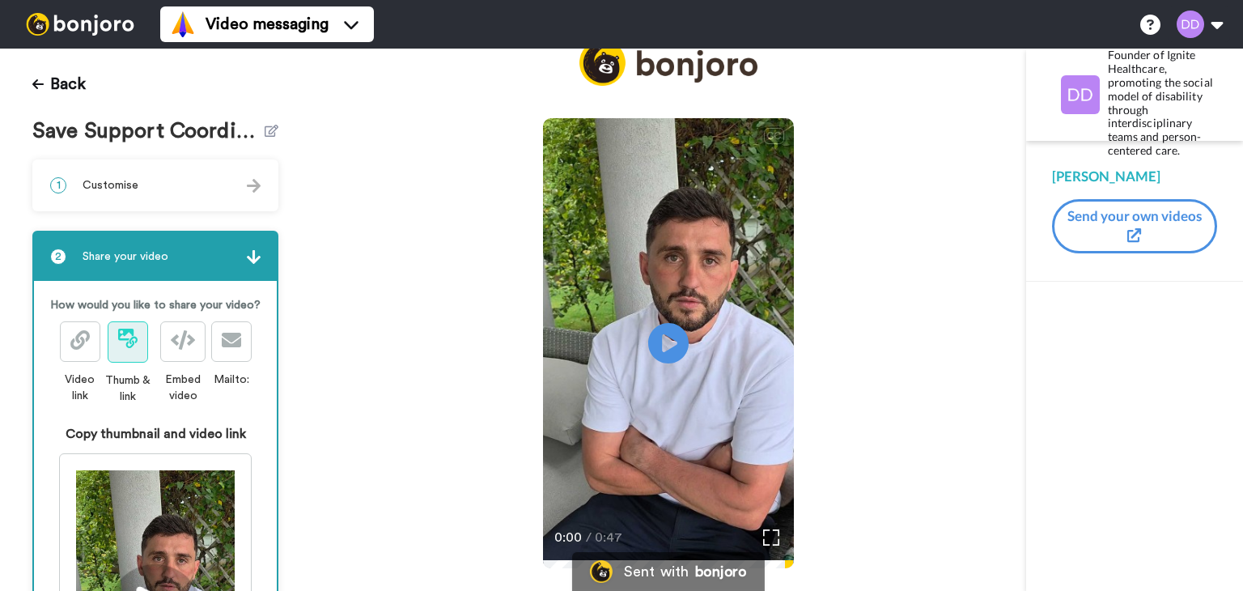
scroll to position [348, 0]
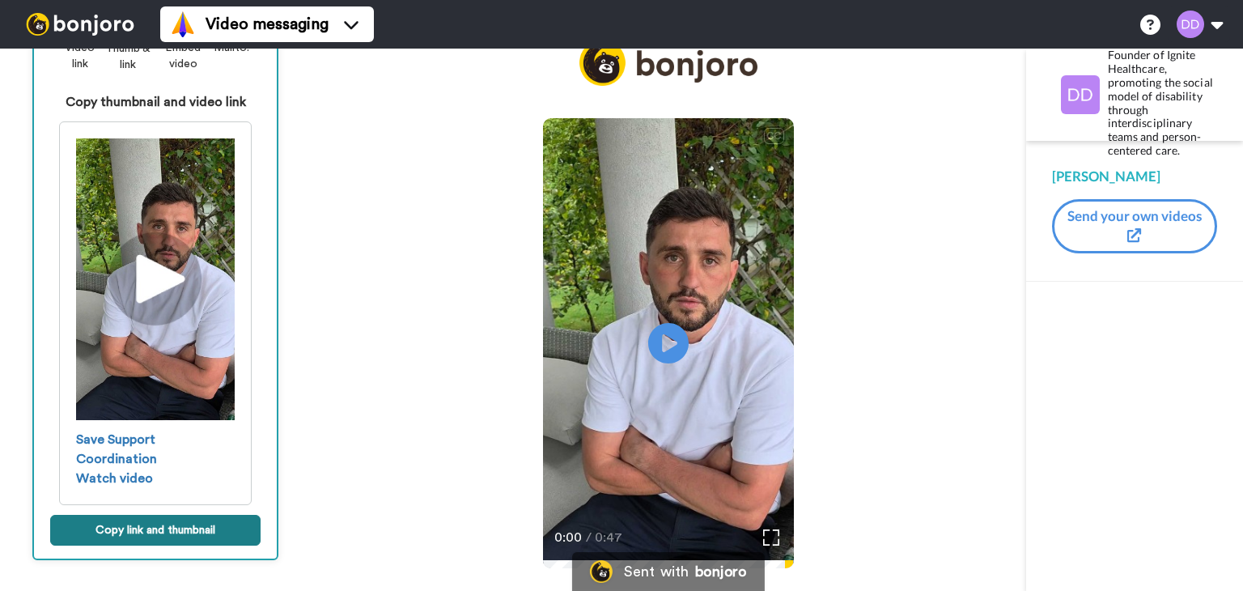
click at [162, 529] on button "Copy link and thumbnail" at bounding box center [155, 530] width 210 height 31
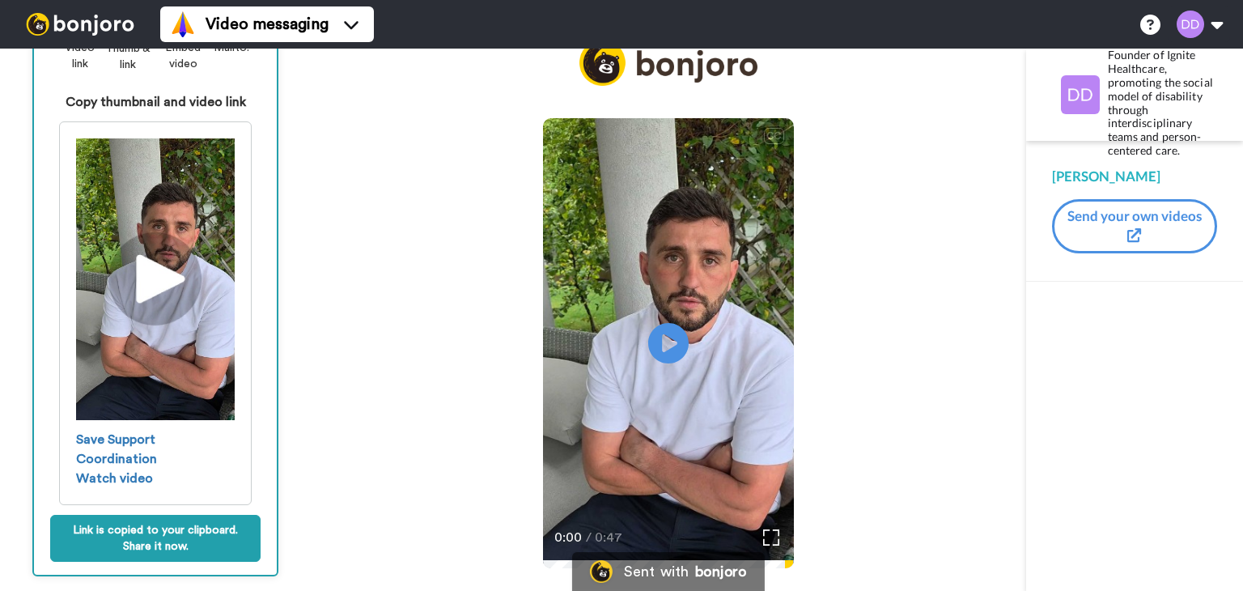
click at [1003, 286] on div "CC Play/Pause 0:00 / 0:47" at bounding box center [669, 316] width 716 height 553
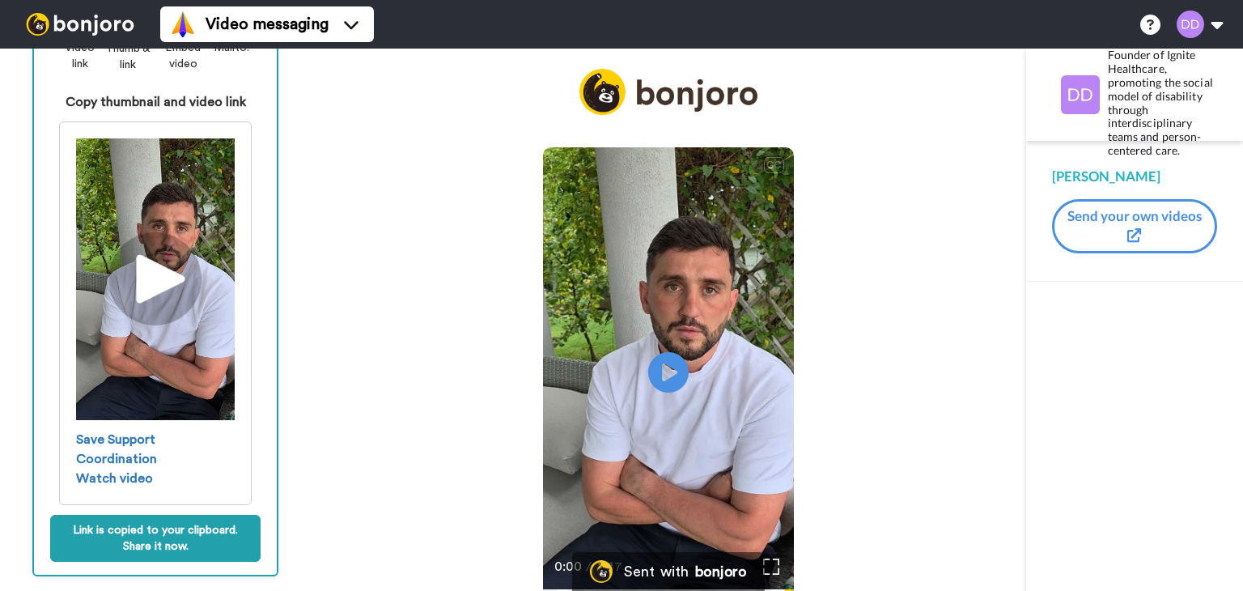
scroll to position [30, 0]
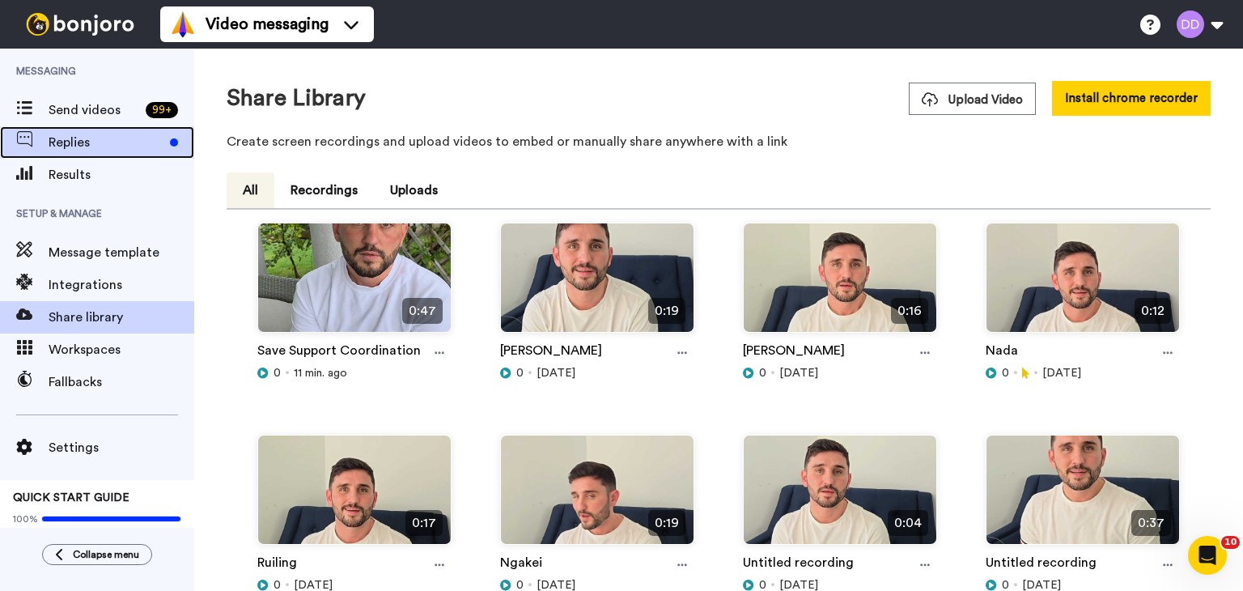
click at [74, 130] on div "Replies" at bounding box center [97, 142] width 194 height 32
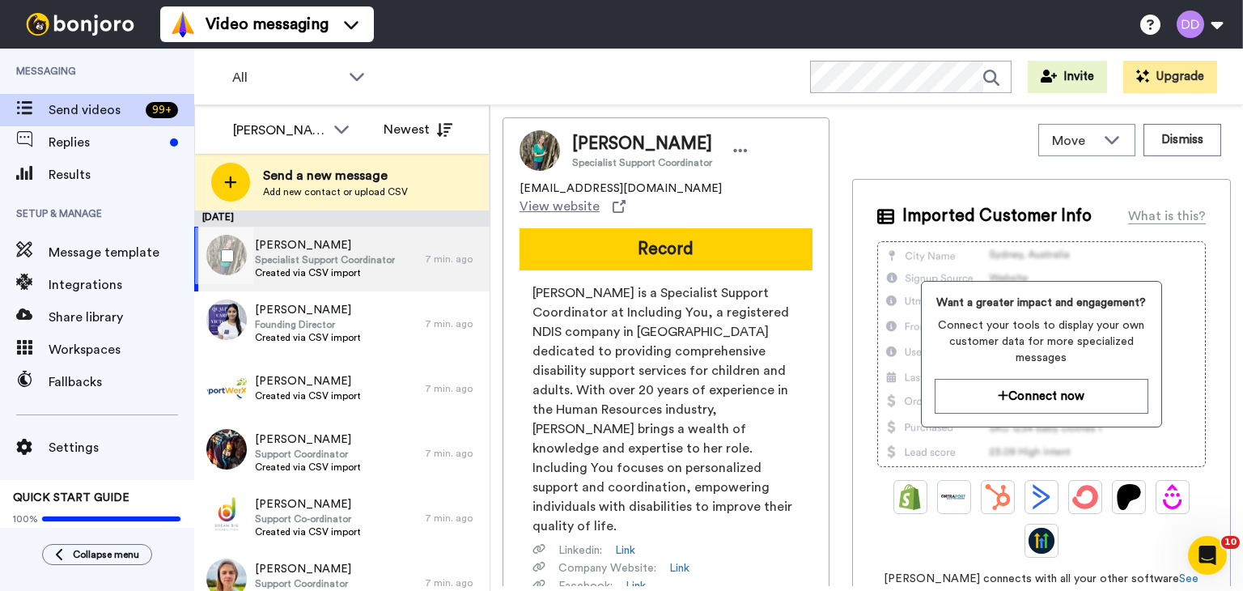
click at [394, 258] on div "Kaitlin Challis Specialist Support Coordinator Created via CSV import" at bounding box center [309, 259] width 231 height 65
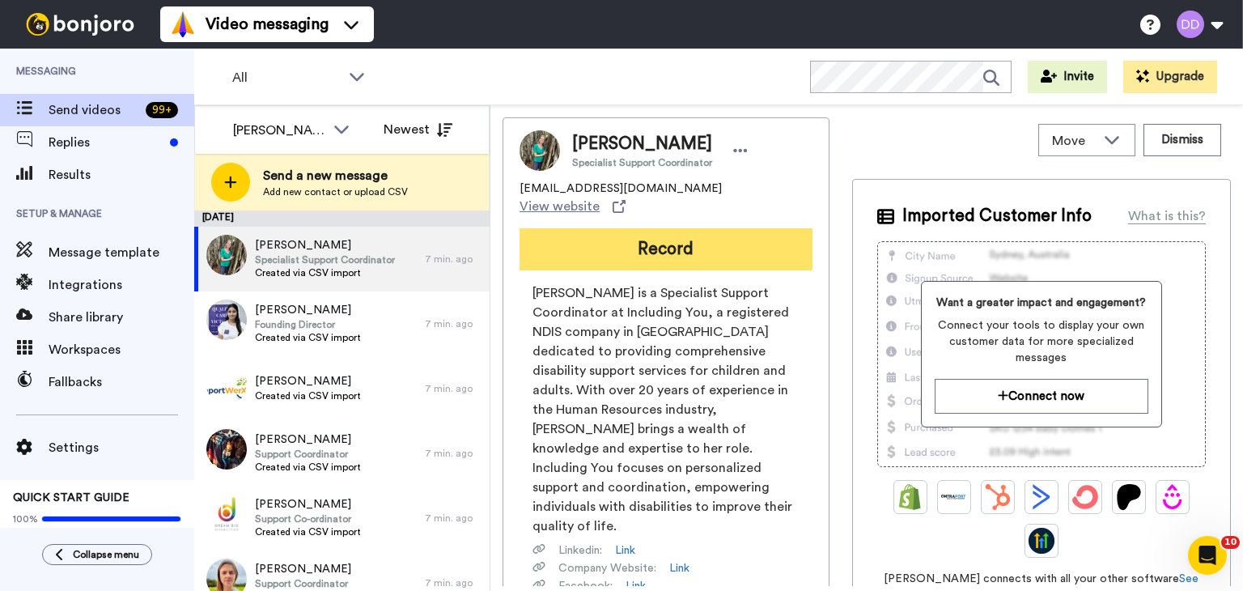
click at [651, 262] on button "Record" at bounding box center [666, 249] width 293 height 42
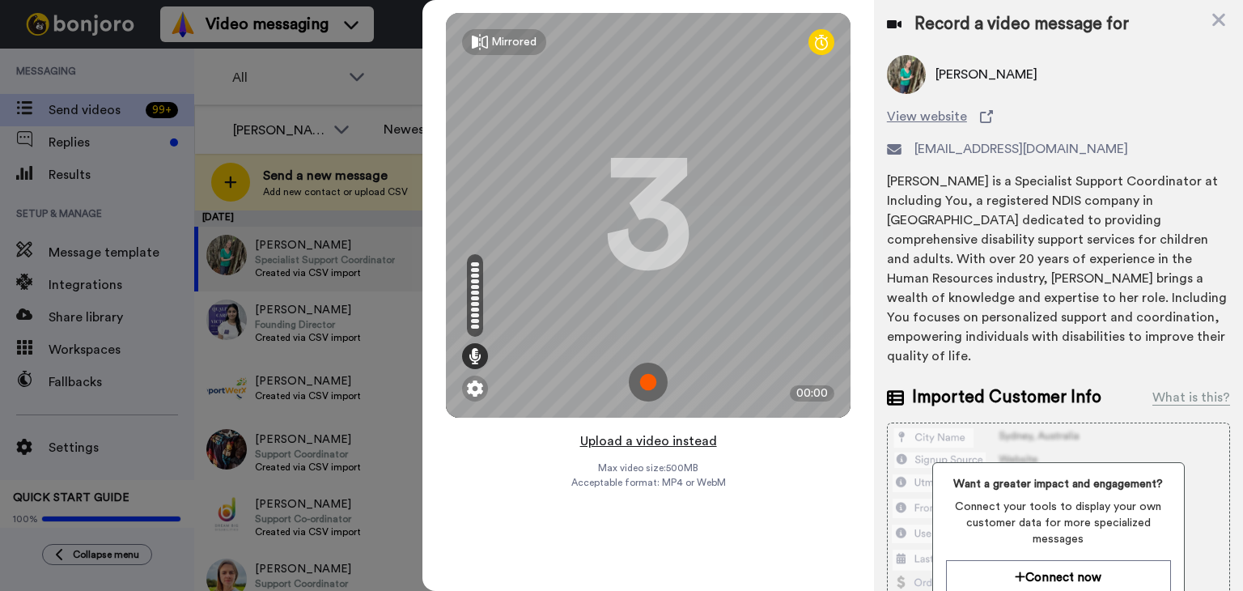
click at [669, 444] on button "Upload a video instead" at bounding box center [649, 441] width 147 height 21
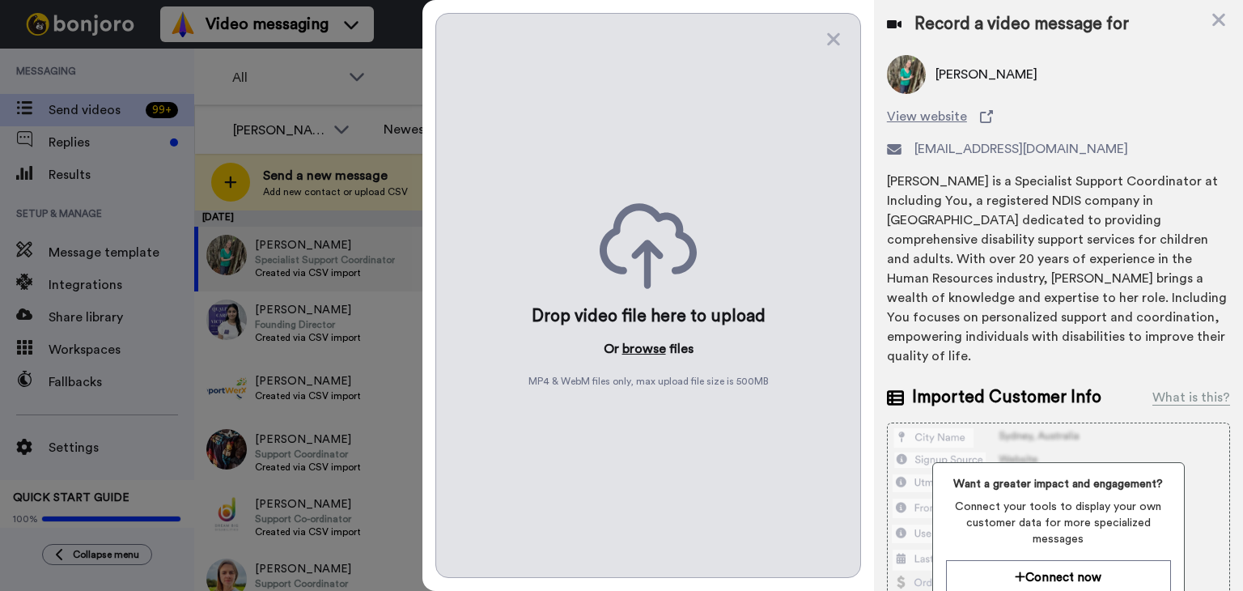
click at [645, 347] on button "browse" at bounding box center [645, 348] width 44 height 19
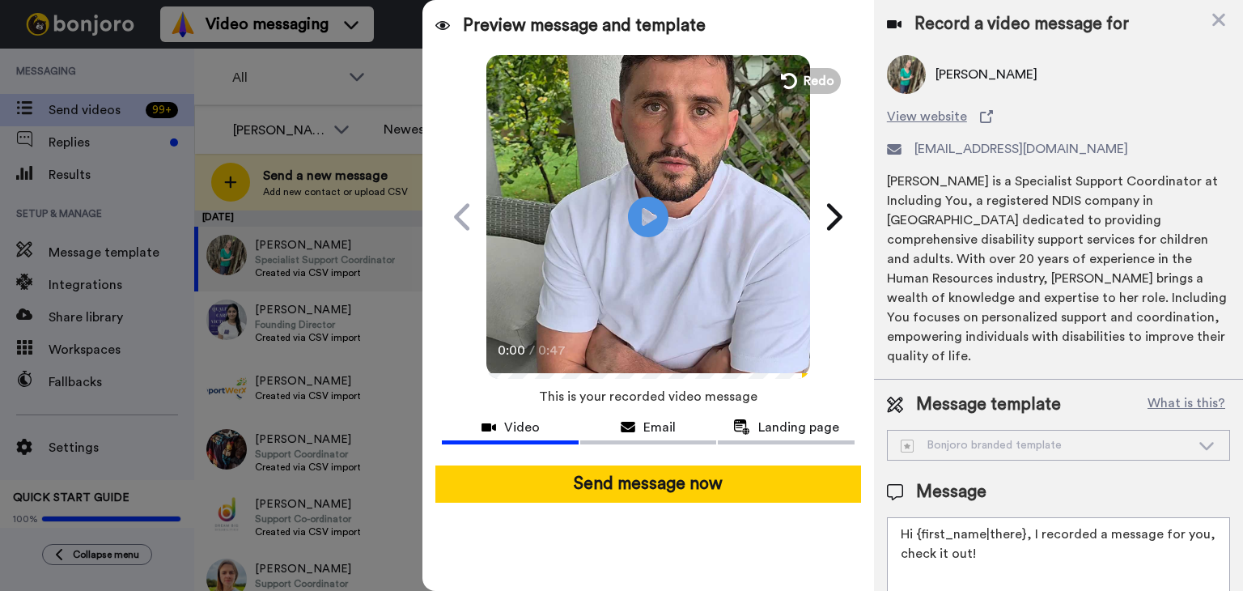
scroll to position [65, 0]
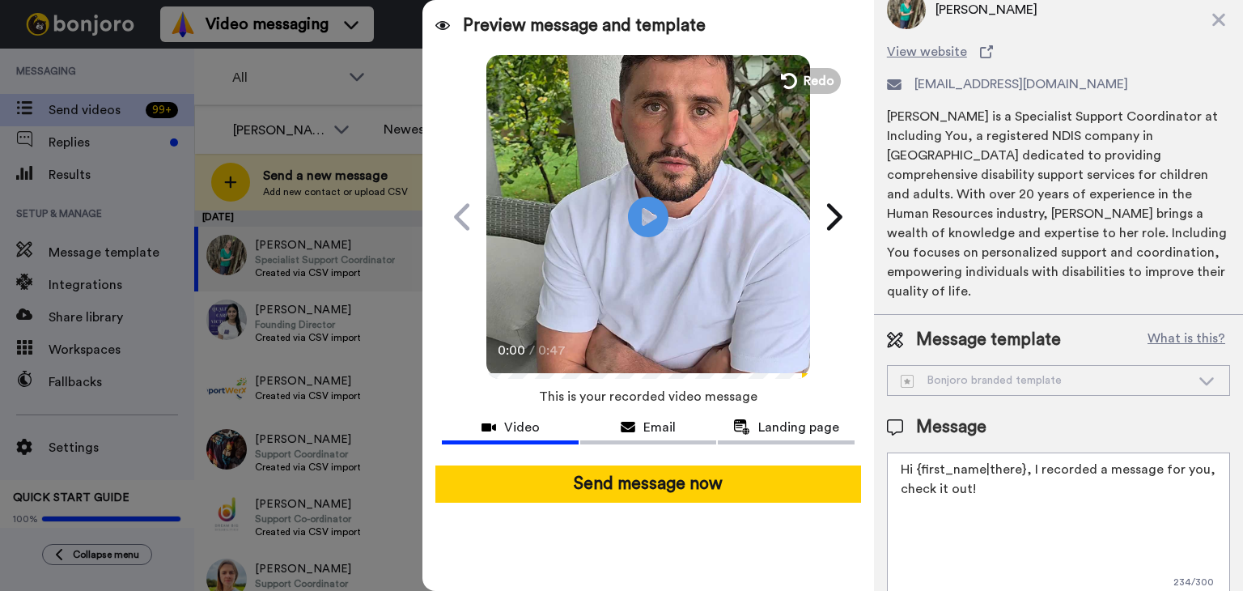
drag, startPoint x: 1008, startPoint y: 487, endPoint x: 867, endPoint y: 422, distance: 155.0
click at [867, 422] on div "Preview message and template Play/Pause 0:00 / 0:47 Here's a personal video I r…" at bounding box center [833, 295] width 821 height 591
click at [960, 521] on textarea at bounding box center [1058, 526] width 343 height 146
paste textarea "We can’t lose Support Coordination"
type textarea "We can’t lose Support Coordination"
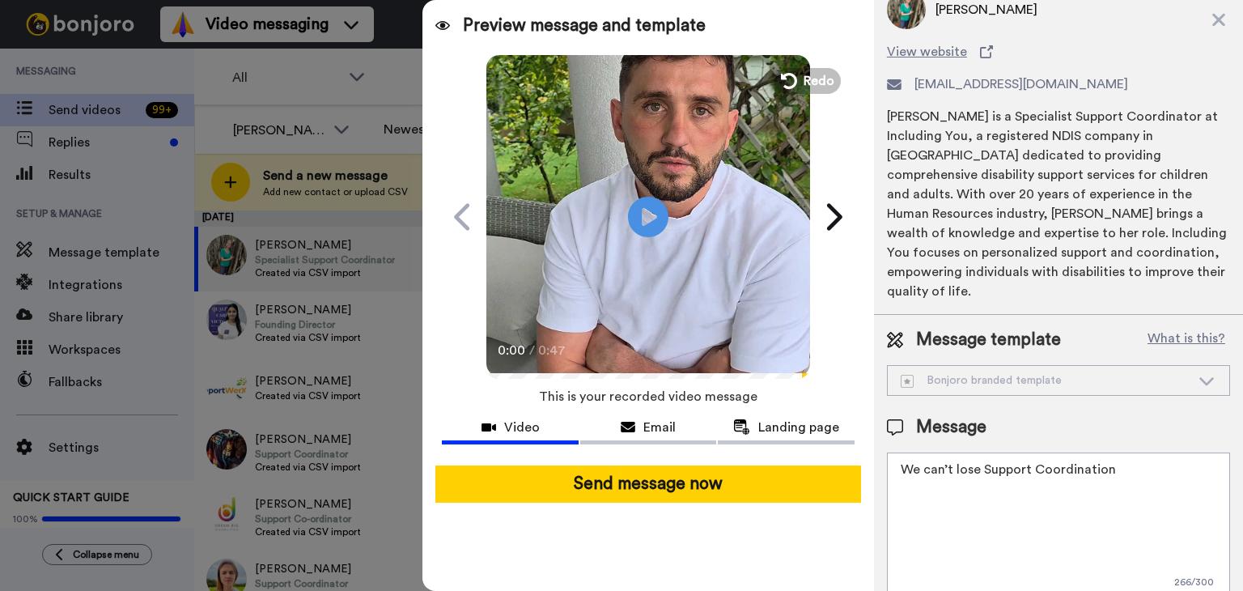
drag, startPoint x: 1155, startPoint y: 440, endPoint x: 853, endPoint y: 458, distance: 302.5
click at [853, 458] on div "Preview message and template Play/Pause 0:00 / 0:47 Here's a personal video I r…" at bounding box center [833, 295] width 821 height 591
click at [644, 202] on icon at bounding box center [648, 216] width 43 height 43
click at [1089, 456] on textarea at bounding box center [1058, 526] width 343 height 146
paste textarea "Please sign this petition: https://www.aph.gov.au/e-petitions/petition/EN7619 W…"
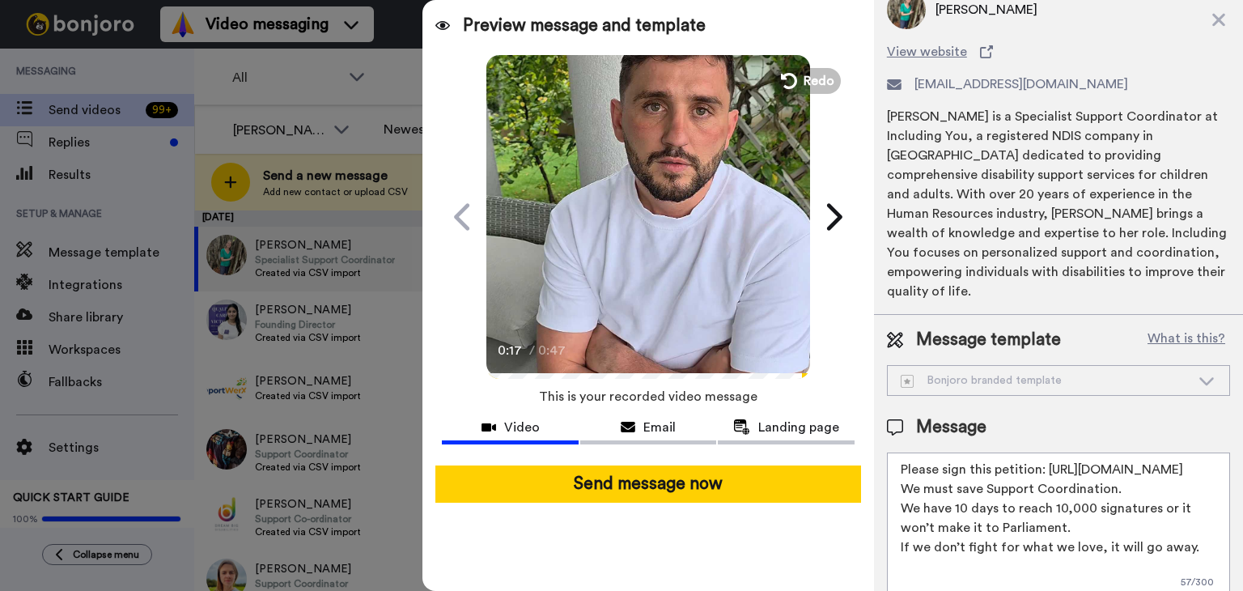
click at [958, 504] on textarea "Please sign this petition: https://www.aph.gov.au/e-petitions/petition/EN7619 W…" at bounding box center [1058, 526] width 343 height 146
click at [1081, 504] on textarea "Please sign this petition: https://www.aph.gov.au/e-petitions/petition/EN7619 W…" at bounding box center [1058, 526] width 343 height 146
click at [1067, 470] on textarea "Please sign this petition: https://www.aph.gov.au/e-petitions/petition/EN7619 W…" at bounding box center [1058, 526] width 343 height 146
click at [897, 493] on textarea "Please sign this petition: https://www.aph.gov.au/e-petitions/petition/EN7619 W…" at bounding box center [1058, 526] width 343 height 146
click at [1045, 532] on textarea "Please sign this petition: https://www.aph.gov.au/e-petitions/petition/EN7619 W…" at bounding box center [1058, 526] width 343 height 146
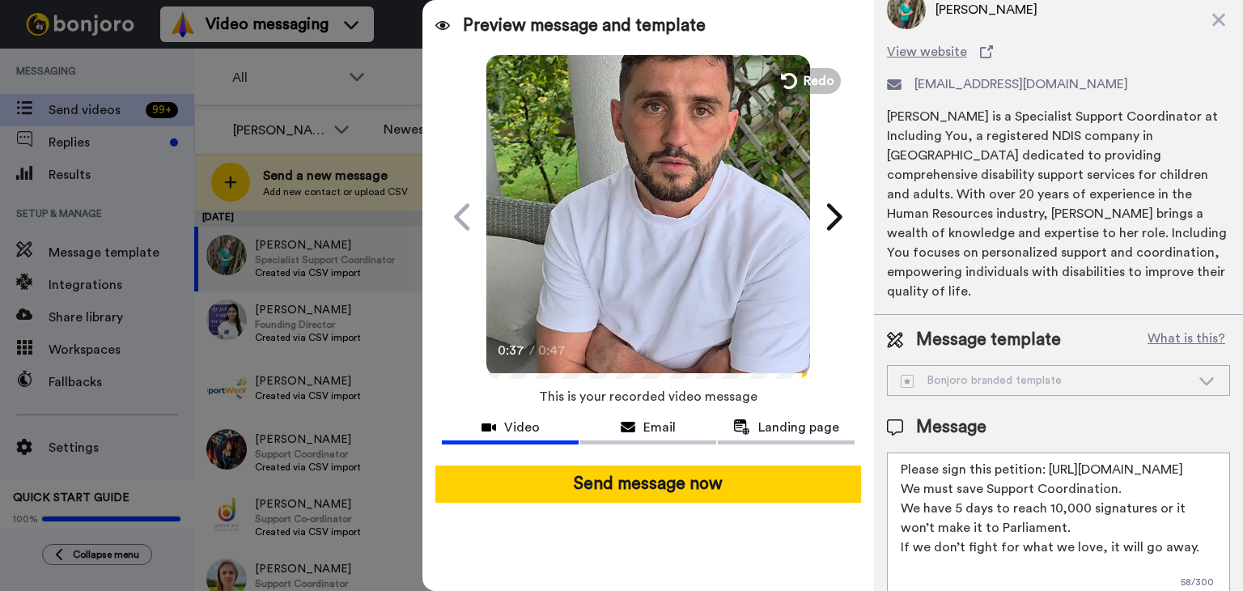
scroll to position [4, 0]
click at [1101, 564] on textarea "Please sign this petition: https://www.aph.gov.au/e-petitions/petition/EN7619 W…" at bounding box center [1058, 526] width 343 height 146
click at [1200, 563] on textarea "Please sign this petition: https://www.aph.gov.au/e-petitions/petition/EN7619 W…" at bounding box center [1058, 526] width 343 height 146
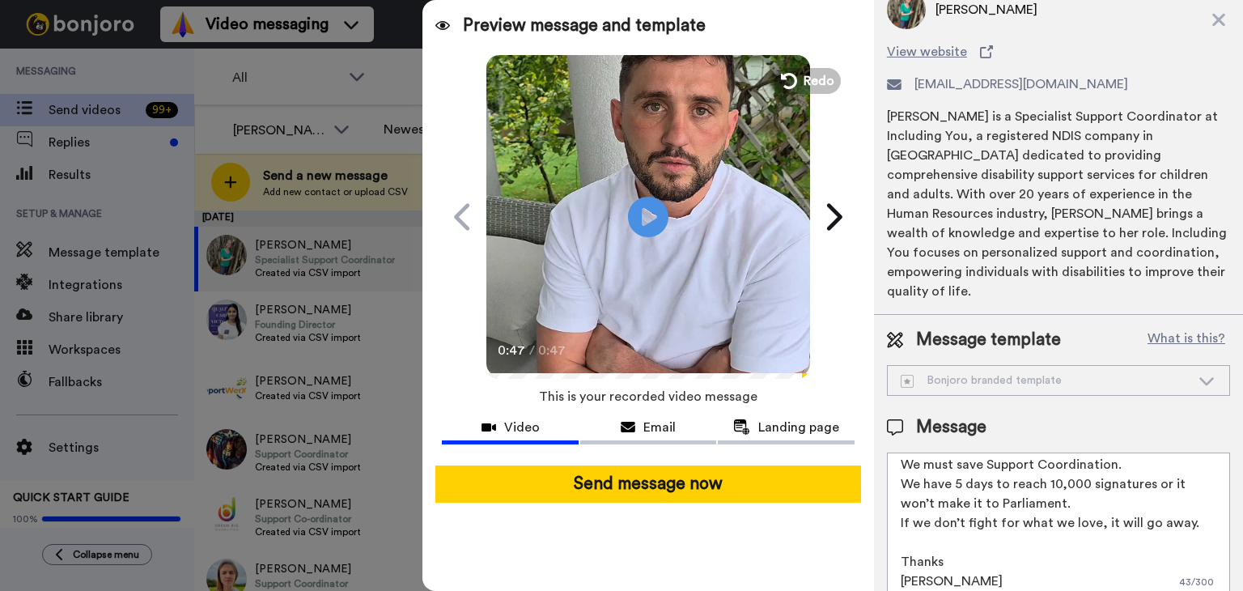
scroll to position [0, 0]
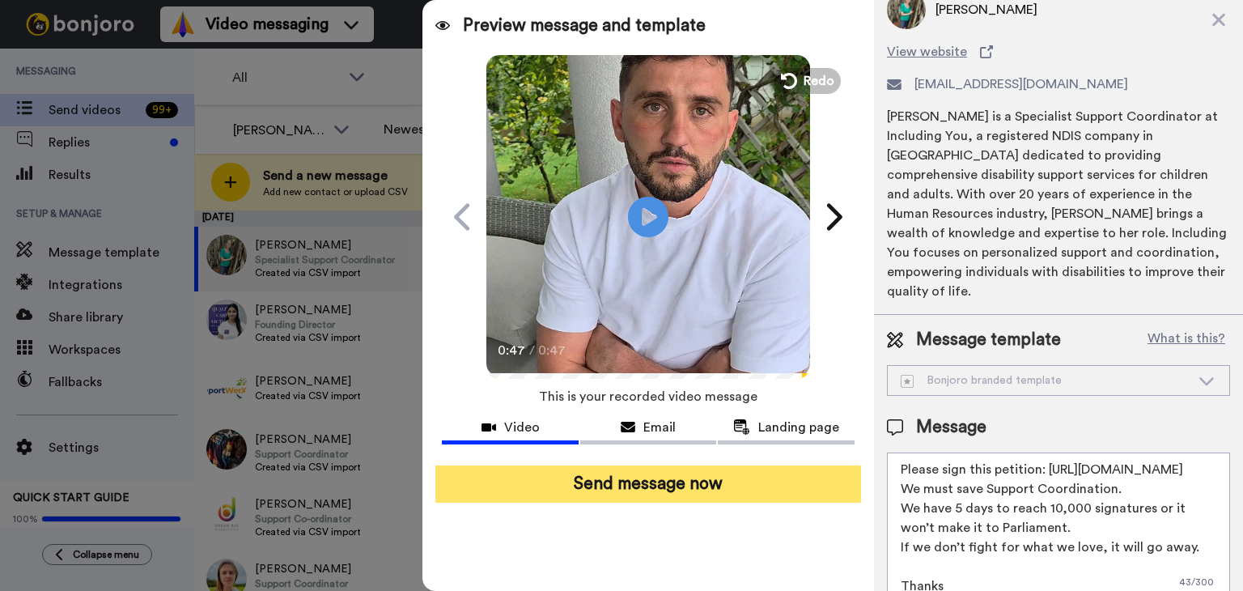
type textarea "Please sign this petition: https://www.aph.gov.au/e-petitions/petition/EN7619 W…"
click at [718, 483] on button "Send message now" at bounding box center [649, 483] width 426 height 37
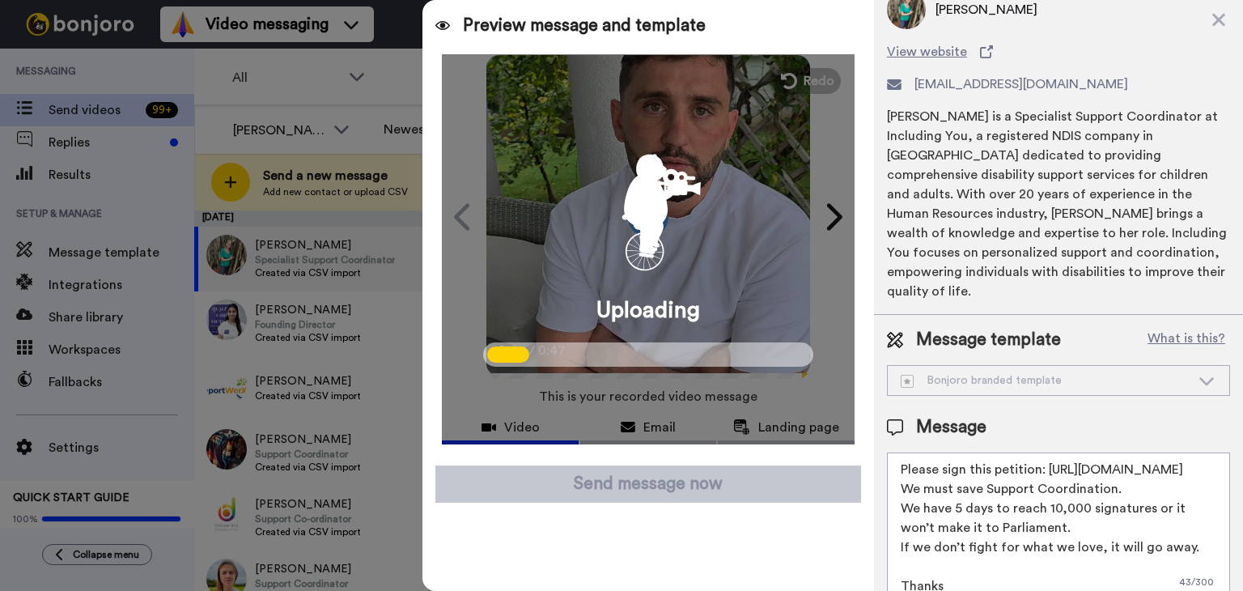
drag, startPoint x: 964, startPoint y: 572, endPoint x: 867, endPoint y: 341, distance: 250.3
click at [867, 341] on div "Preview message and template Play/Pause 0:47 / 0:47 Here's a personal video I r…" at bounding box center [833, 295] width 821 height 591
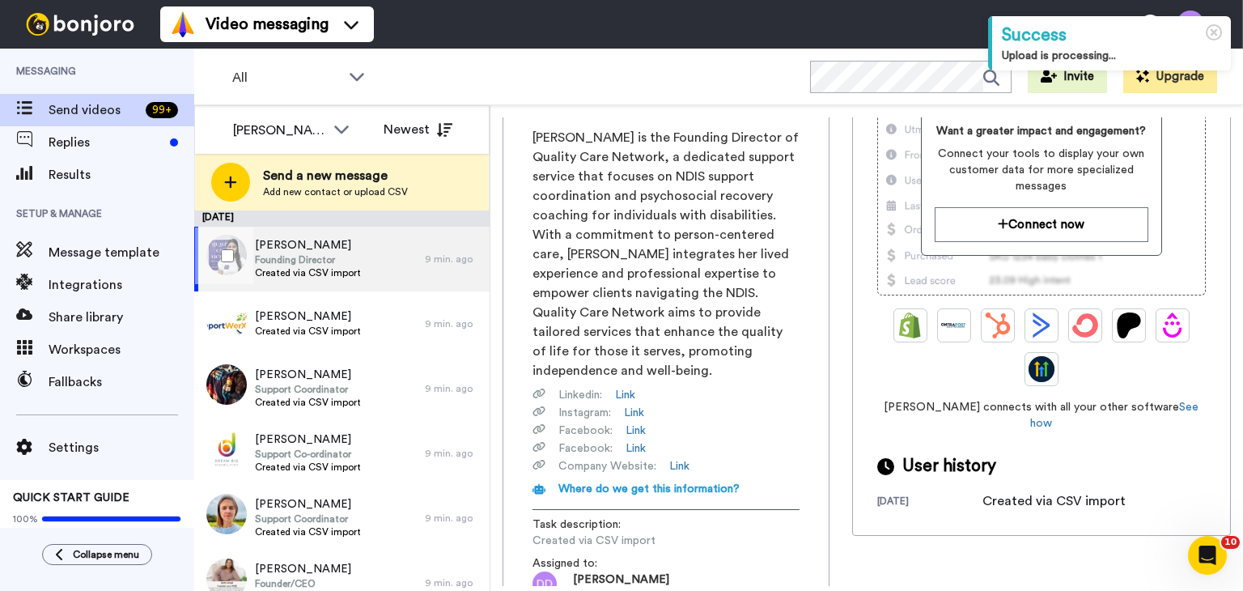
click at [327, 250] on span "[PERSON_NAME]" at bounding box center [308, 245] width 106 height 16
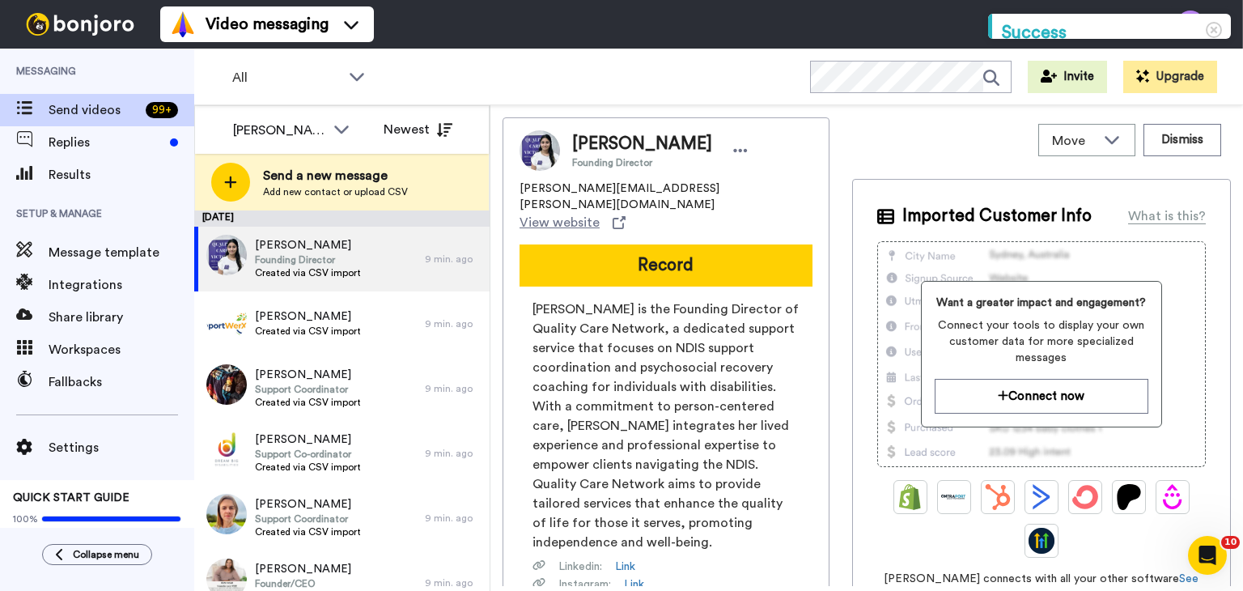
click at [627, 227] on div "[PERSON_NAME] Founding Director [PERSON_NAME][EMAIL_ADDRESS][PERSON_NAME][DOMAI…" at bounding box center [666, 448] width 327 height 663
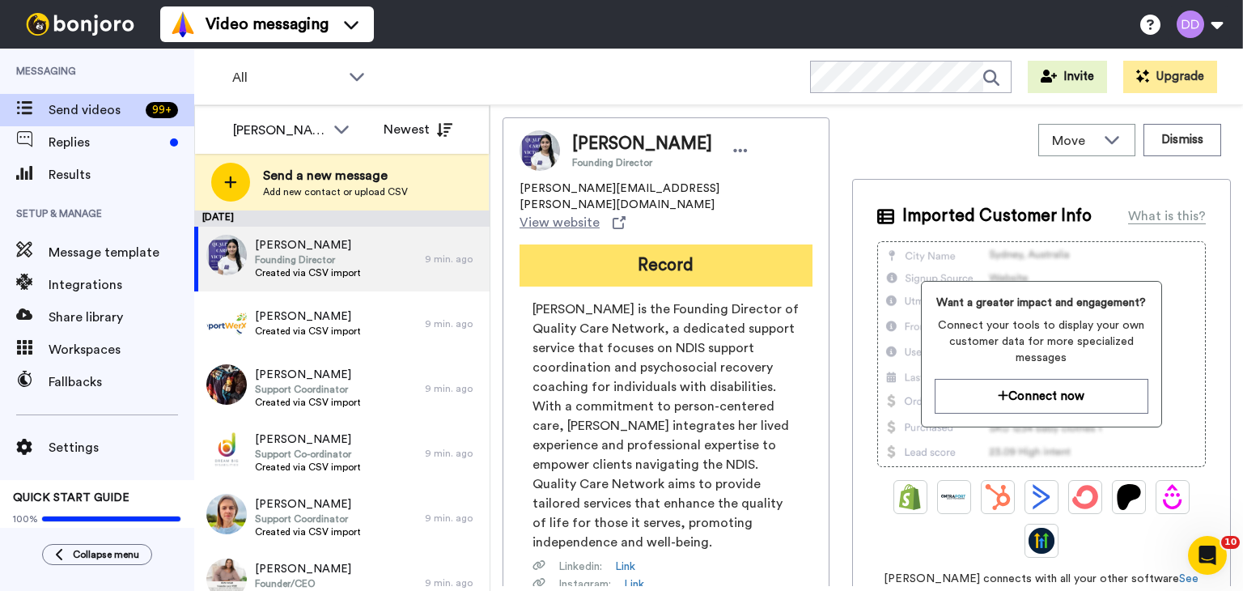
click at [622, 245] on button "Record" at bounding box center [666, 265] width 293 height 42
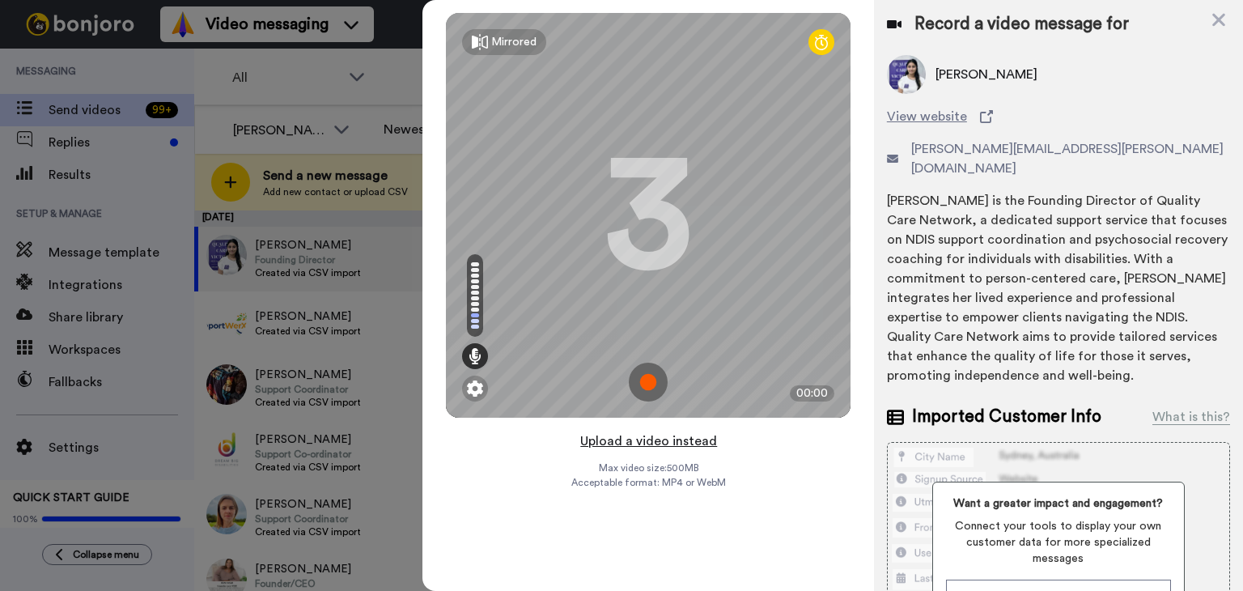
click at [648, 443] on button "Upload a video instead" at bounding box center [649, 441] width 147 height 21
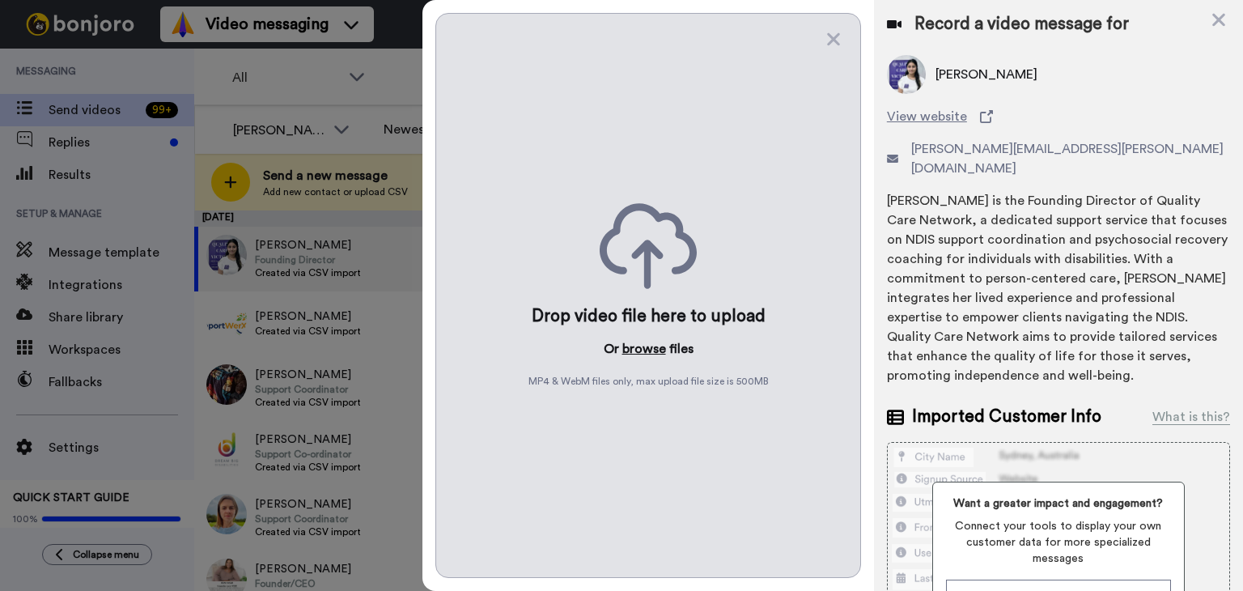
click at [647, 352] on button "browse" at bounding box center [645, 348] width 44 height 19
click at [357, 269] on div at bounding box center [621, 295] width 1243 height 591
click at [341, 183] on div at bounding box center [621, 295] width 1243 height 591
click at [1225, 17] on icon at bounding box center [1219, 20] width 16 height 20
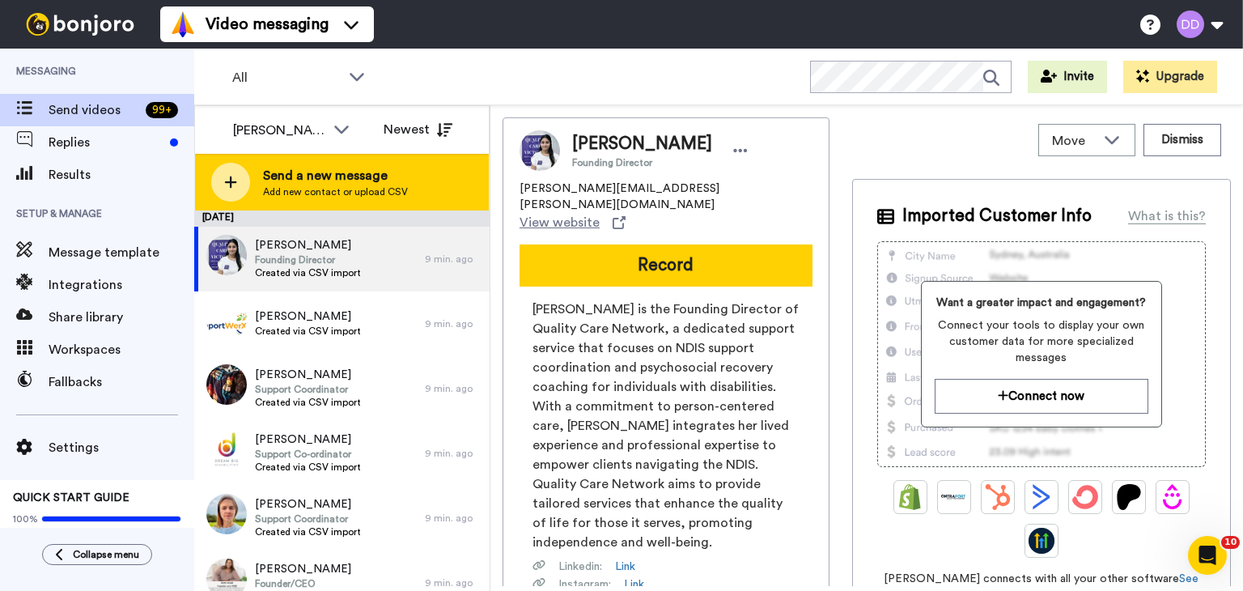
click at [350, 169] on span "Send a new message" at bounding box center [335, 175] width 145 height 19
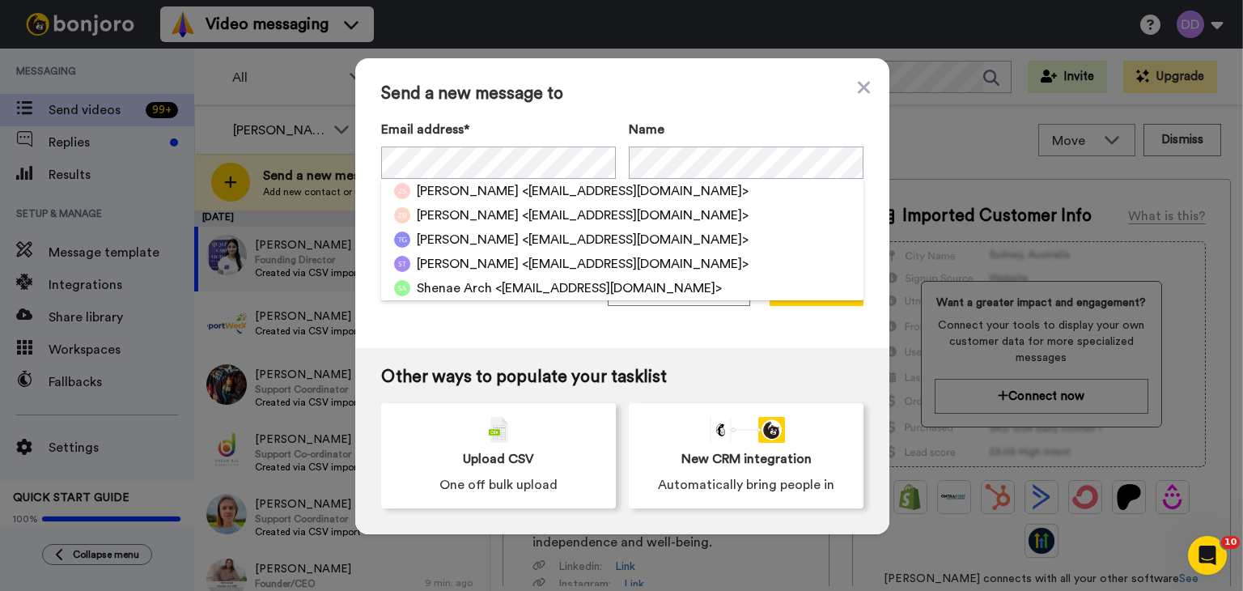
click at [671, 341] on div "Send a new message to Email address* Zheke Sinclair <zheke.l.s@hotmail.com> Zoe…" at bounding box center [622, 203] width 534 height 290
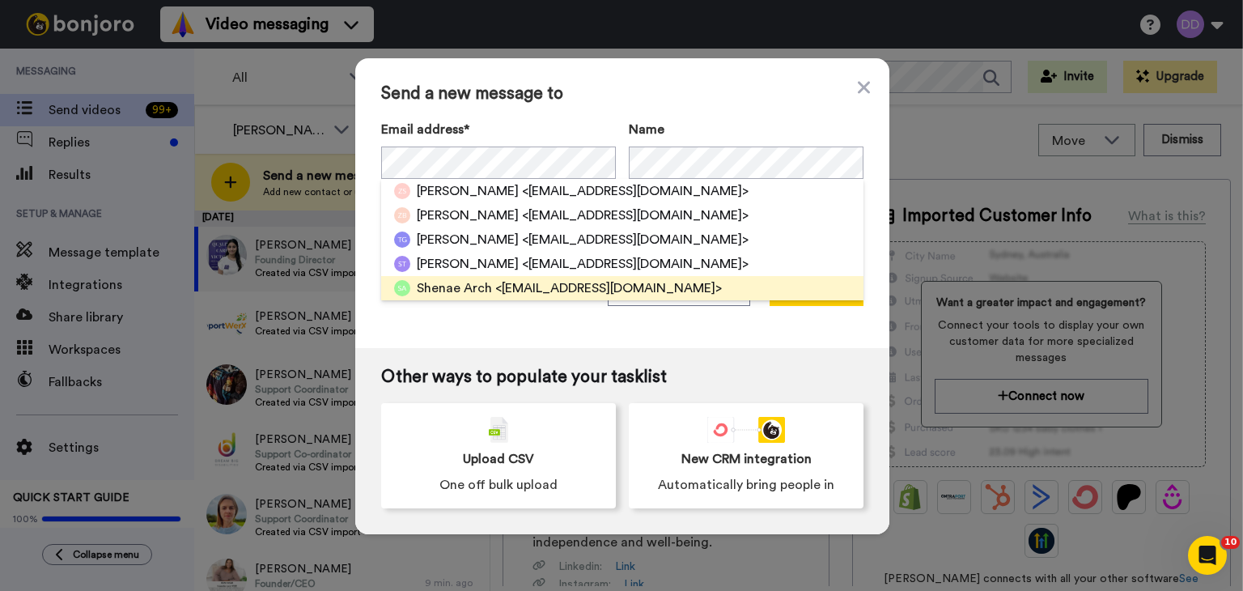
click at [567, 299] on div "Shenae Arch <shenaearch@gmail.com>" at bounding box center [622, 288] width 482 height 24
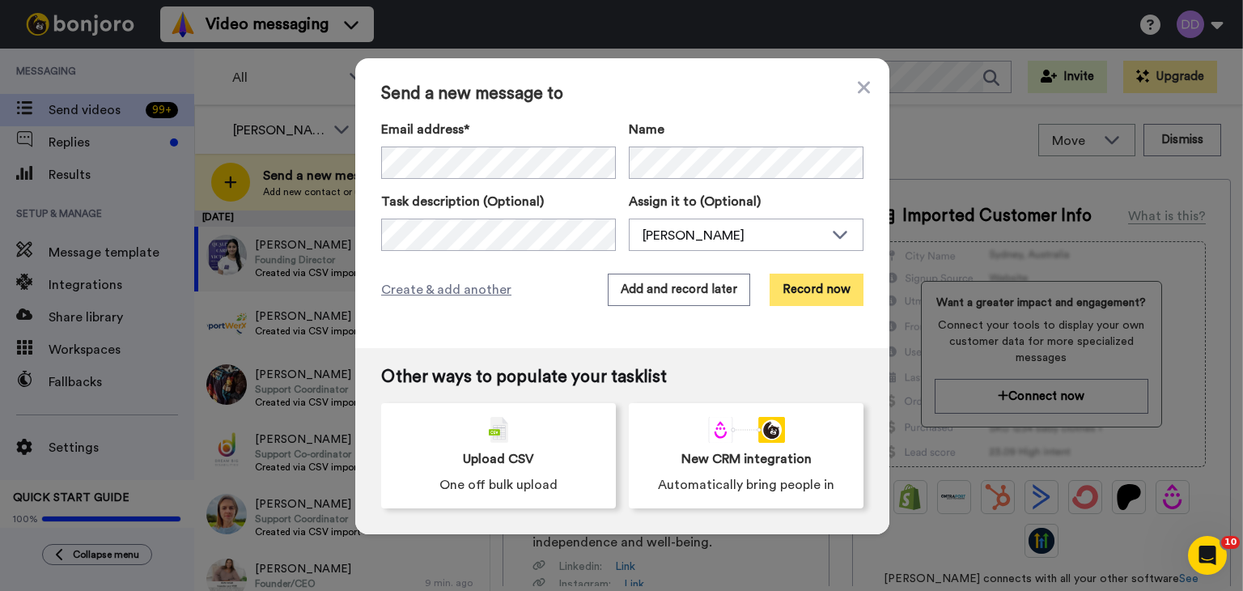
click at [815, 290] on button "Record now" at bounding box center [817, 290] width 94 height 32
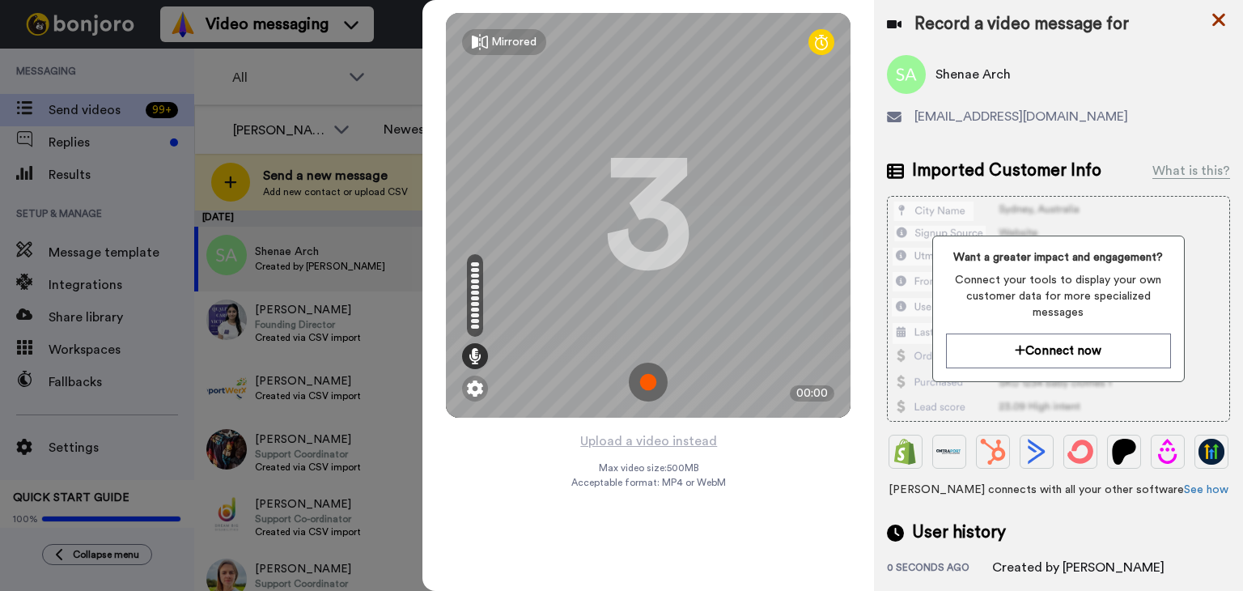
click at [1212, 20] on icon at bounding box center [1219, 20] width 16 height 20
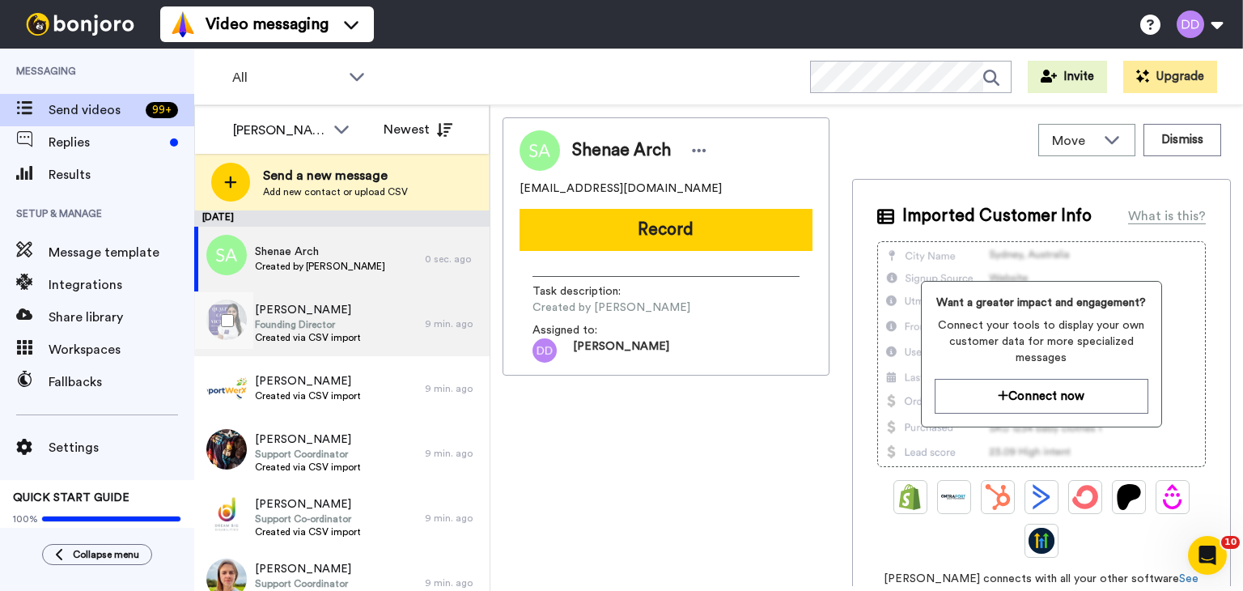
click at [336, 320] on span "Founding Director" at bounding box center [308, 324] width 106 height 13
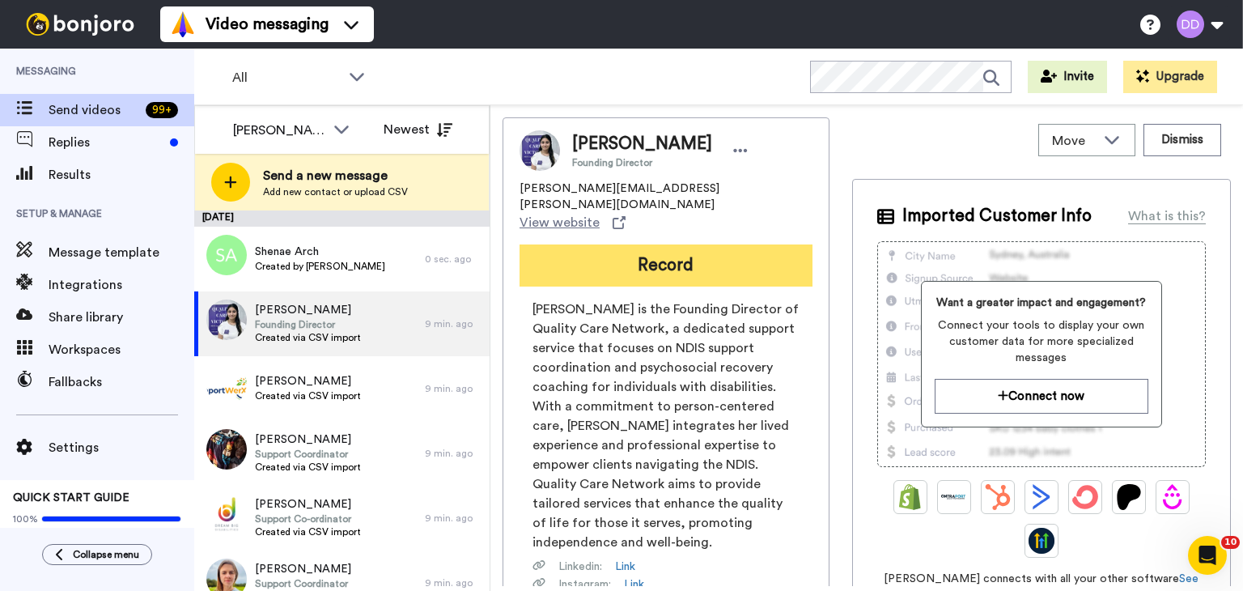
click at [683, 256] on button "Record" at bounding box center [666, 265] width 293 height 42
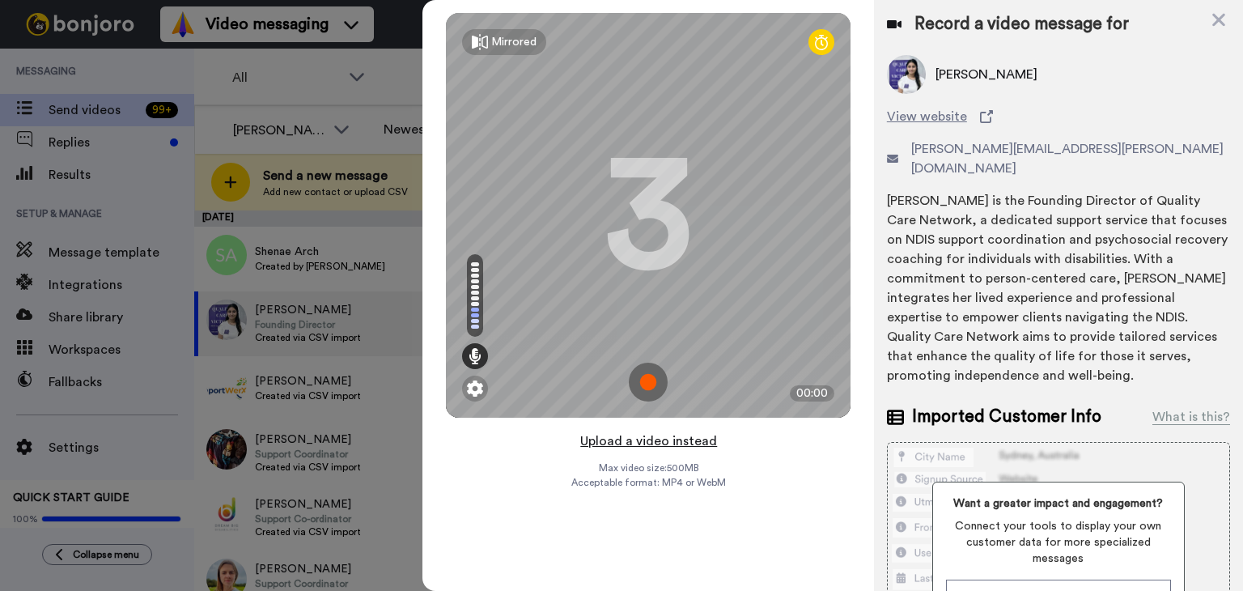
click at [660, 444] on button "Upload a video instead" at bounding box center [649, 441] width 147 height 21
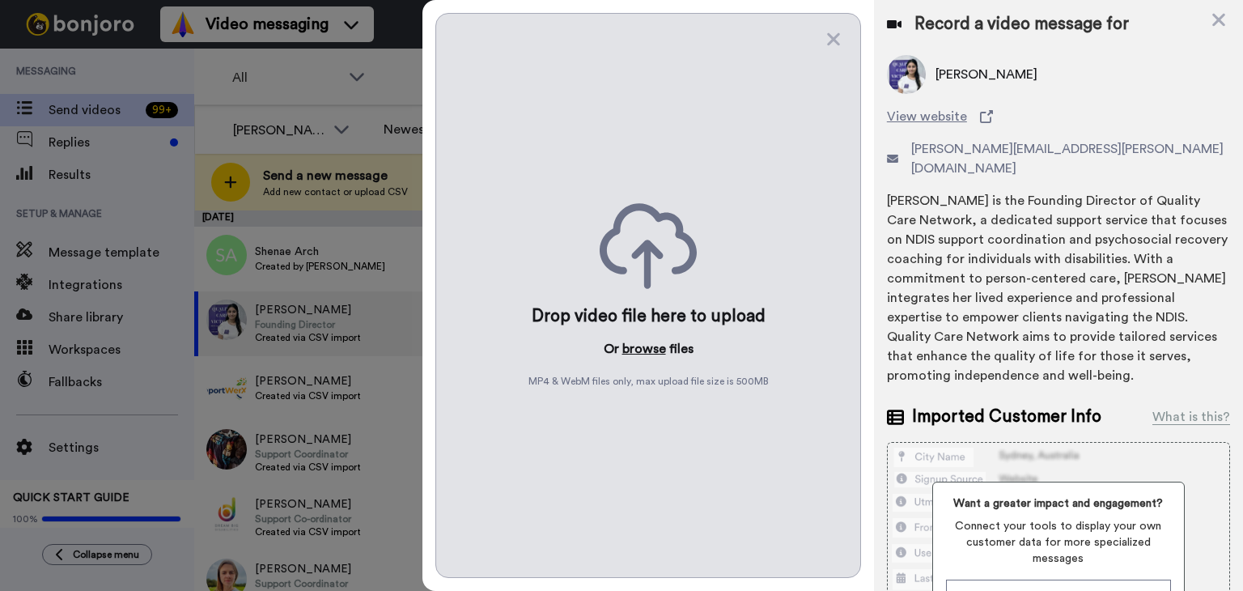
click at [630, 350] on button "browse" at bounding box center [645, 348] width 44 height 19
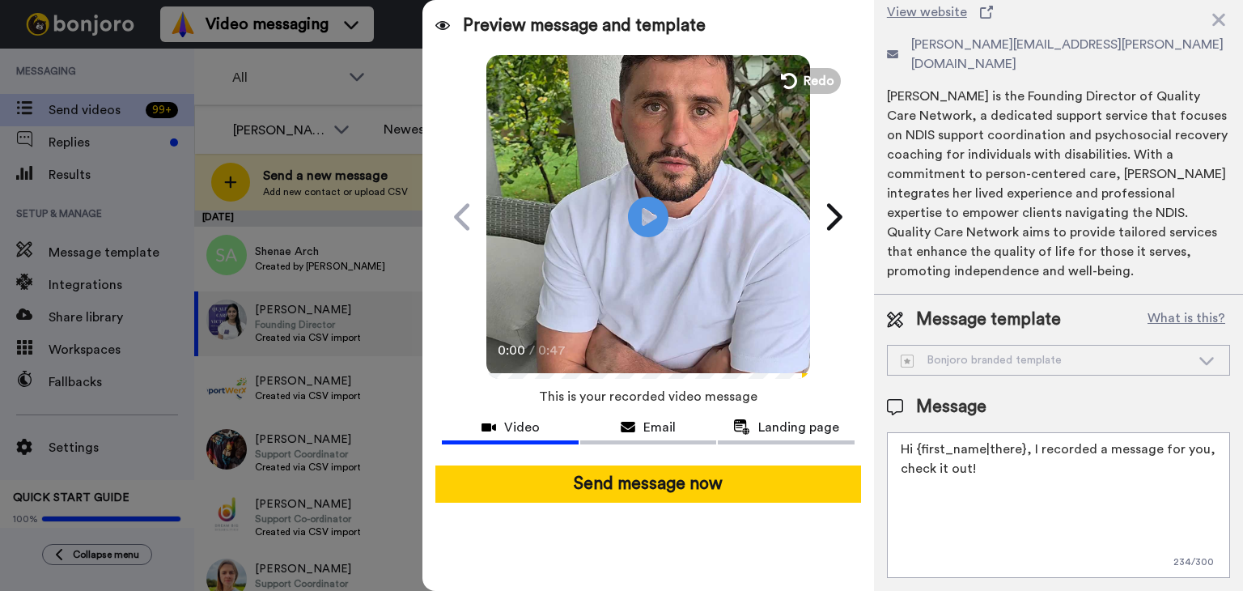
scroll to position [84, 0]
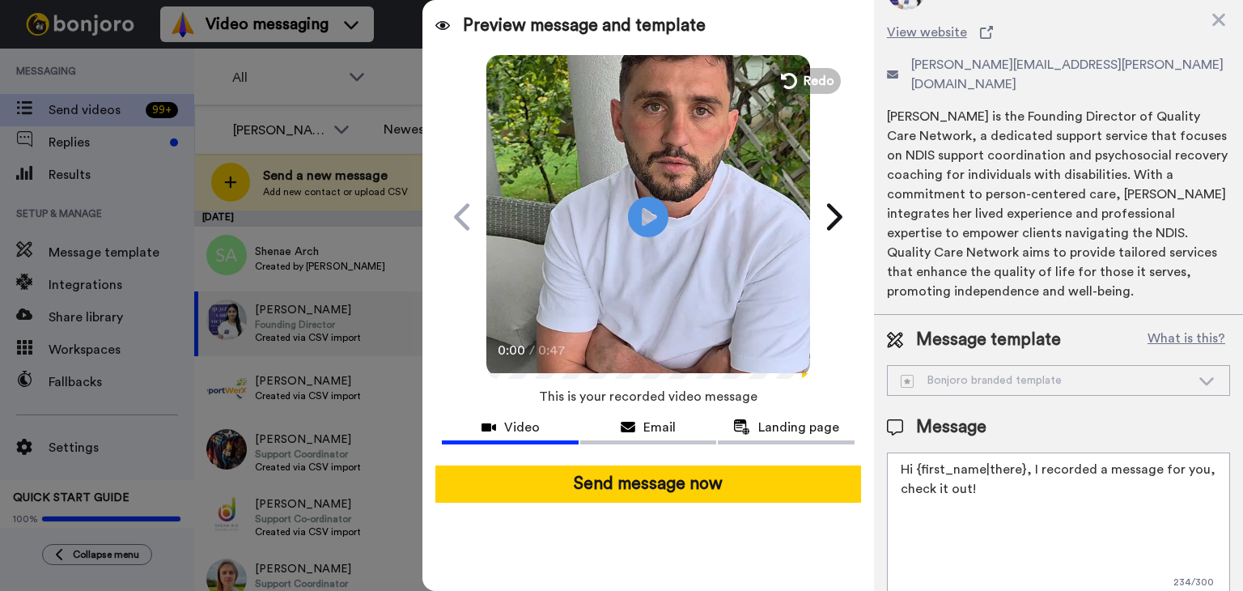
drag, startPoint x: 978, startPoint y: 529, endPoint x: 754, endPoint y: 356, distance: 282.2
click at [754, 356] on div "Preview message and template Play/Pause 0:00 / 0:47 Here's a personal video I r…" at bounding box center [833, 295] width 821 height 591
paste textarea "Please sign this petition: https://www.aph.gov.au/e-petitions/petition/EN7619 W…"
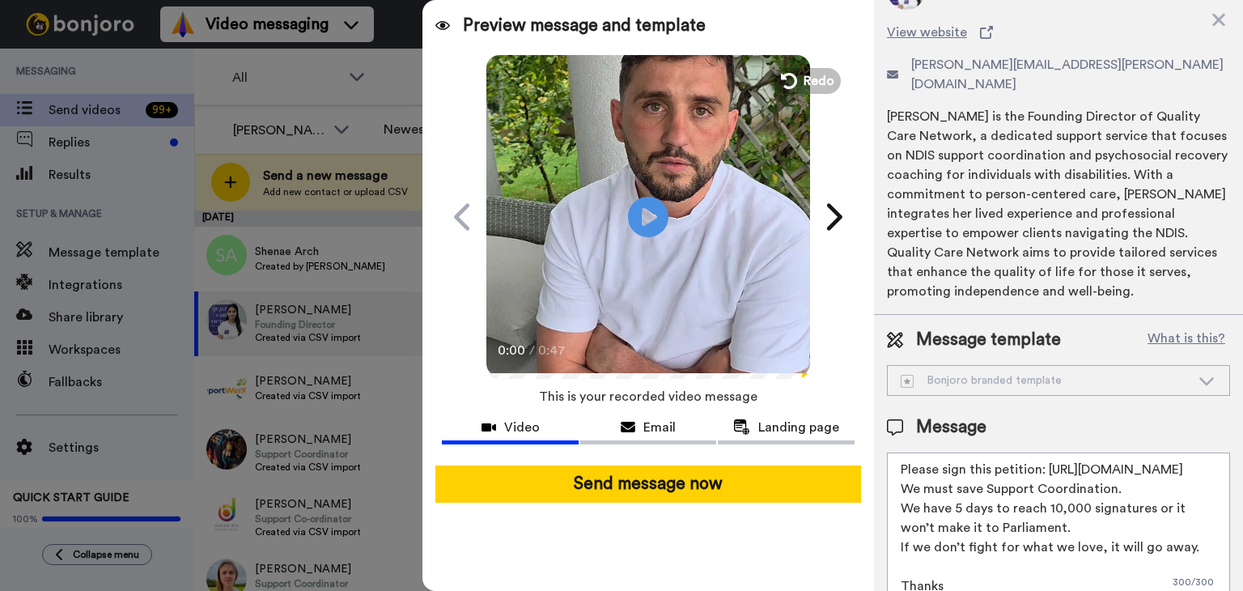
scroll to position [53, 0]
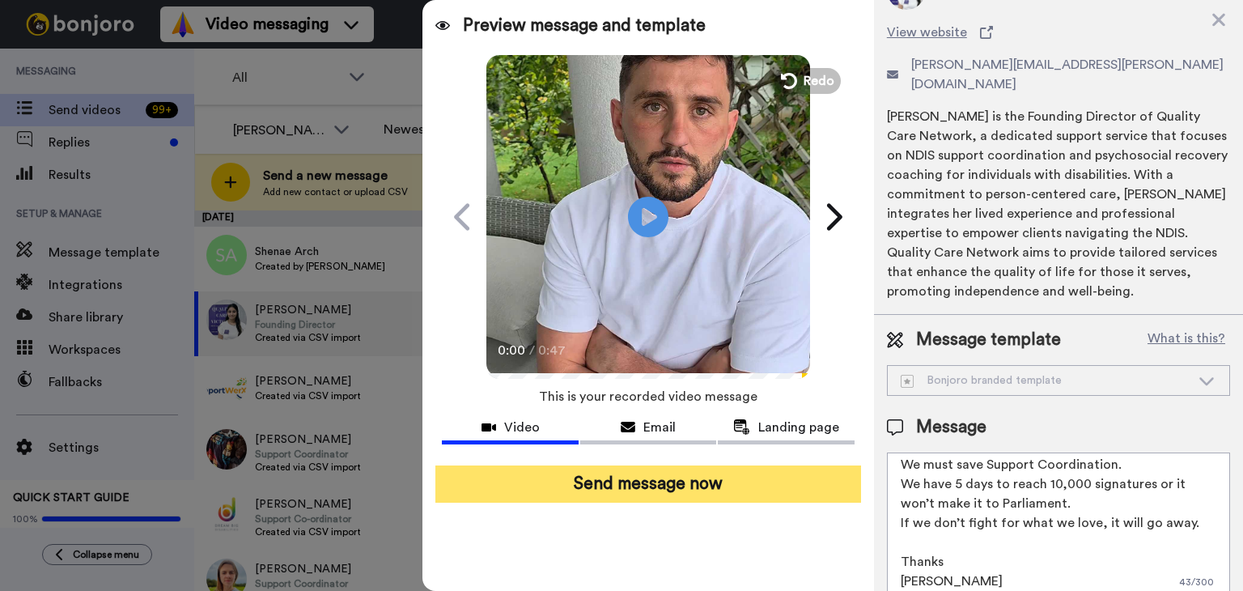
type textarea "Please sign this petition: https://www.aph.gov.au/e-petitions/petition/EN7619 W…"
click at [630, 472] on button "Send message now" at bounding box center [649, 483] width 426 height 37
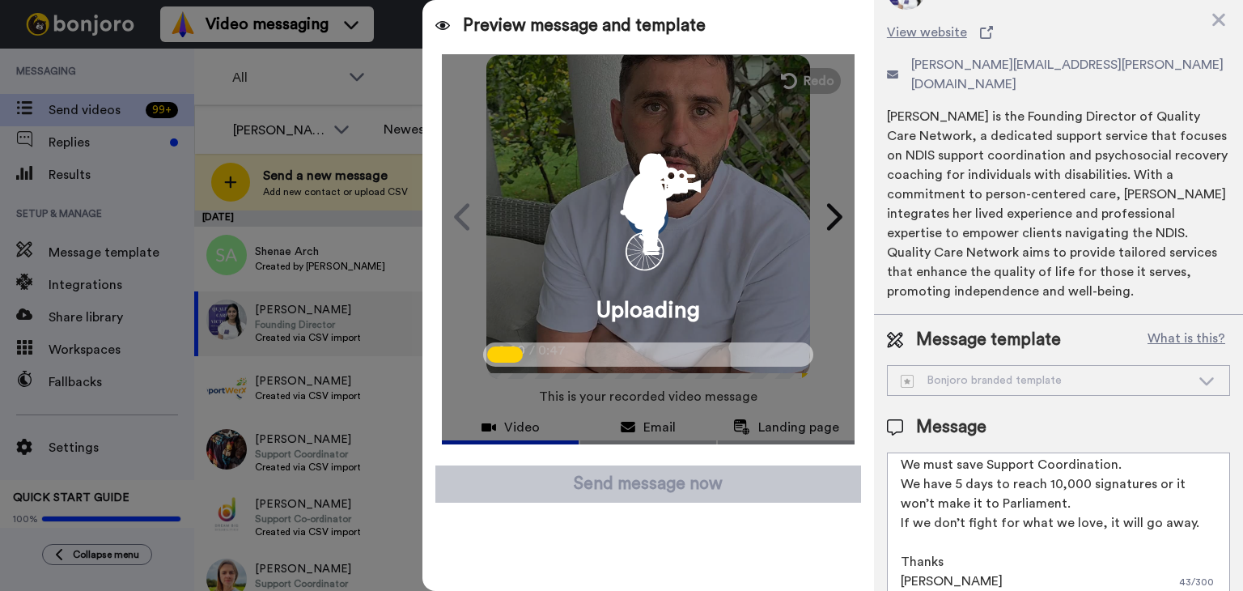
click at [295, 385] on div at bounding box center [621, 295] width 1243 height 591
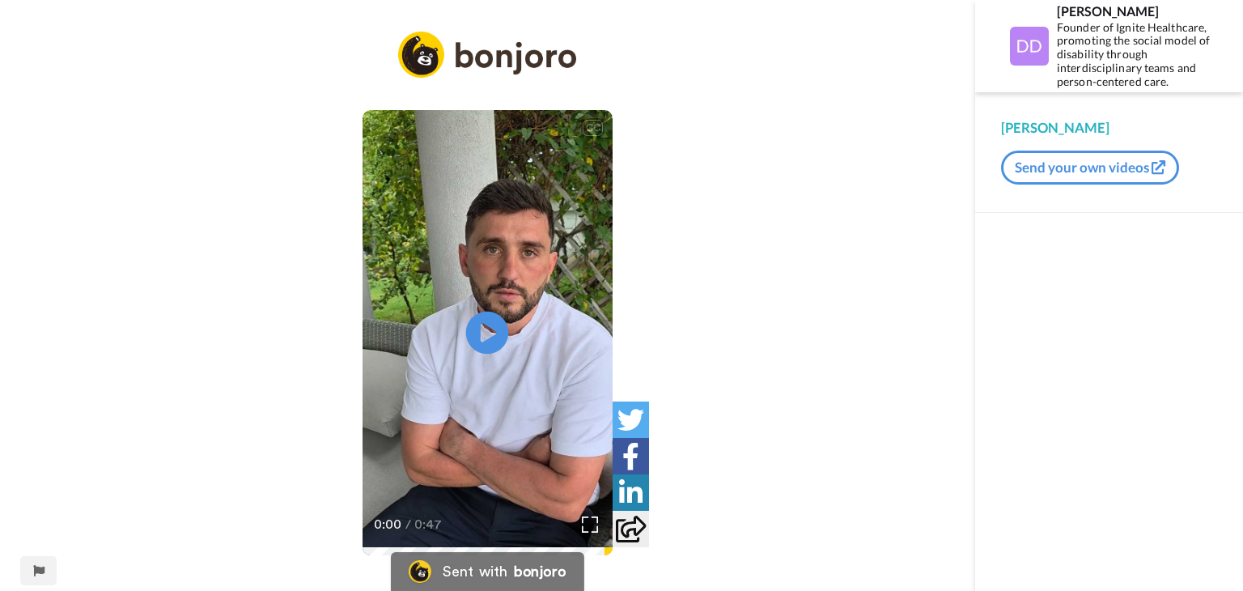
click at [486, 347] on icon at bounding box center [487, 333] width 43 height 43
